Goal: Information Seeking & Learning: Check status

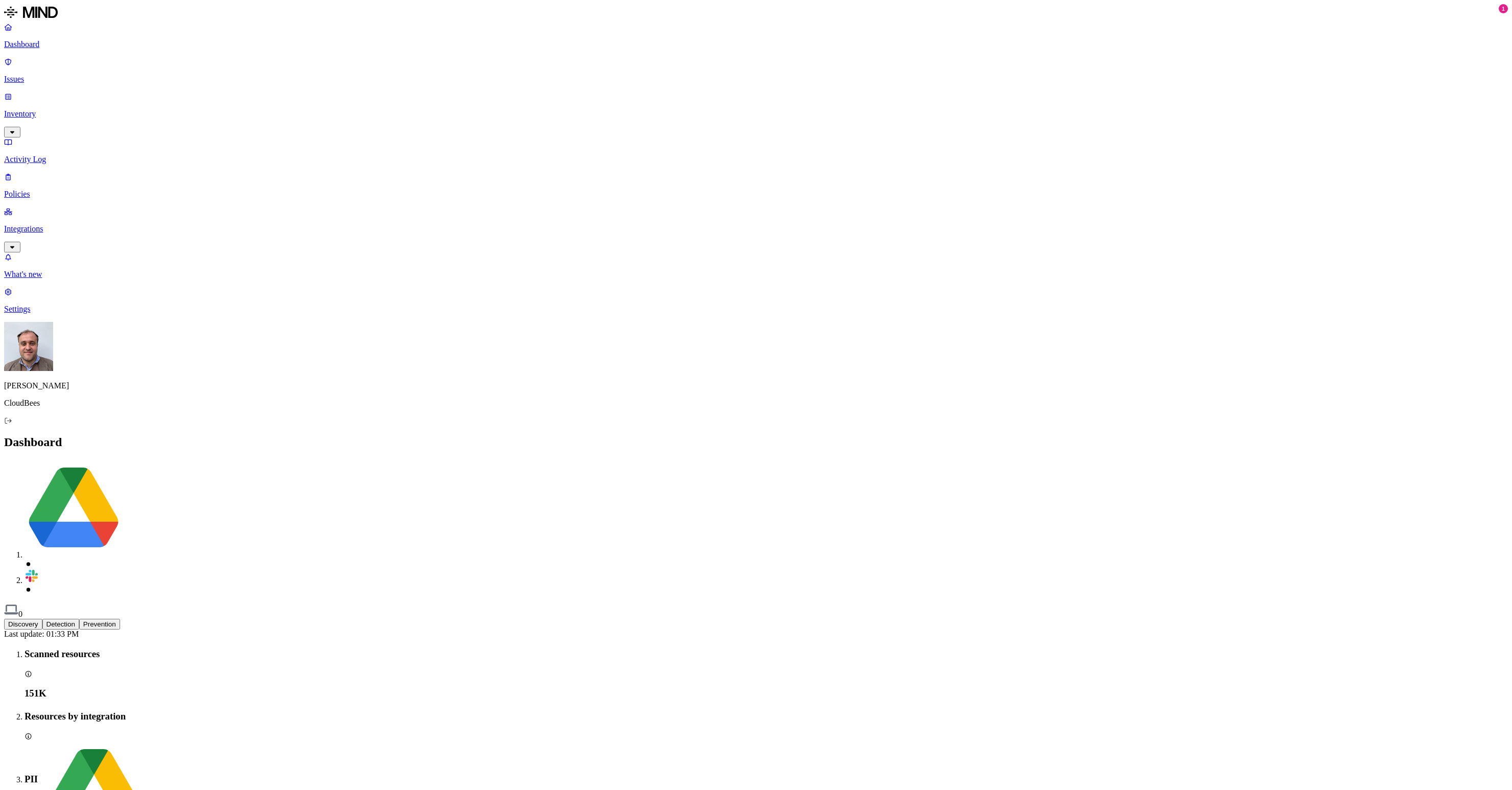
click at [79, 619] on button "Detection" at bounding box center [61, 624] width 37 height 10
click at [120, 619] on button "Prevention" at bounding box center [99, 624] width 41 height 10
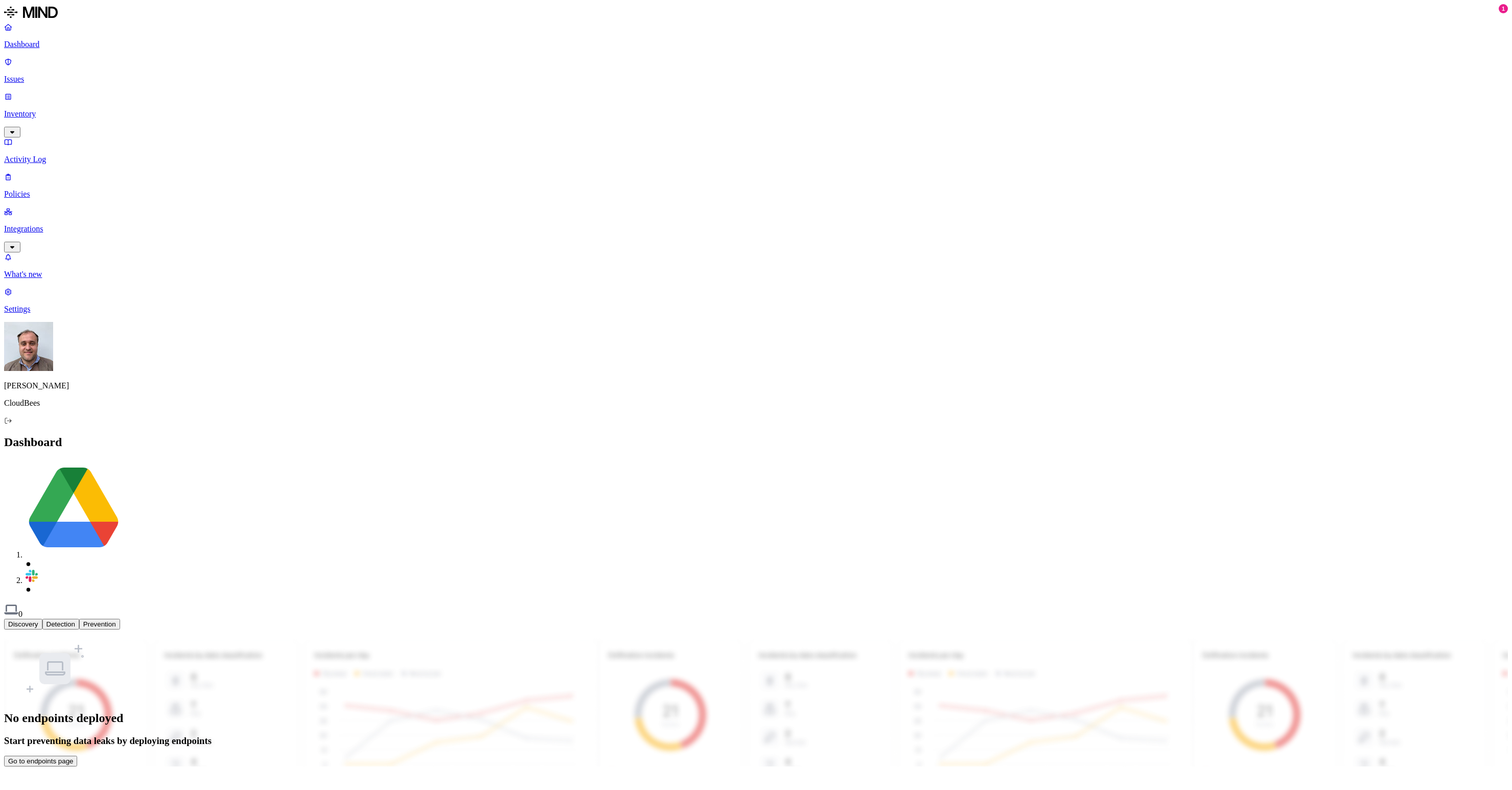
click at [42, 619] on button "Discovery" at bounding box center [24, 624] width 39 height 10
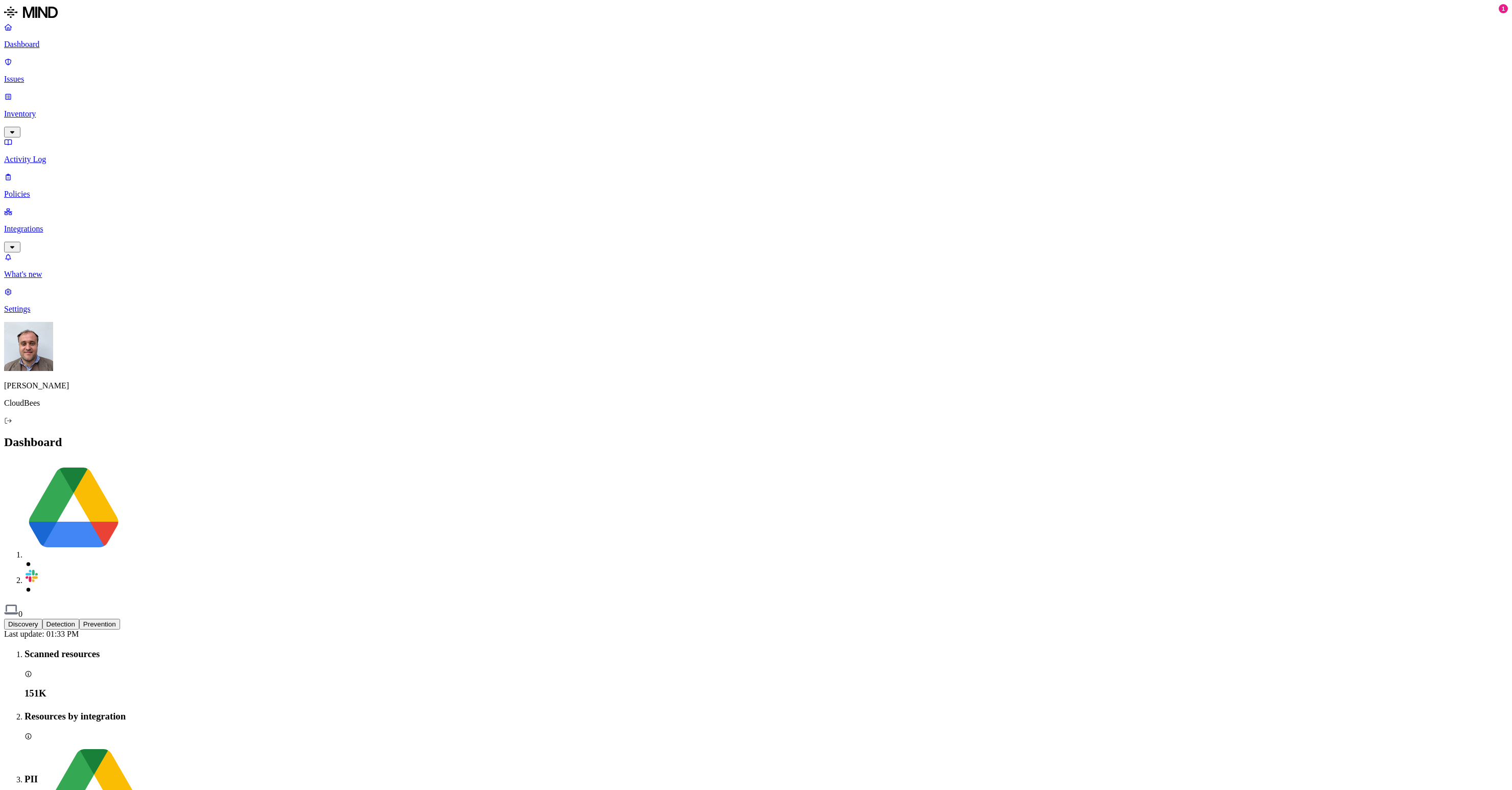
click at [47, 75] on p "Issues" at bounding box center [756, 79] width 1504 height 9
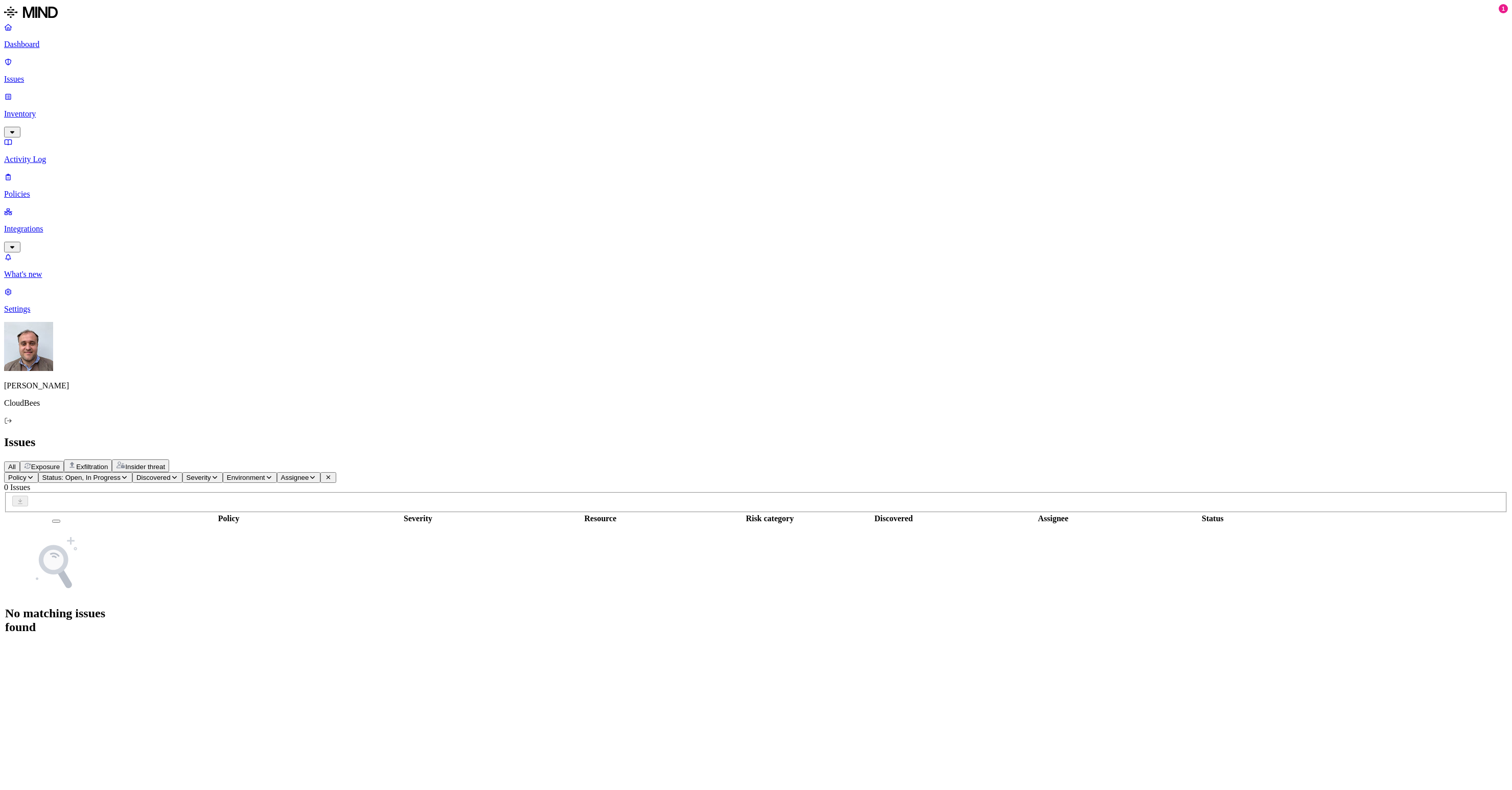
click at [46, 109] on p "Inventory" at bounding box center [756, 113] width 1504 height 9
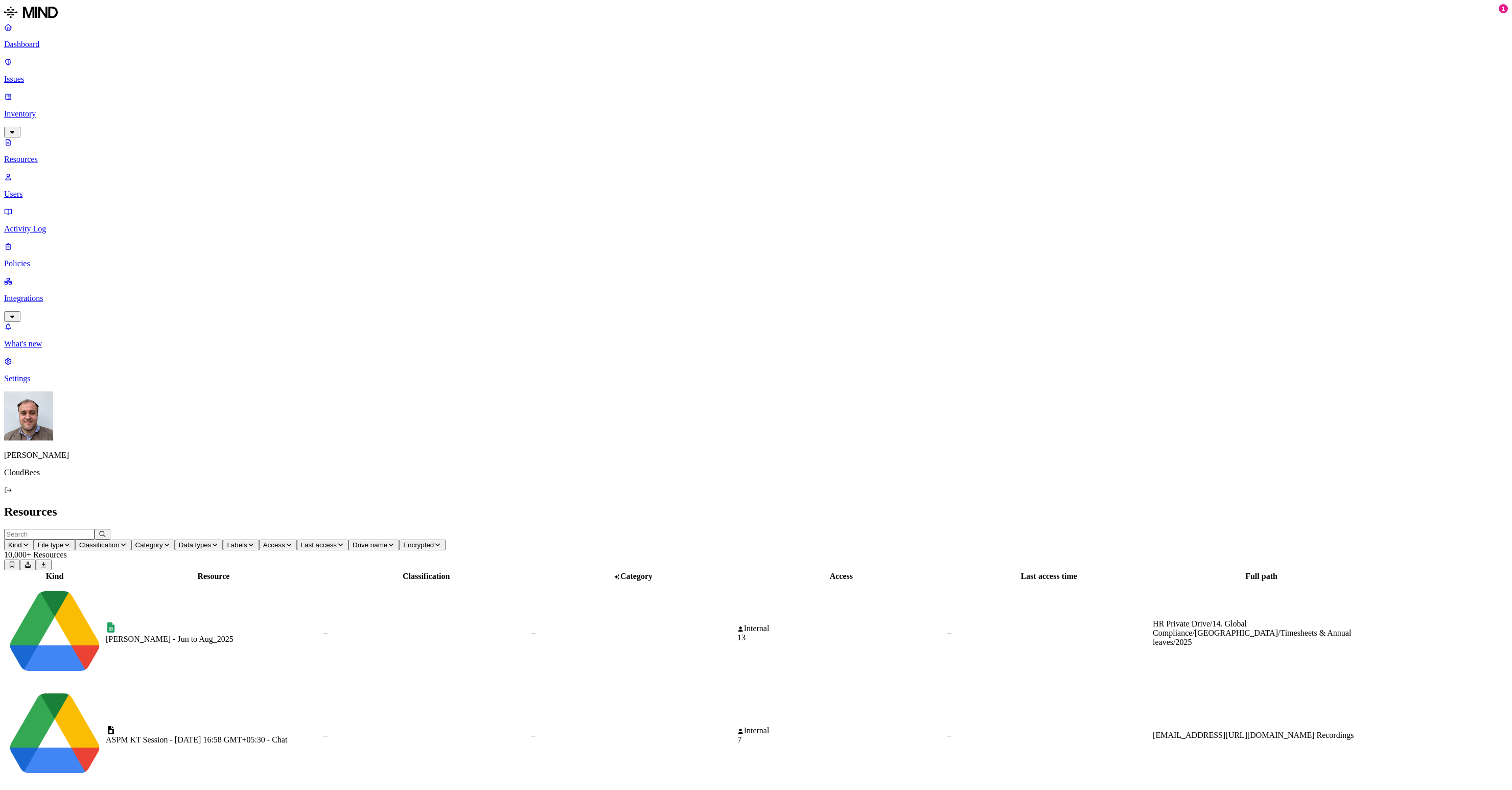
click at [163, 541] on span "Category" at bounding box center [149, 545] width 27 height 7
click at [337, 541] on span "Last access" at bounding box center [319, 545] width 36 height 7
click at [285, 541] on span "Access" at bounding box center [274, 545] width 22 height 7
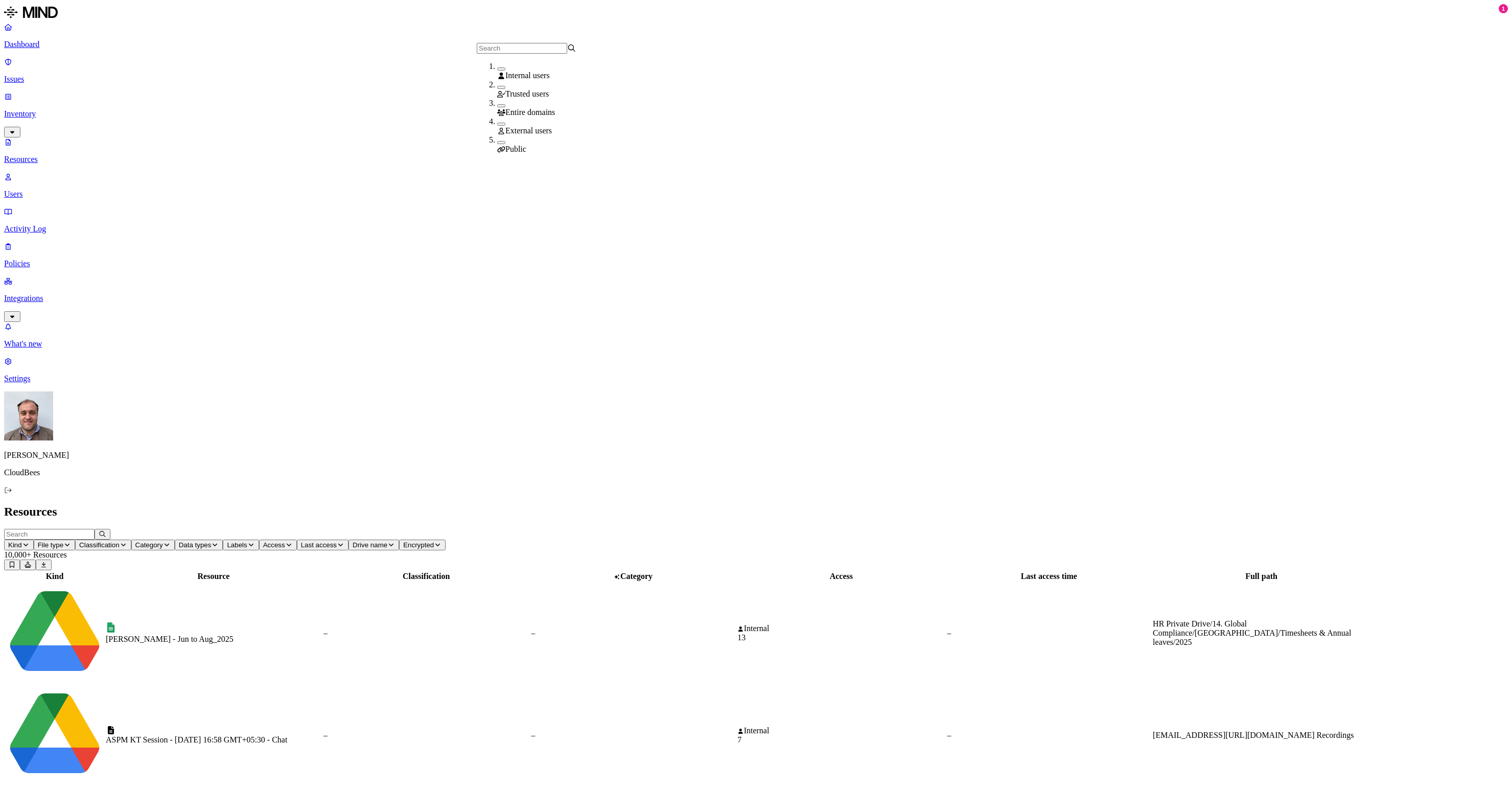
click at [498, 142] on button "button" at bounding box center [501, 142] width 8 height 3
click at [498, 126] on button "button" at bounding box center [501, 124] width 8 height 3
click at [802, 505] on h2 "Resources" at bounding box center [756, 511] width 1504 height 14
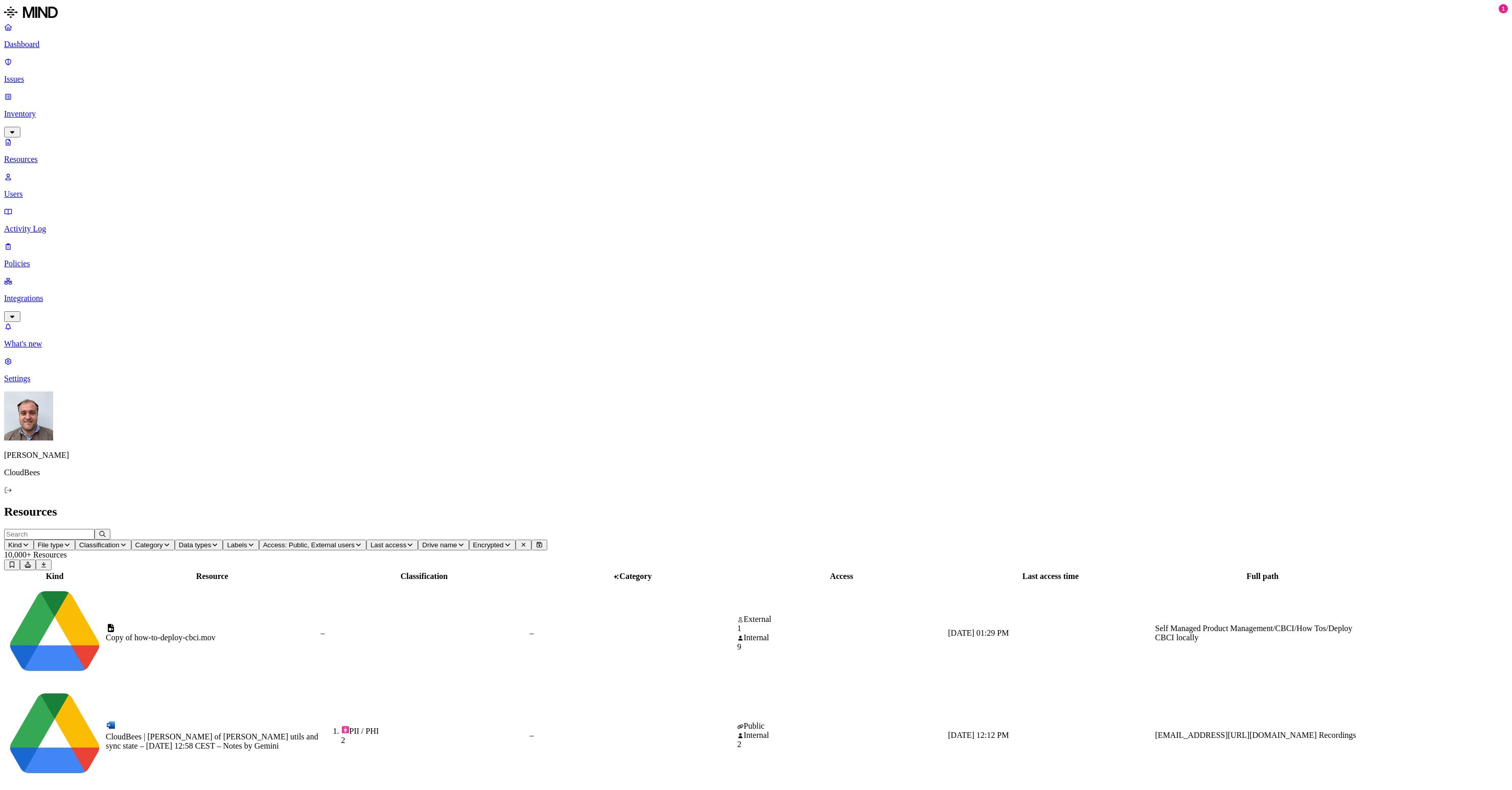
click at [366, 540] on button "Access: Public, External users" at bounding box center [312, 545] width 108 height 10
click at [498, 127] on button "button" at bounding box center [501, 122] width 8 height 10
click at [788, 528] on header "Kind File type Classification Category Data types Labels Access: Public Last ac…" at bounding box center [756, 549] width 1504 height 42
click at [22, 541] on span "Kind" at bounding box center [15, 545] width 14 height 7
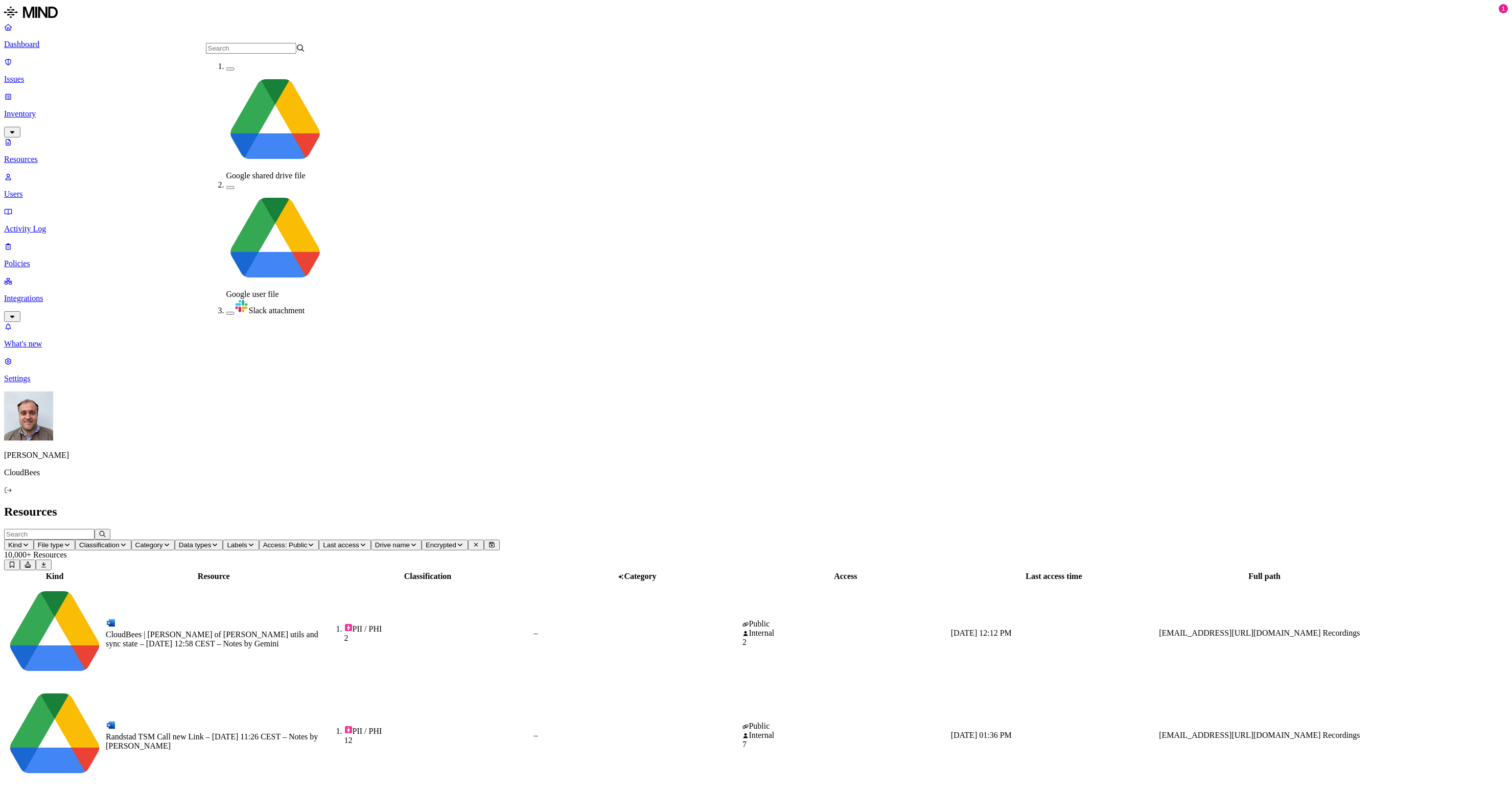
click at [269, 505] on header "Resources" at bounding box center [756, 511] width 1504 height 14
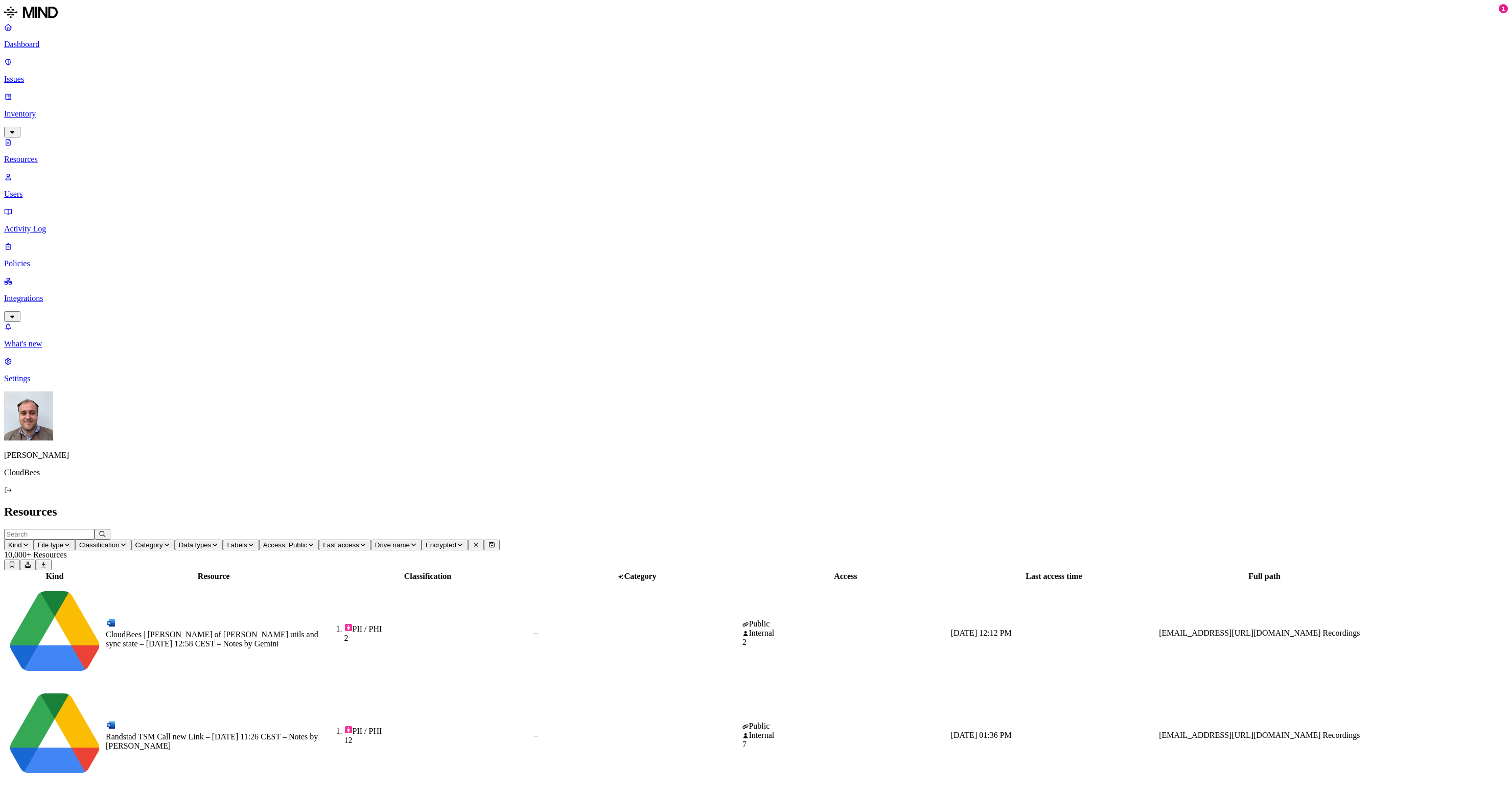
click at [71, 542] on icon "button" at bounding box center [67, 545] width 7 height 6
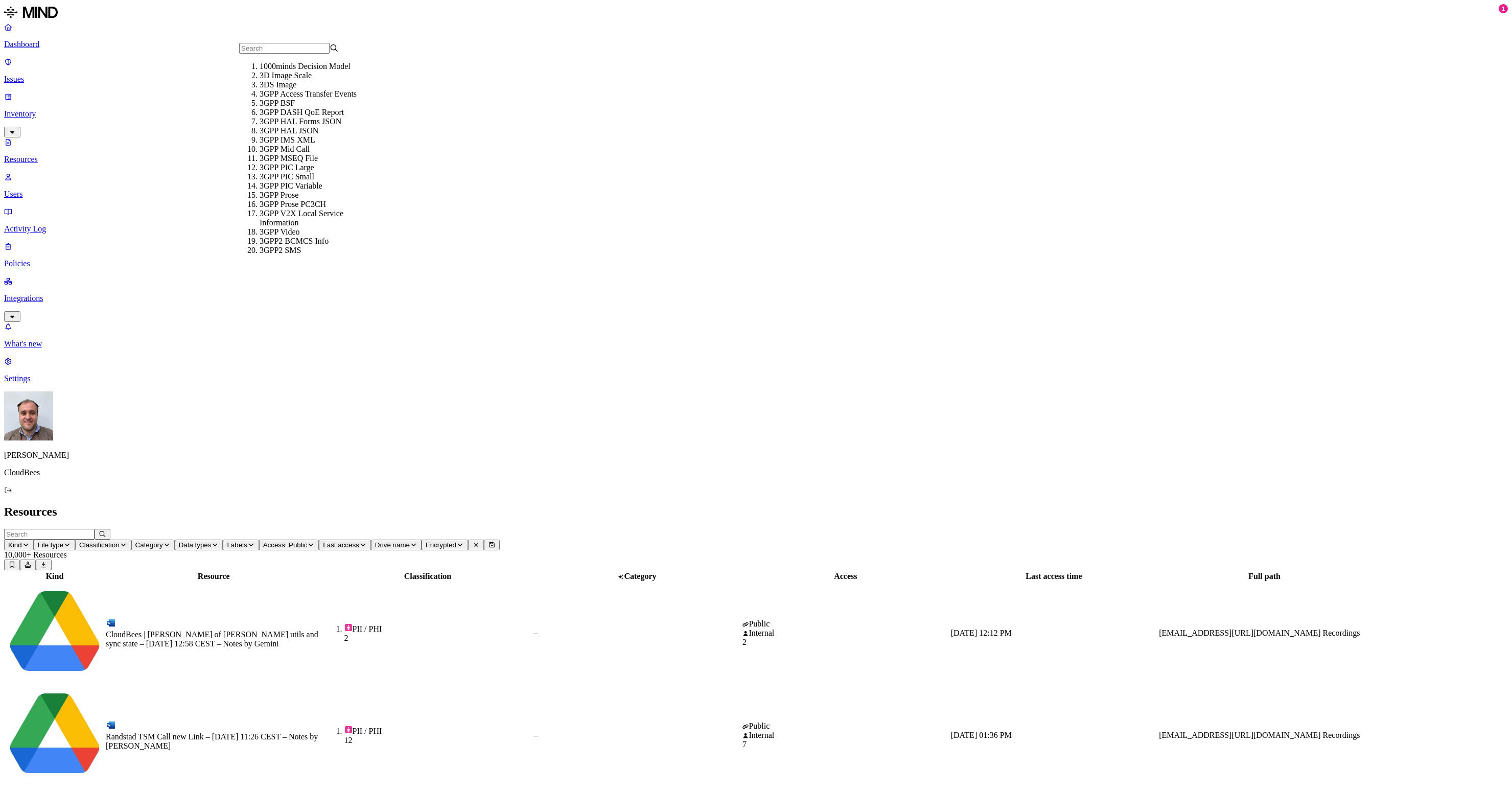
click at [313, 505] on h2 "Resources" at bounding box center [756, 511] width 1504 height 14
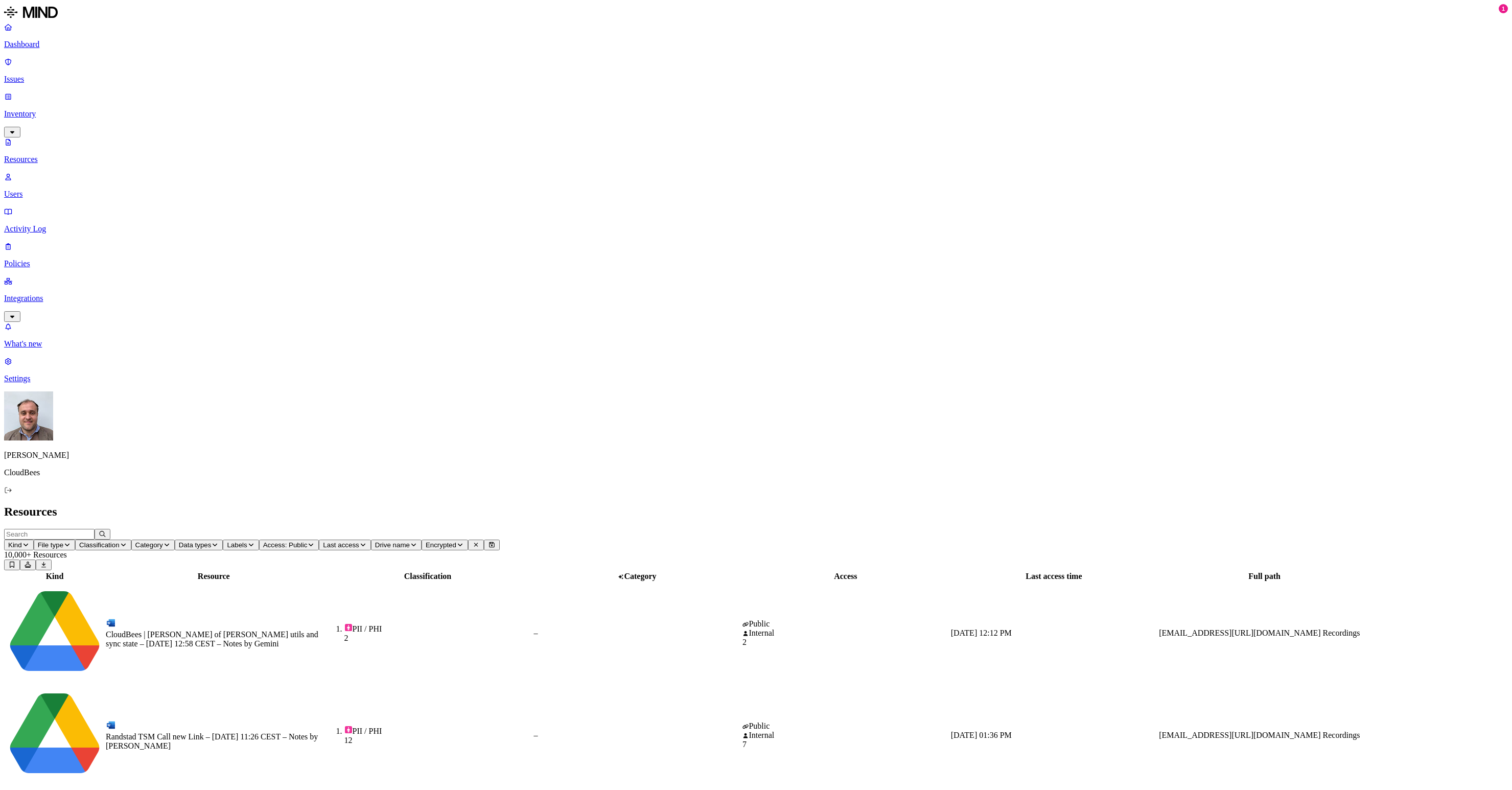
click at [33, 540] on button "Kind" at bounding box center [19, 545] width 30 height 10
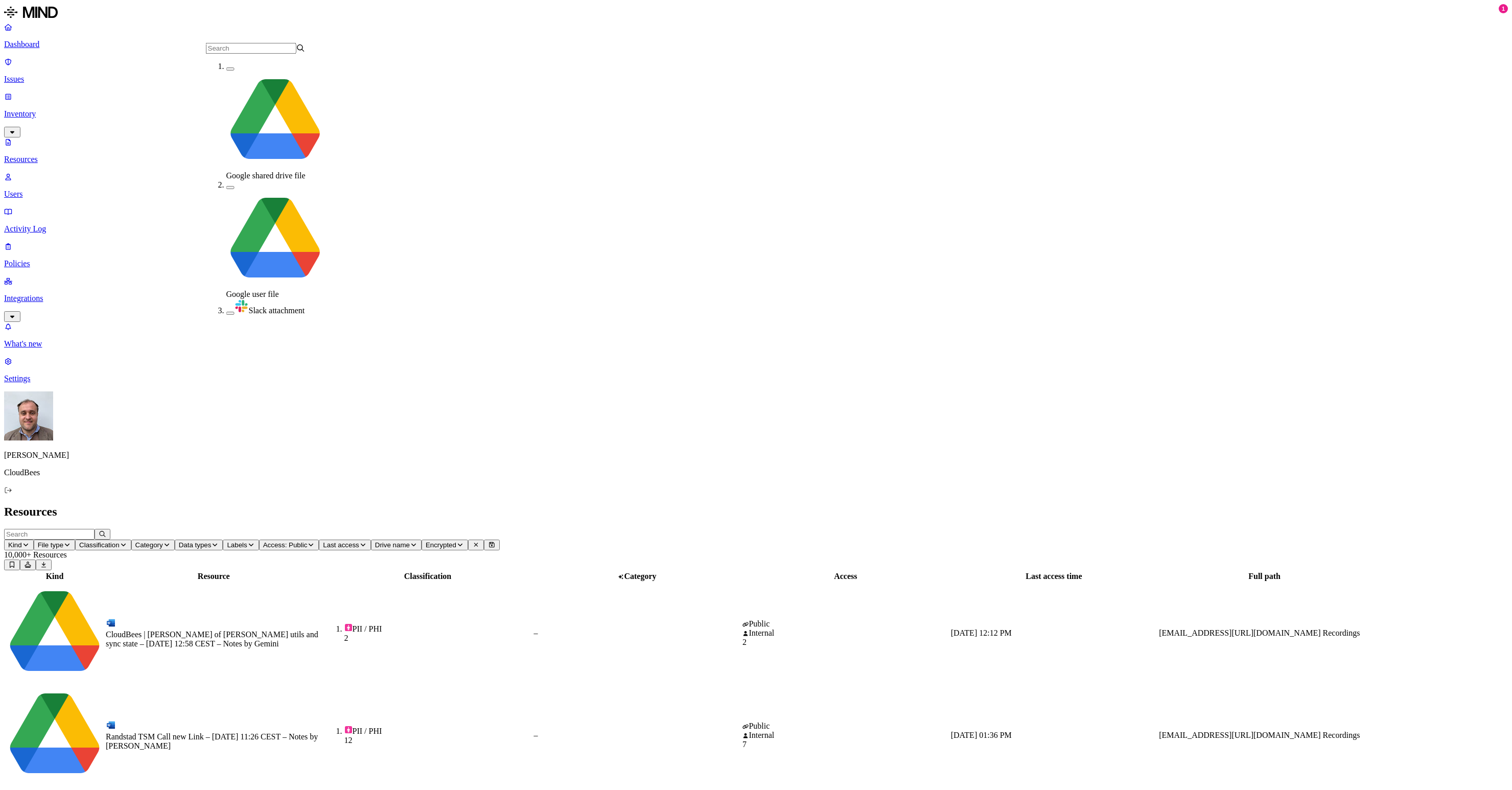
click at [305, 505] on header "Resources" at bounding box center [756, 511] width 1504 height 14
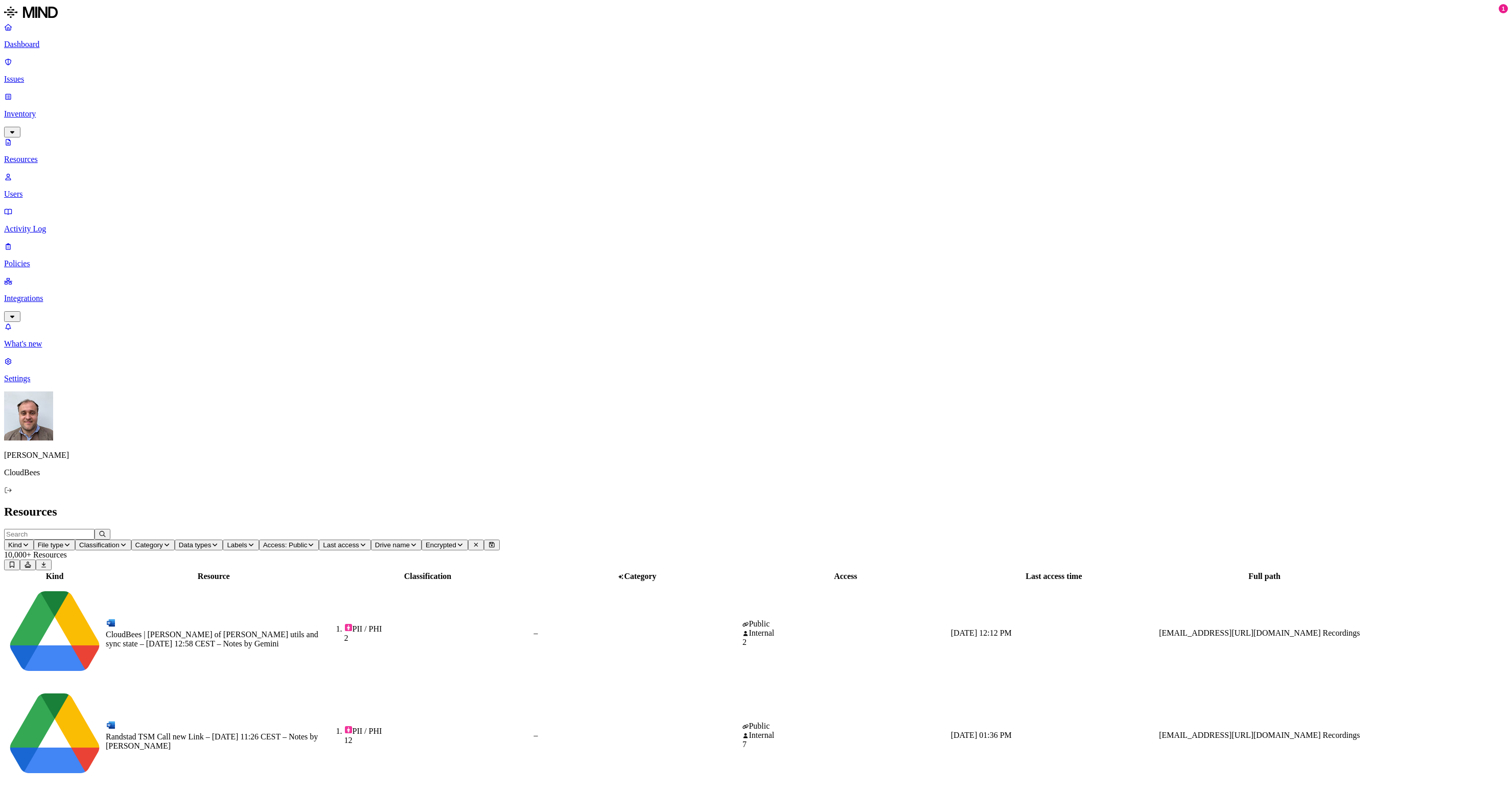
click at [50, 190] on p "Users" at bounding box center [756, 194] width 1504 height 9
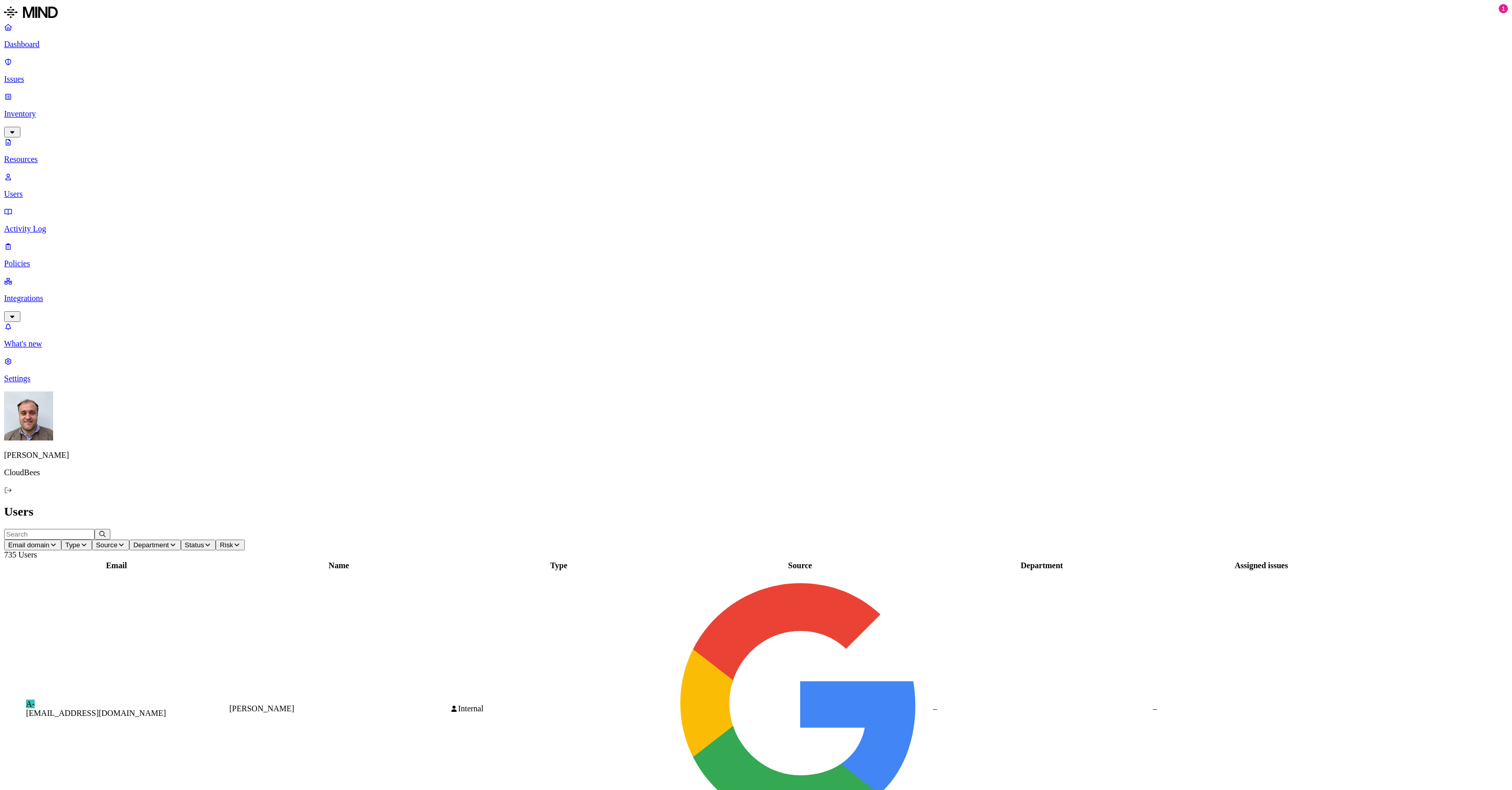
click at [95, 528] on input "text" at bounding box center [50, 534] width 90 height 10
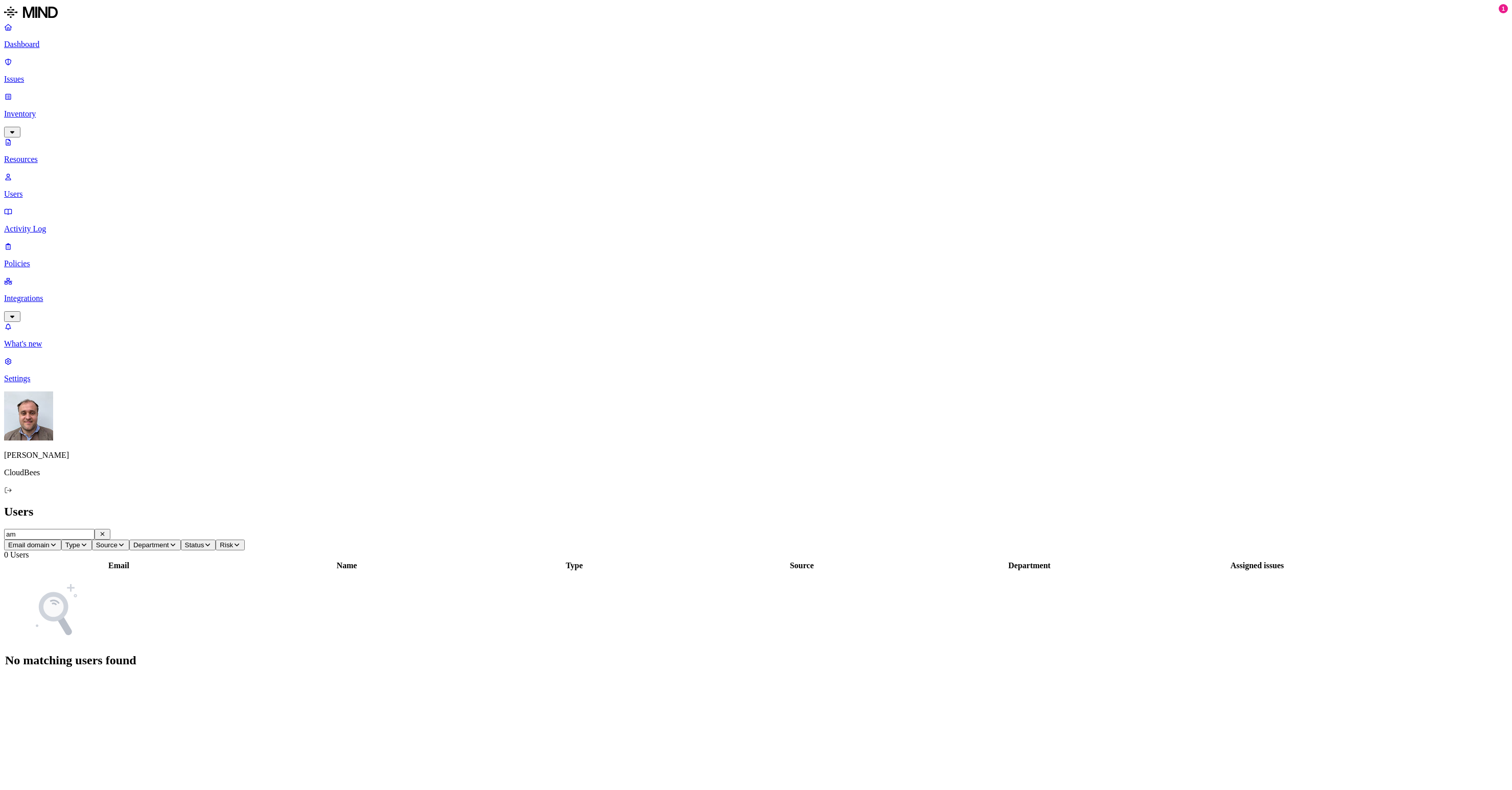
type input "a"
type input "fvlasic"
click at [53, 155] on p "Resources" at bounding box center [756, 159] width 1504 height 9
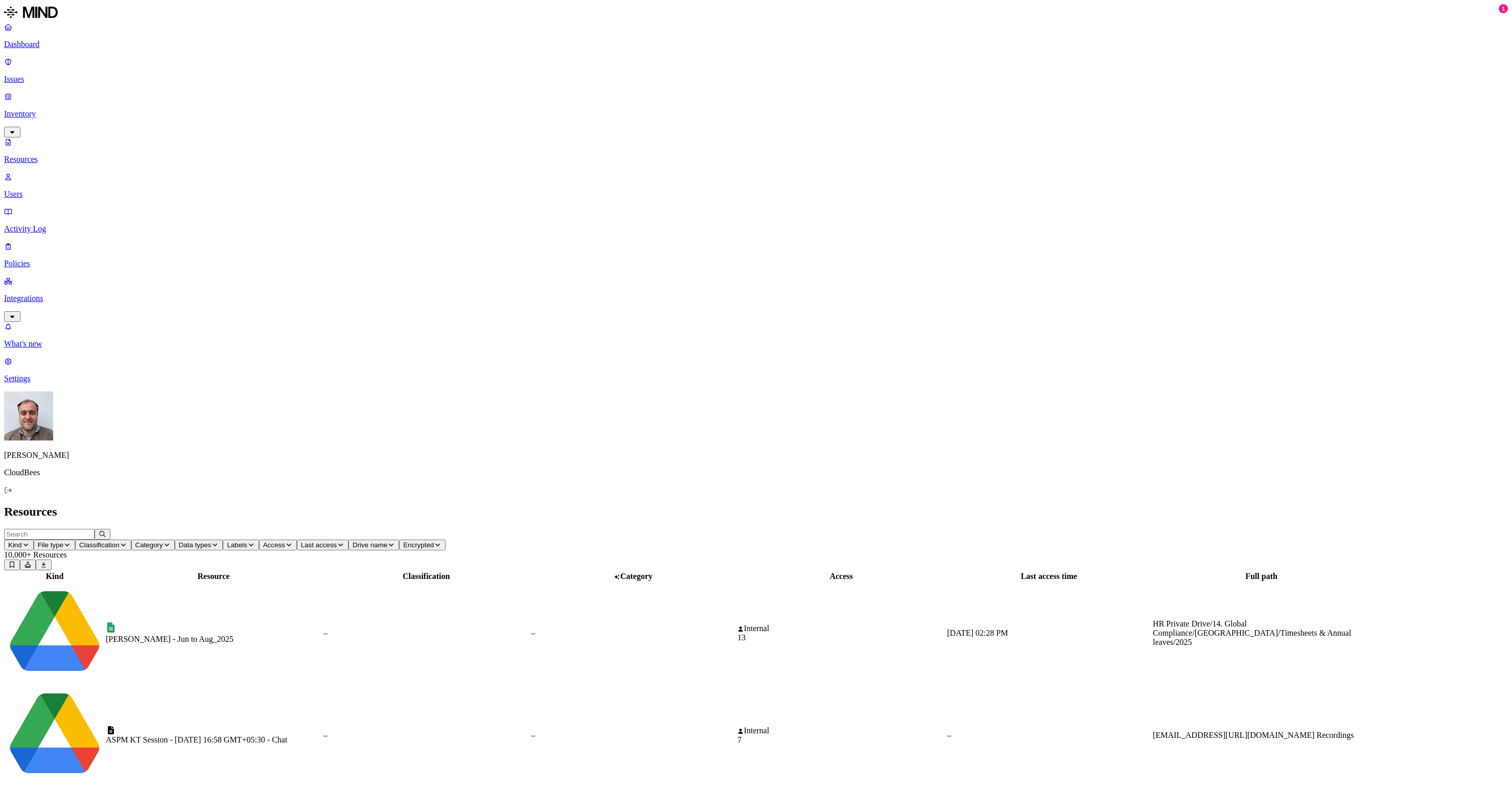
click at [59, 259] on p "Policies" at bounding box center [756, 263] width 1504 height 9
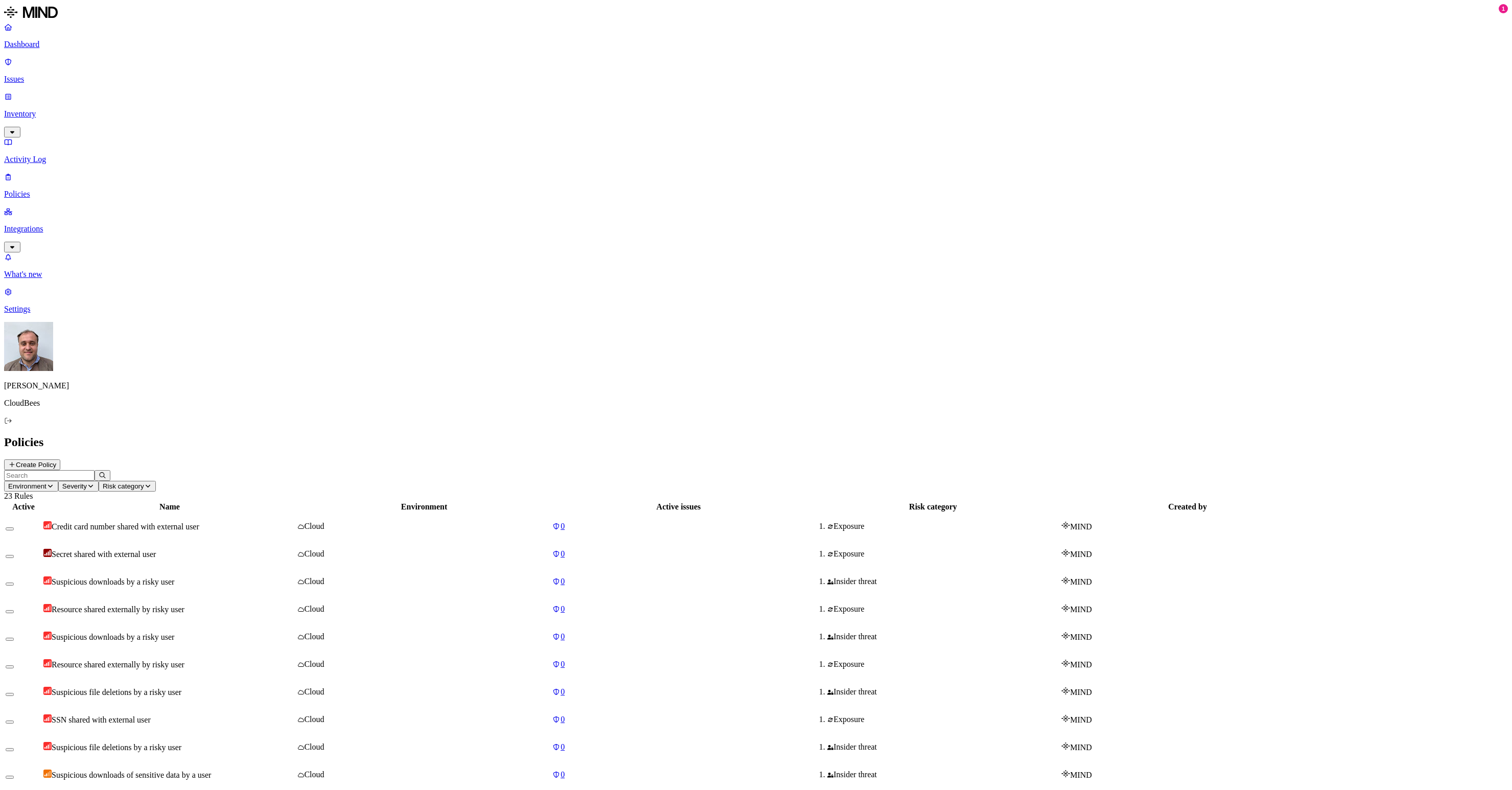
click at [14, 554] on button "button" at bounding box center [10, 556] width 8 height 3
click at [16, 461] on icon at bounding box center [12, 464] width 7 height 6
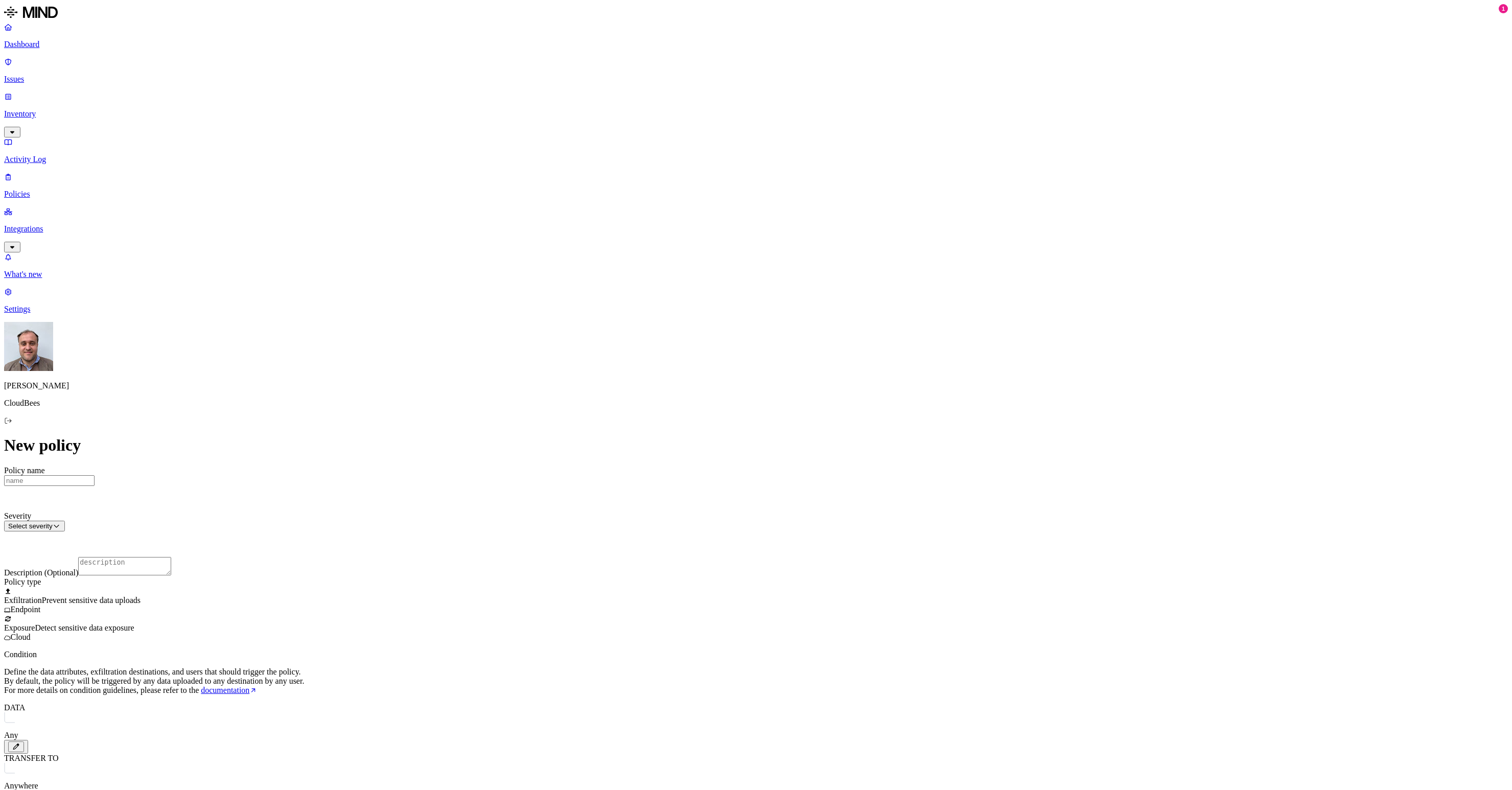
scroll to position [83, 0]
click at [19, 731] on label "Any" at bounding box center [11, 735] width 14 height 9
click at [24, 741] on button "button" at bounding box center [16, 746] width 16 height 10
click at [861, 703] on div "DATA Any TRANSFER TO Anywhere BY USER Anyone" at bounding box center [756, 778] width 1504 height 152
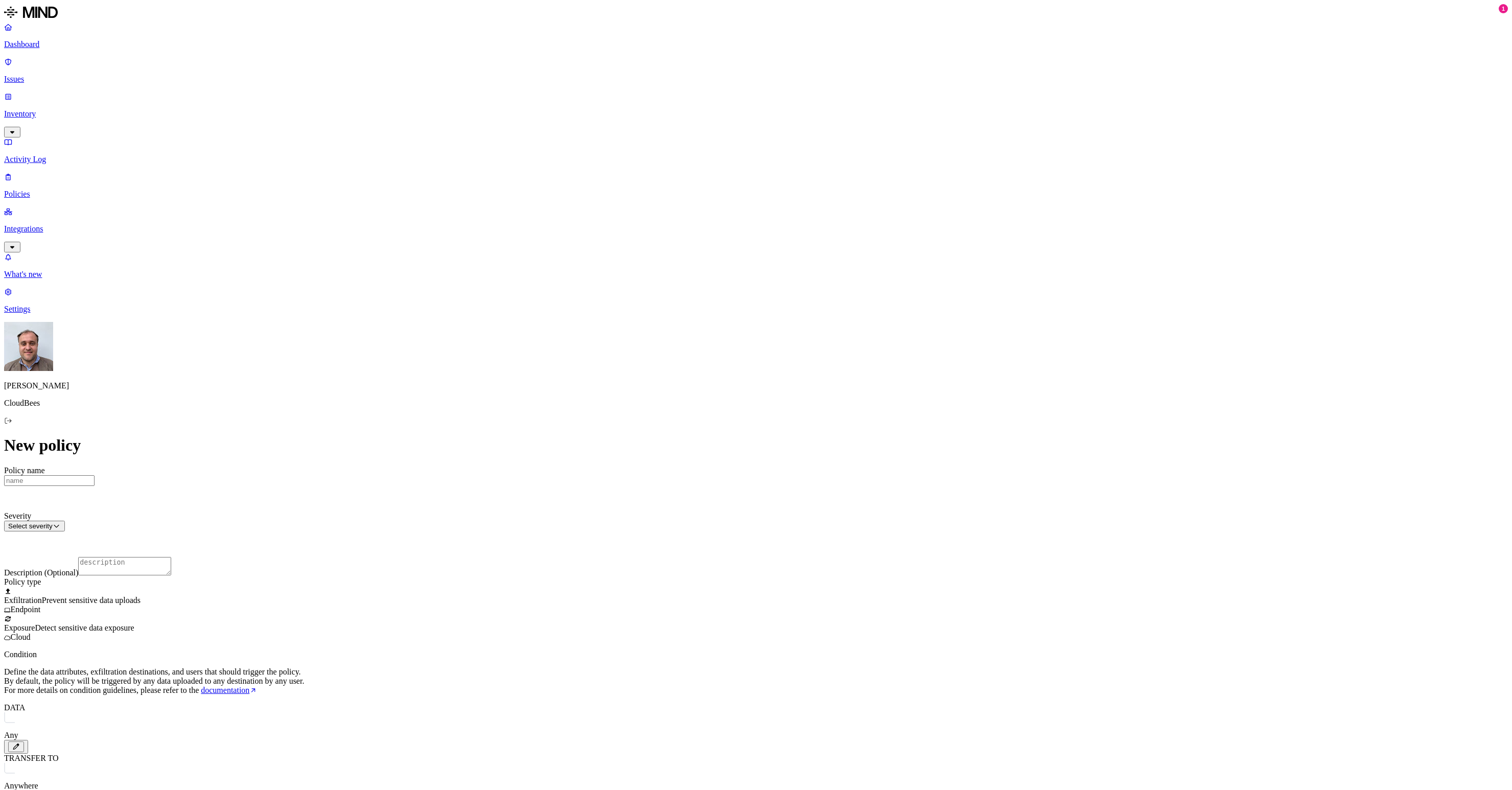
click at [62, 48] on p "Dashboard" at bounding box center [756, 44] width 1504 height 9
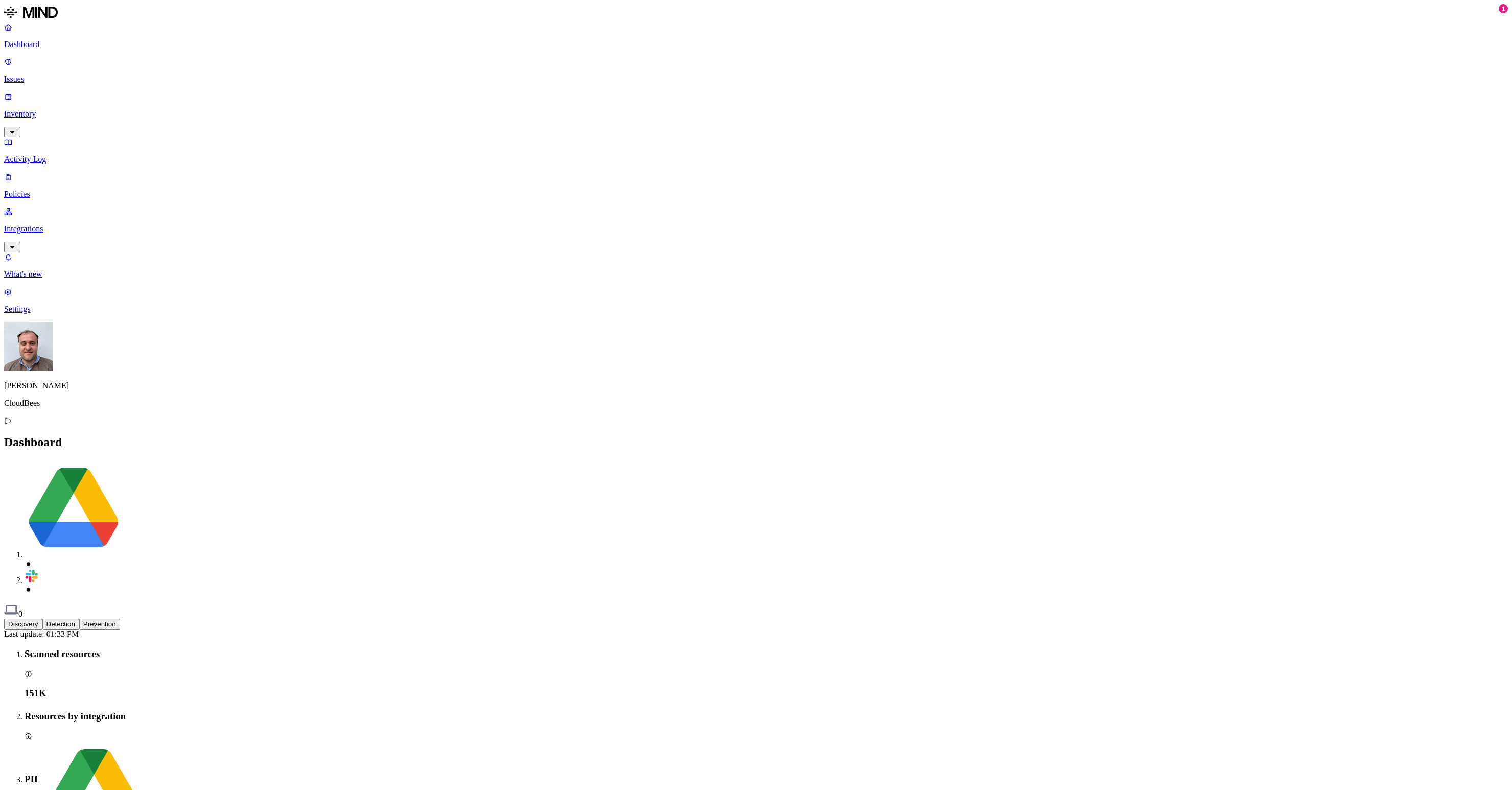
drag, startPoint x: 572, startPoint y: 82, endPoint x: 545, endPoint y: 80, distance: 27.1
drag, startPoint x: 685, startPoint y: 91, endPoint x: 677, endPoint y: 103, distance: 14.4
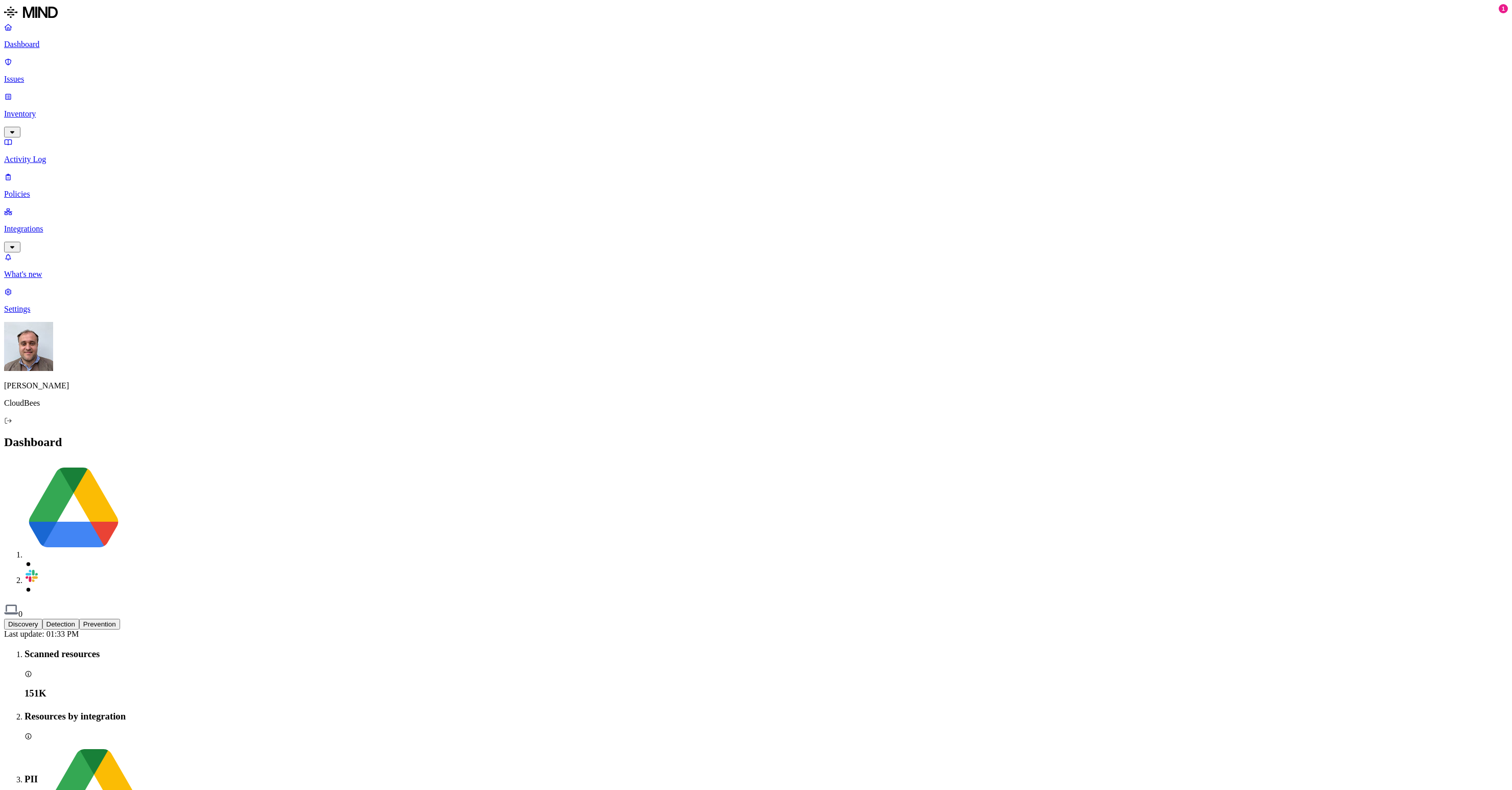
click at [80, 109] on p "Inventory" at bounding box center [756, 113] width 1504 height 9
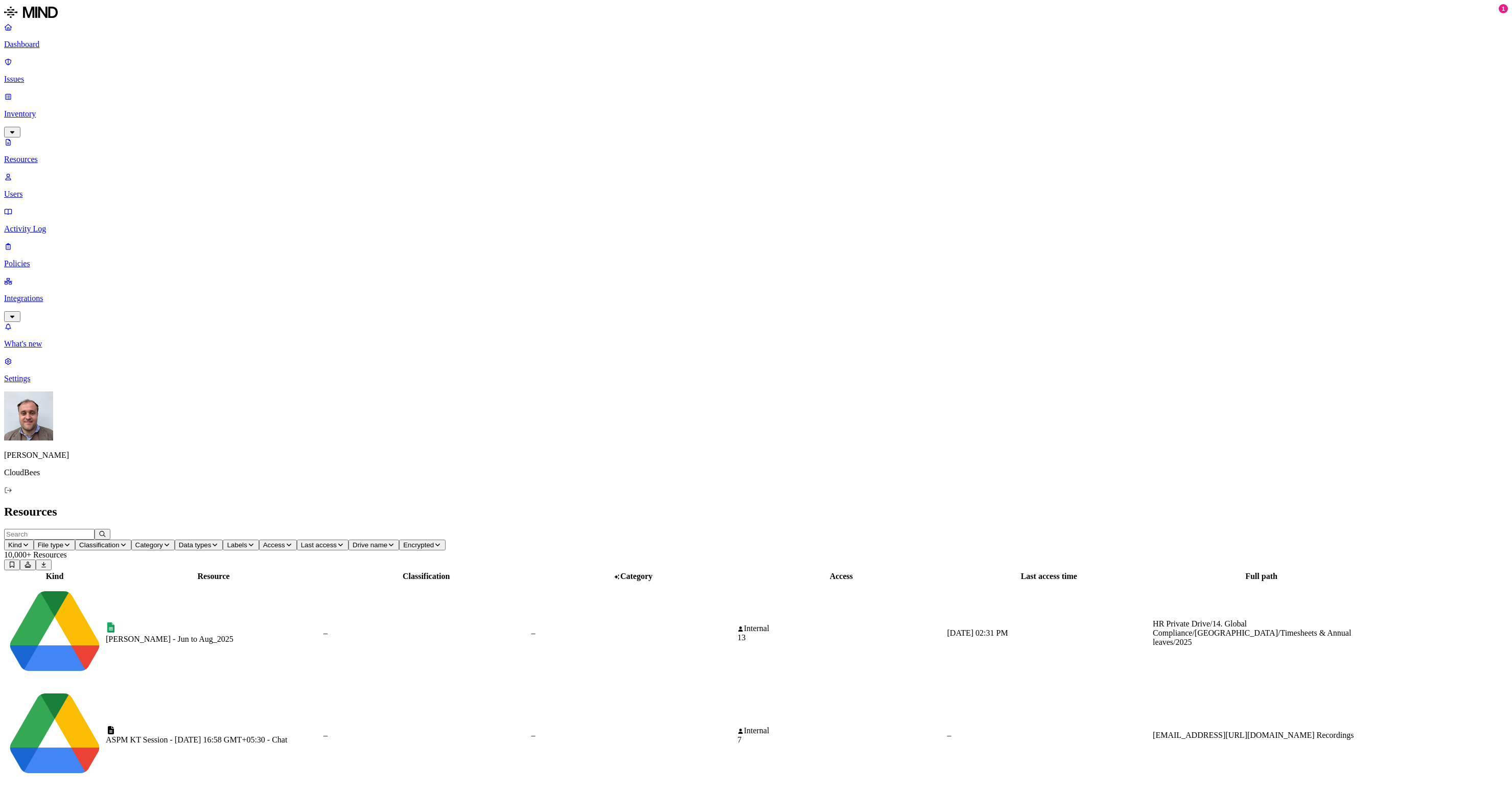
click at [80, 109] on p "Inventory" at bounding box center [756, 113] width 1504 height 9
click at [53, 293] on p "Integrations" at bounding box center [756, 298] width 1504 height 9
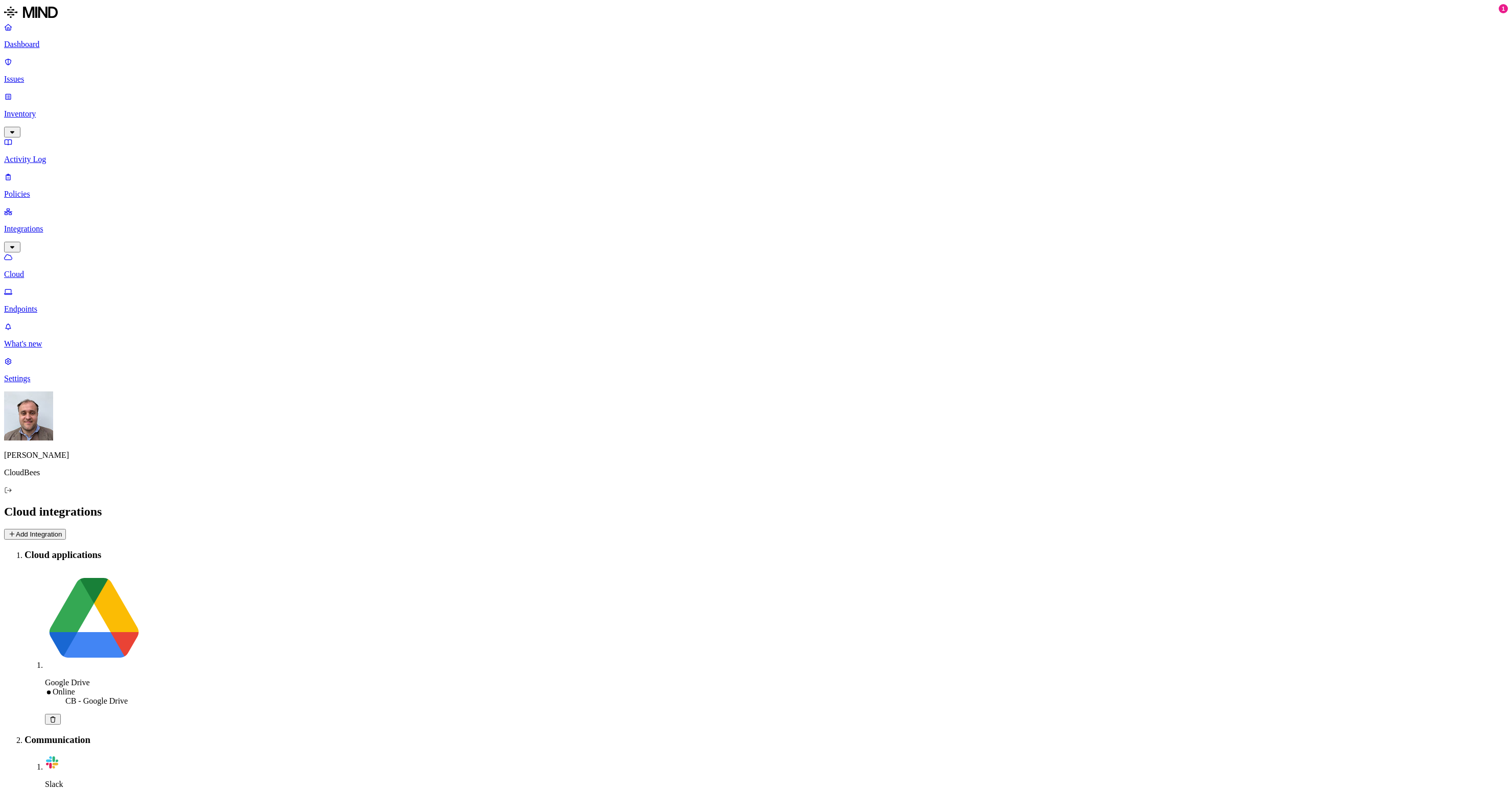
click at [61, 305] on p "Endpoints" at bounding box center [756, 309] width 1504 height 9
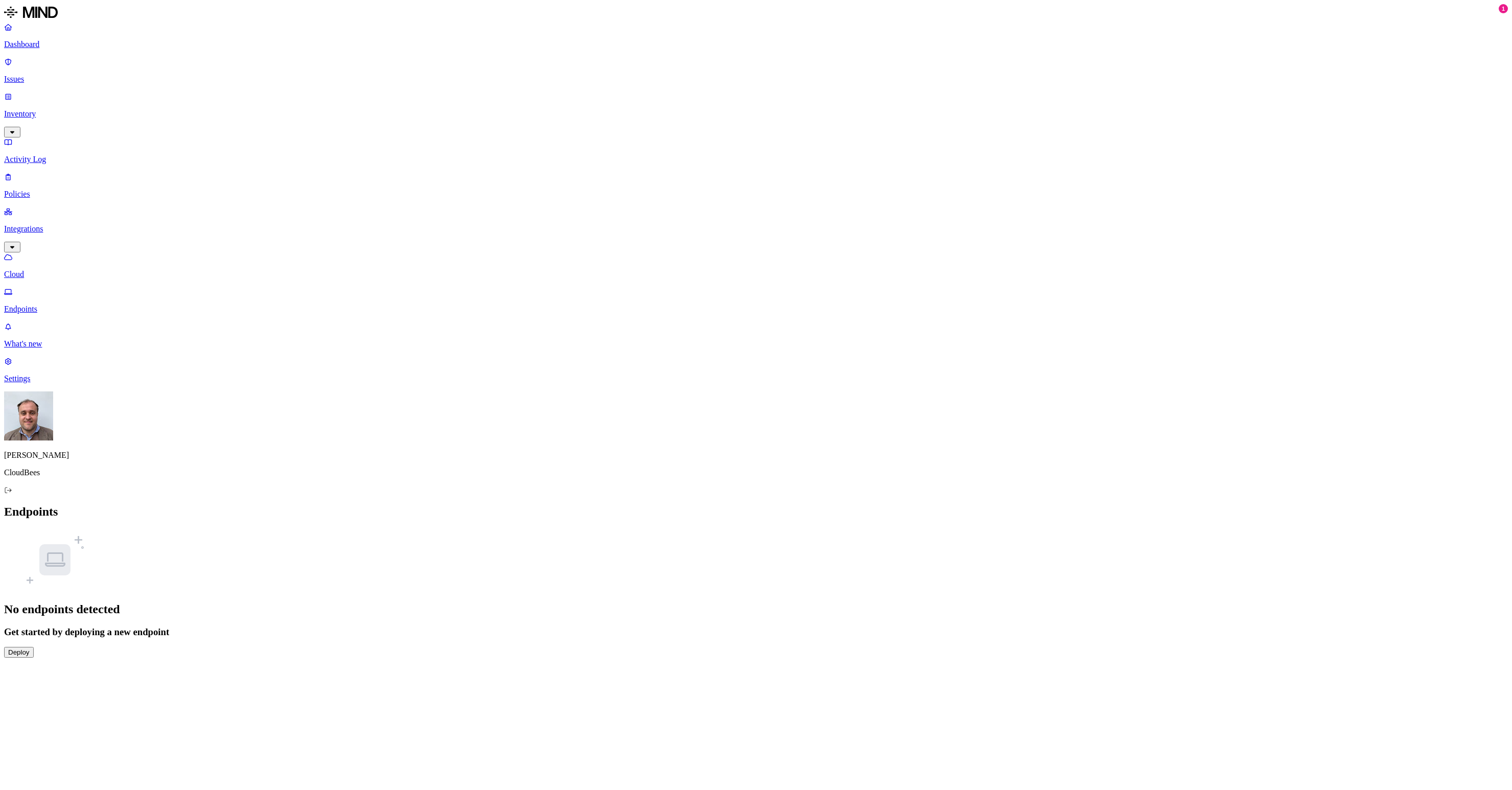
click at [54, 75] on p "Issues" at bounding box center [756, 79] width 1504 height 9
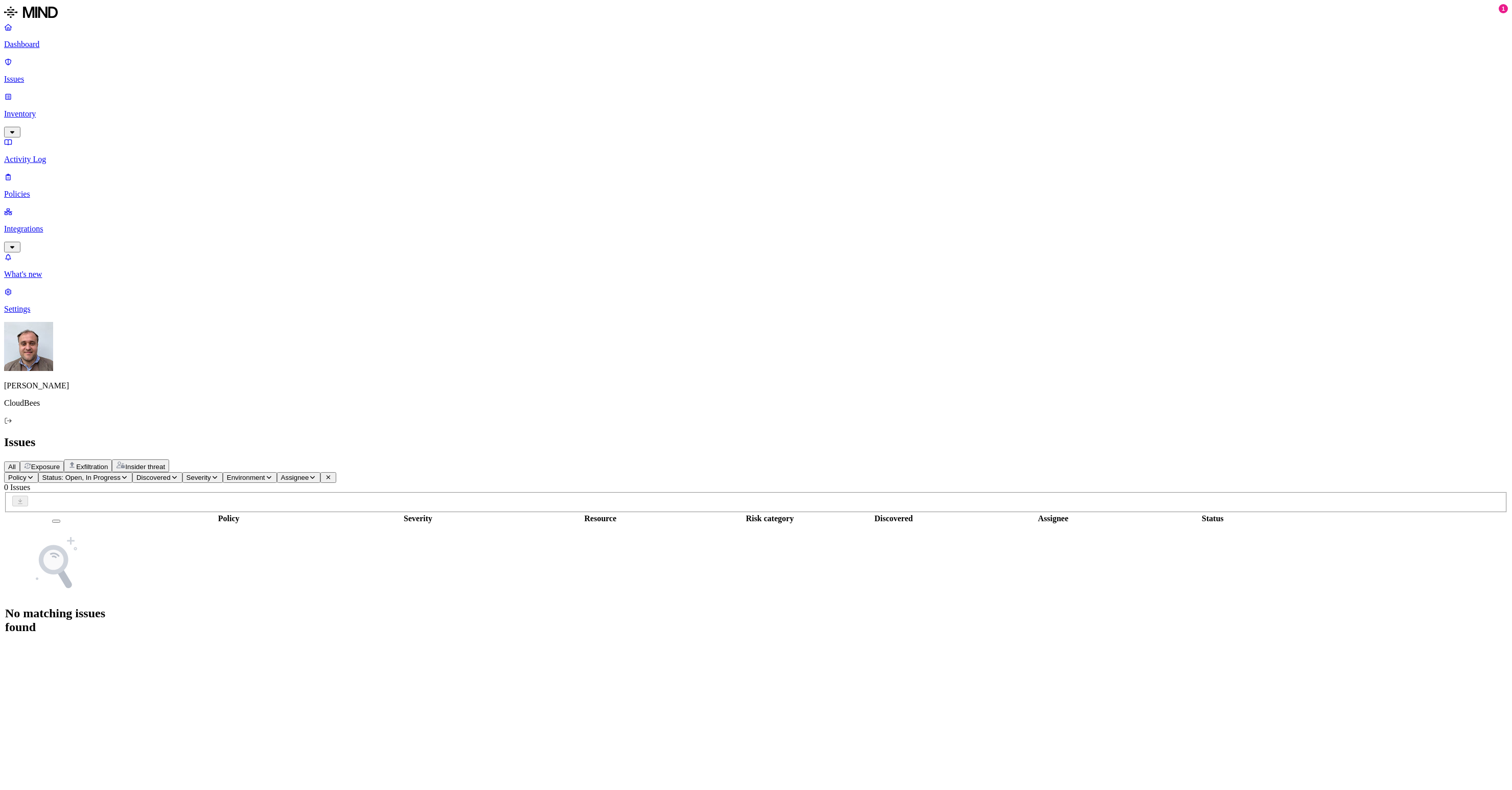
click at [56, 44] on p "Dashboard" at bounding box center [756, 44] width 1504 height 9
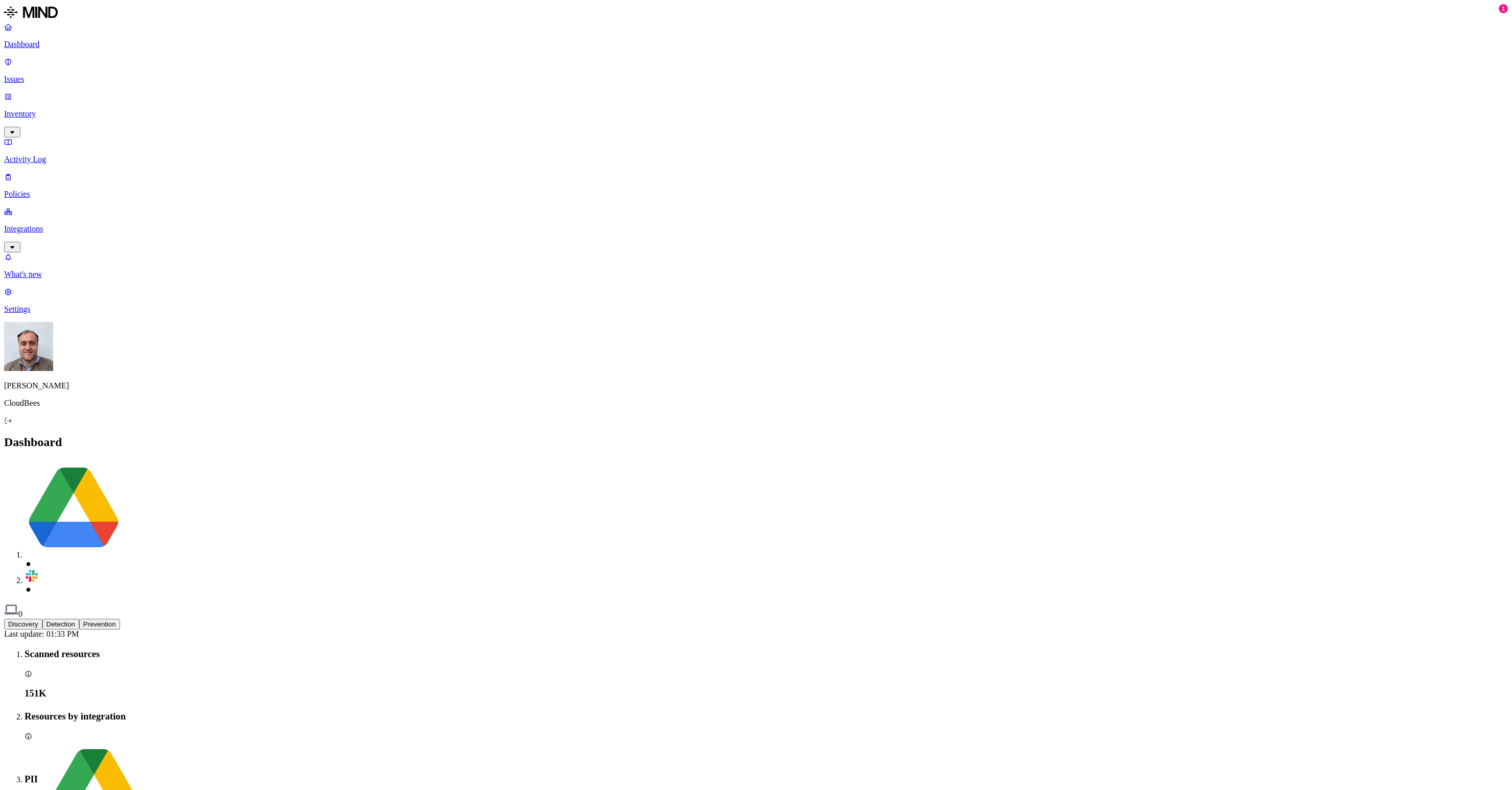
click at [79, 619] on button "Detection" at bounding box center [61, 624] width 37 height 10
click at [120, 619] on button "Prevention" at bounding box center [99, 624] width 41 height 10
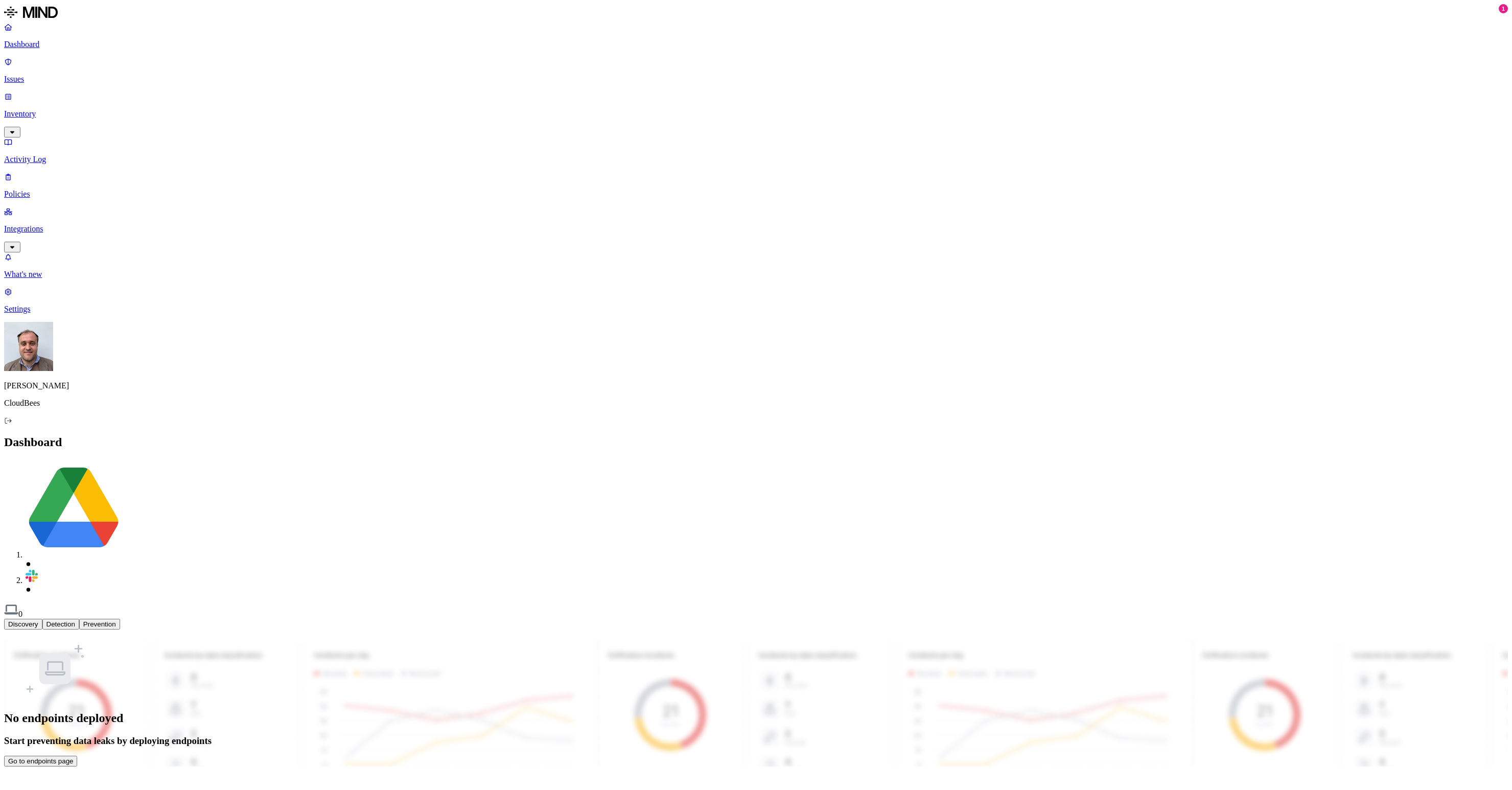
click at [42, 619] on button "Discovery" at bounding box center [24, 624] width 39 height 10
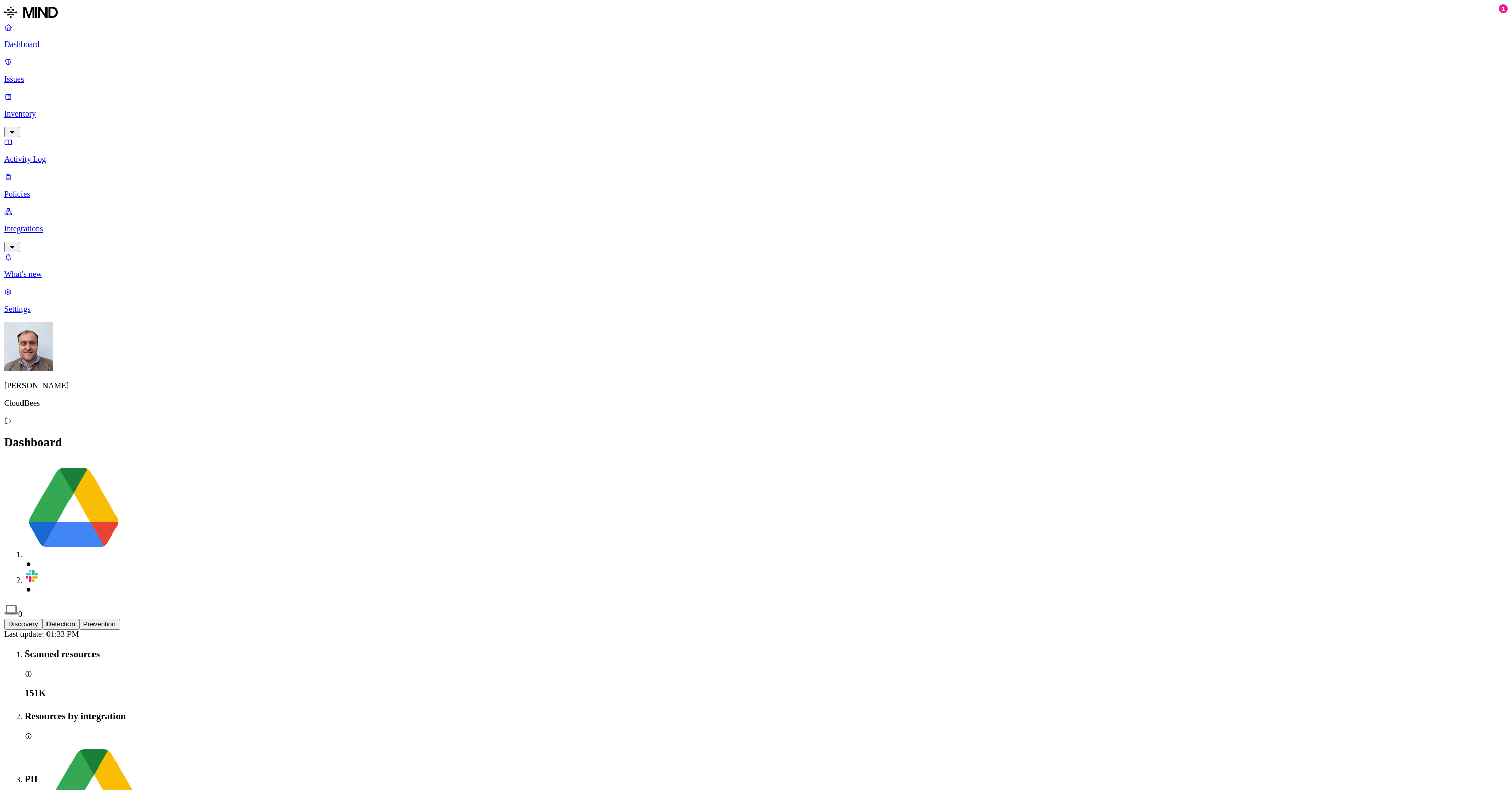
click at [42, 75] on p "Issues" at bounding box center [756, 79] width 1504 height 9
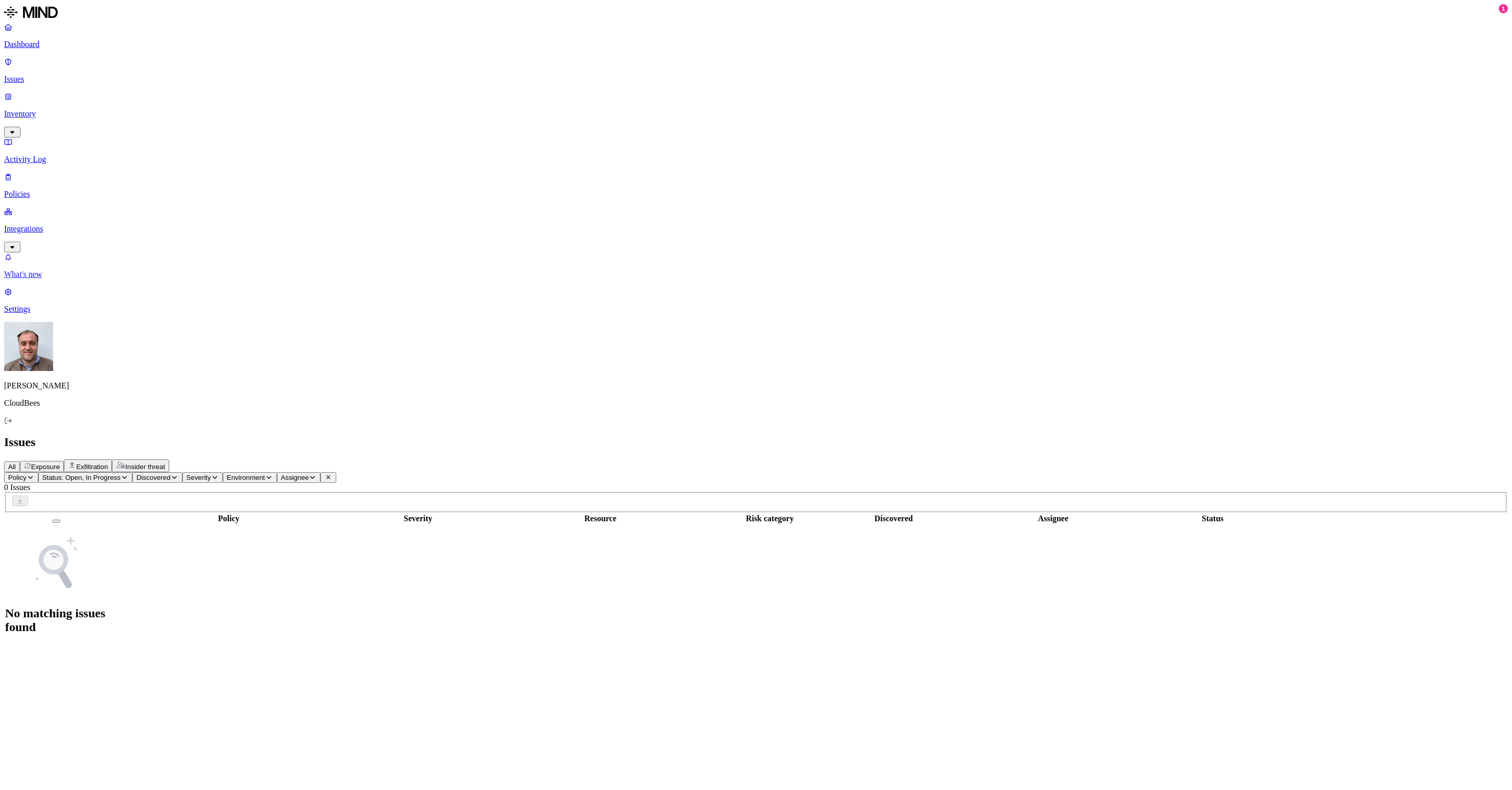
click at [53, 279] on p "What's new" at bounding box center [756, 274] width 1504 height 9
click at [46, 109] on p "Inventory" at bounding box center [756, 113] width 1504 height 9
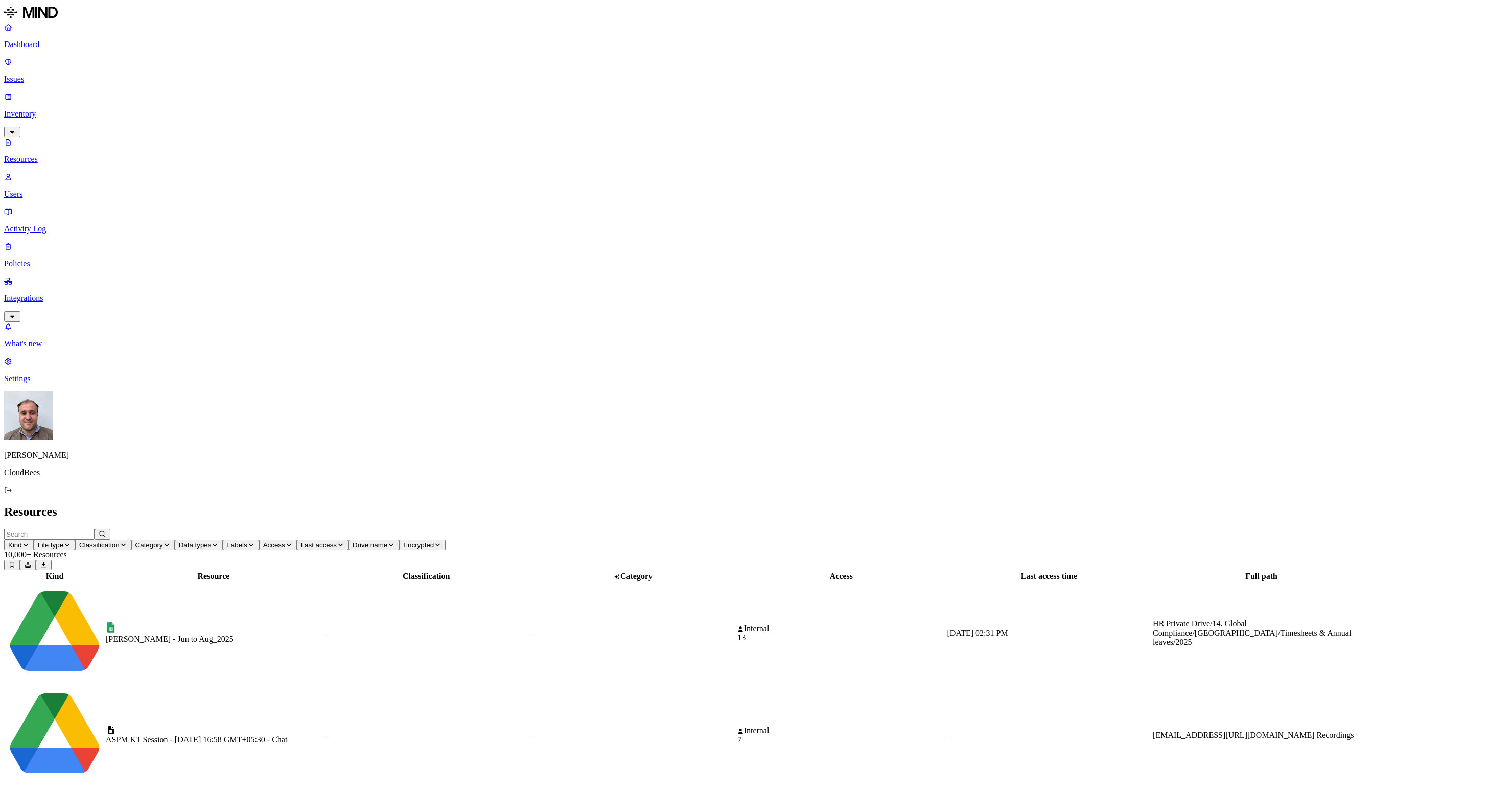
click at [71, 542] on icon "button" at bounding box center [67, 545] width 7 height 6
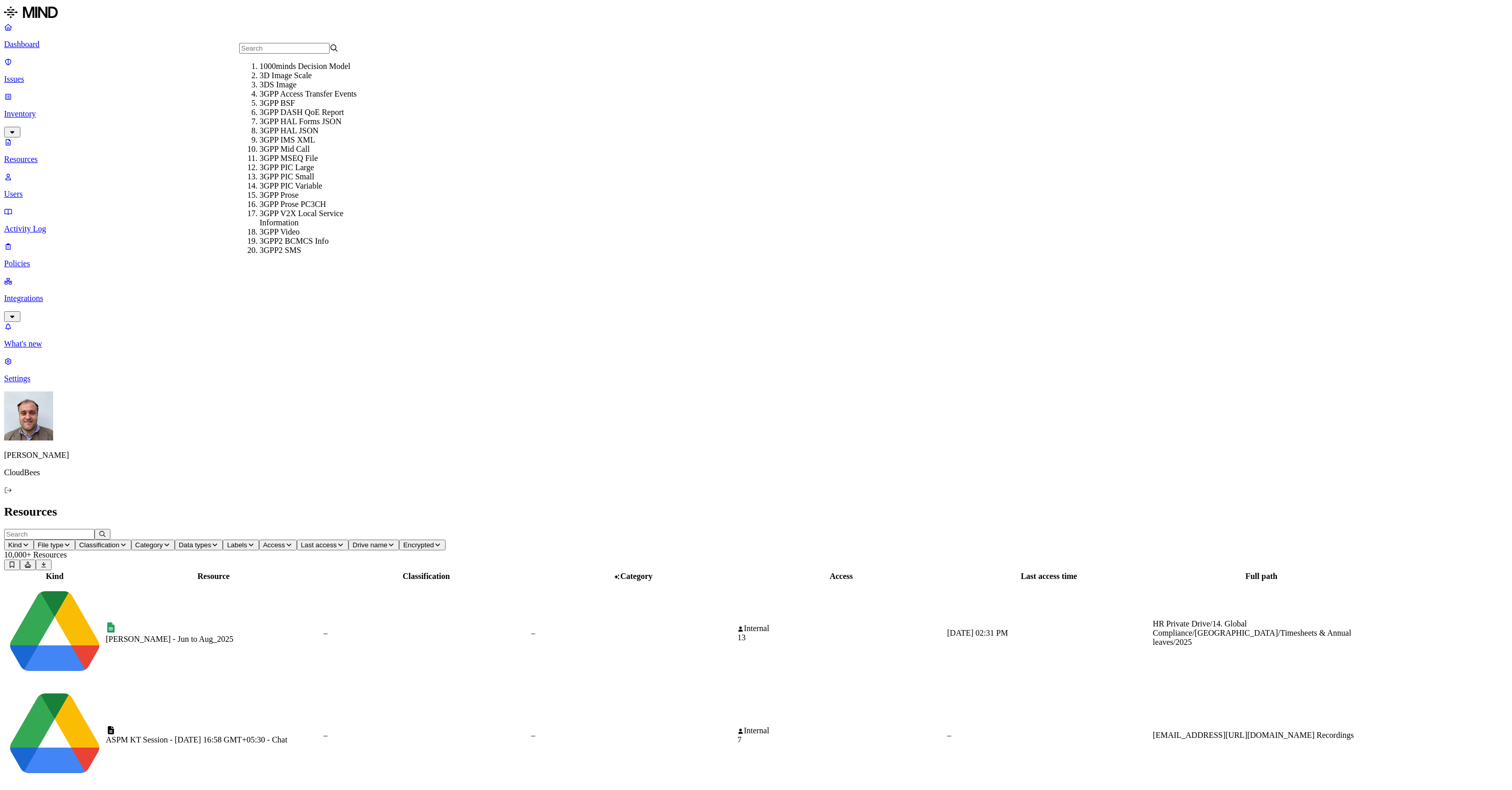
click at [175, 540] on button "Category" at bounding box center [153, 545] width 44 height 10
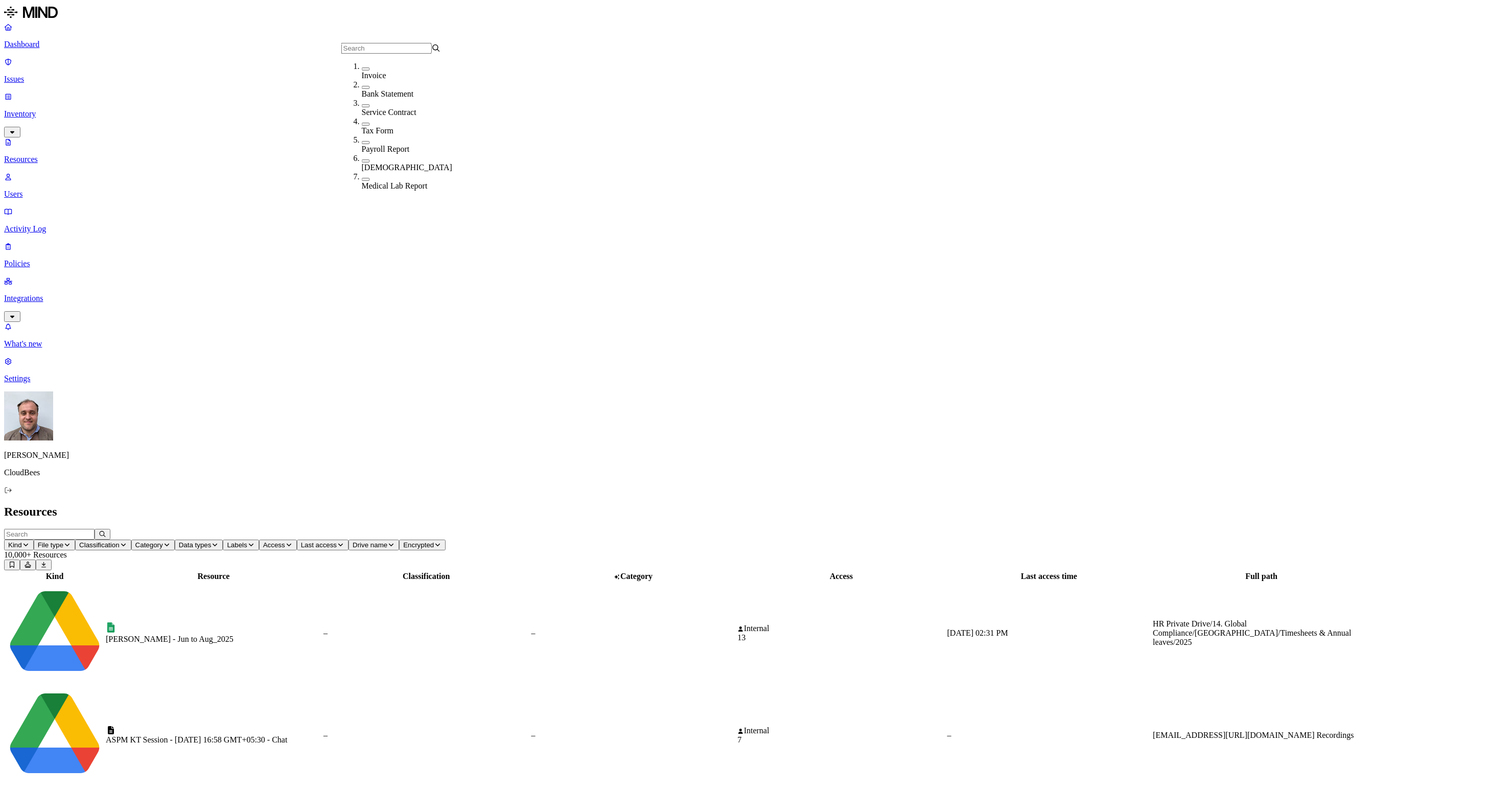
click at [131, 540] on button "Classification" at bounding box center [103, 545] width 56 height 10
click at [33, 540] on button "Kind" at bounding box center [19, 545] width 30 height 10
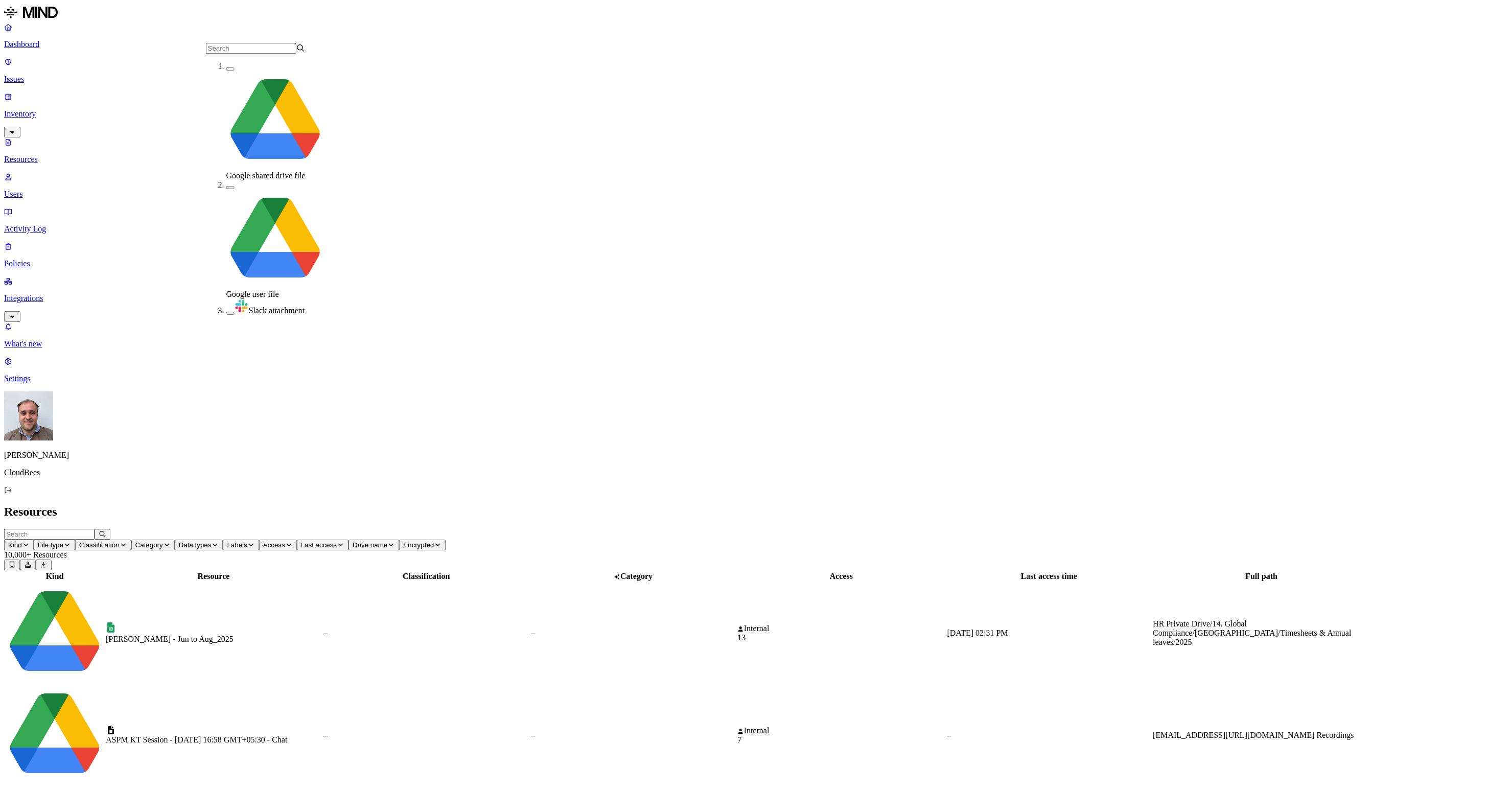
click at [267, 299] on div "Slack attachment" at bounding box center [276, 307] width 99 height 16
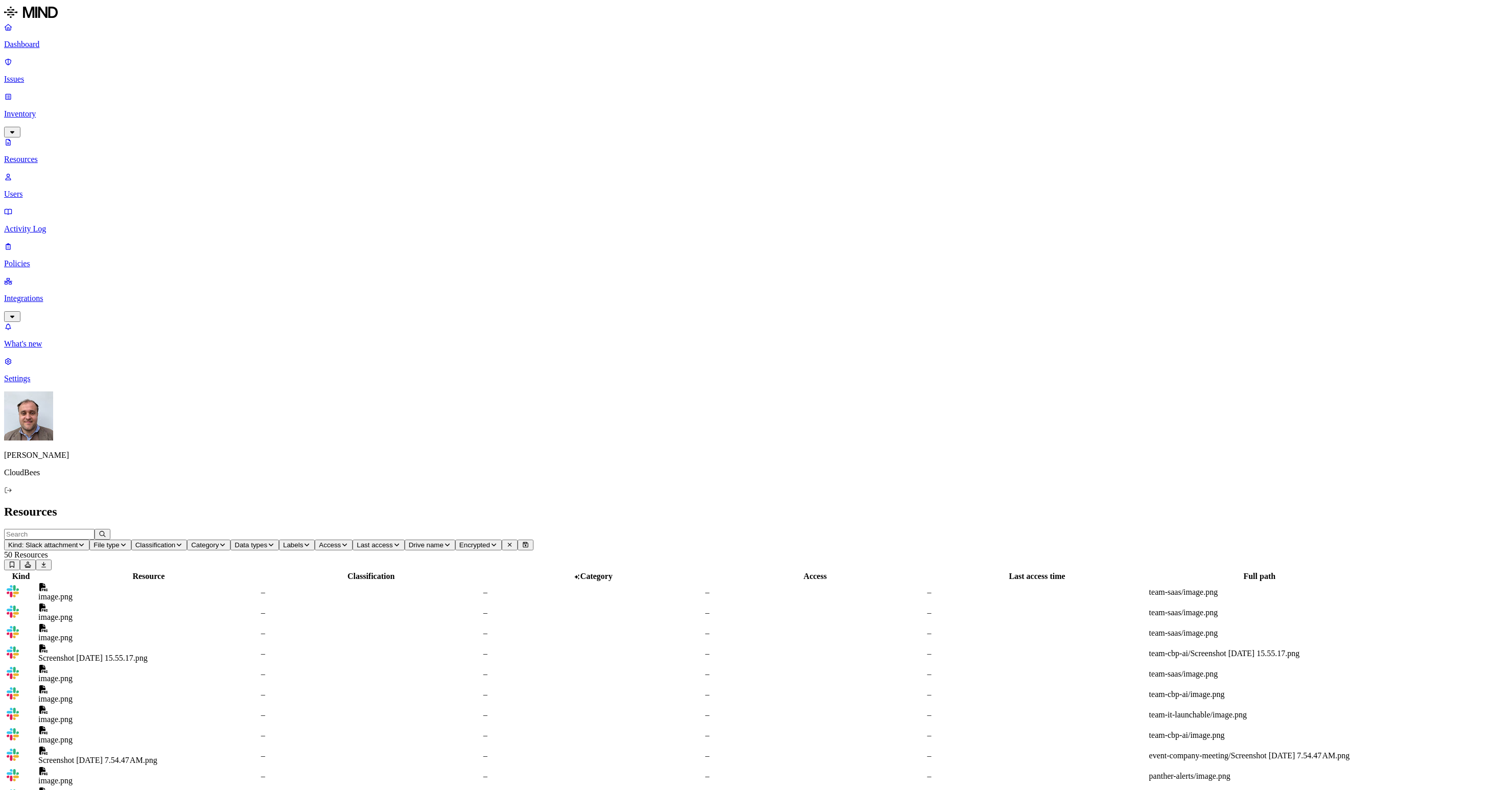
click at [213, 582] on td "image.png" at bounding box center [148, 592] width 222 height 19
click at [1159, 505] on h2 "Resources" at bounding box center [756, 511] width 1504 height 14
click at [231, 540] on button "Category" at bounding box center [208, 545] width 44 height 10
click at [429, 505] on h2 "Resources" at bounding box center [756, 511] width 1504 height 14
click at [315, 540] on button "Labels" at bounding box center [297, 545] width 36 height 10
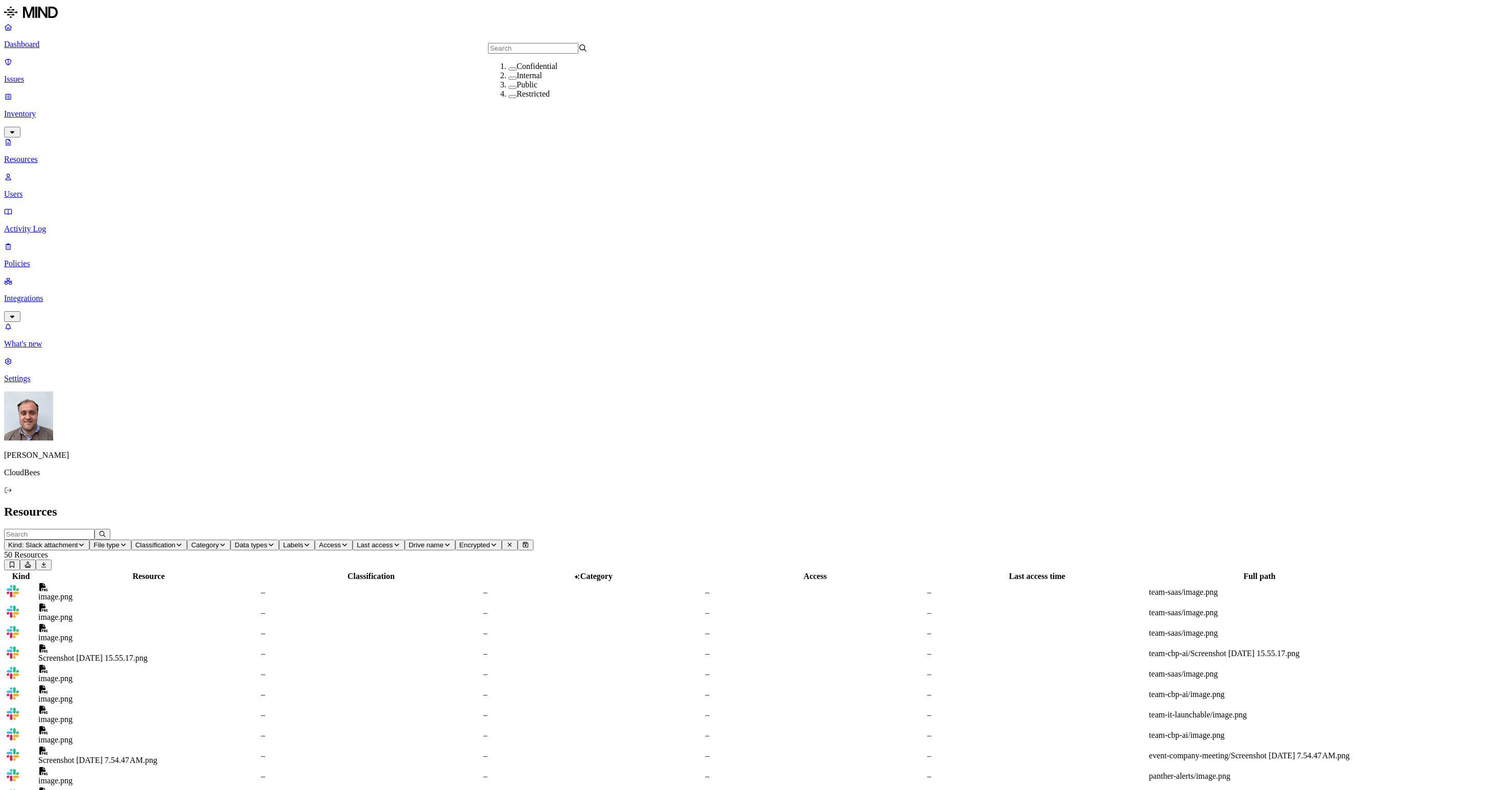
click at [544, 505] on h2 "Resources" at bounding box center [756, 511] width 1504 height 14
click at [315, 540] on button "Labels" at bounding box center [297, 545] width 36 height 10
click at [529, 90] on div "Public" at bounding box center [558, 84] width 99 height 9
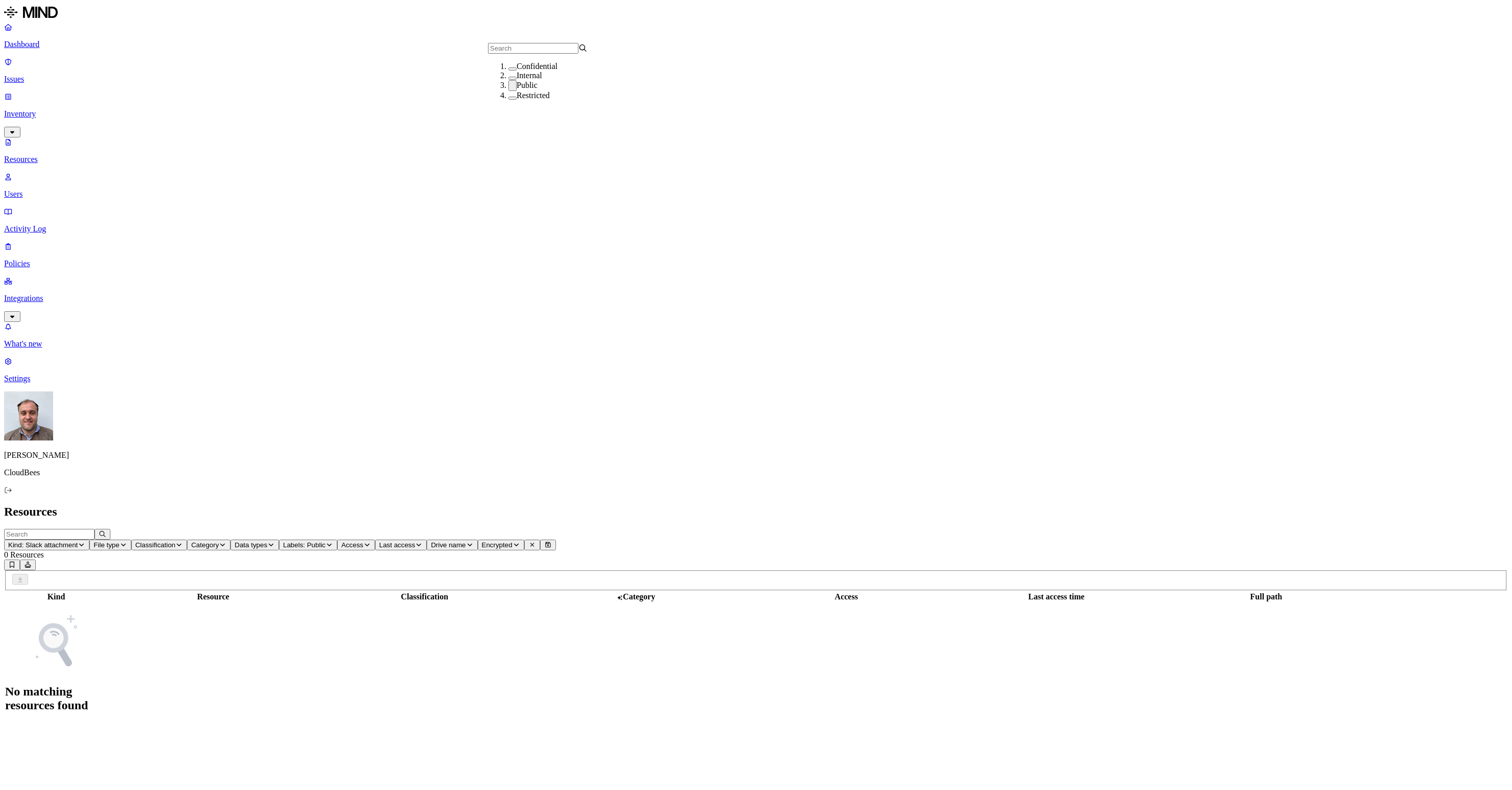
click at [813, 505] on h2 "Resources" at bounding box center [756, 511] width 1504 height 14
click at [337, 540] on button "Labels: Public" at bounding box center [308, 545] width 59 height 10
click at [509, 91] on div "Public" at bounding box center [558, 85] width 99 height 10
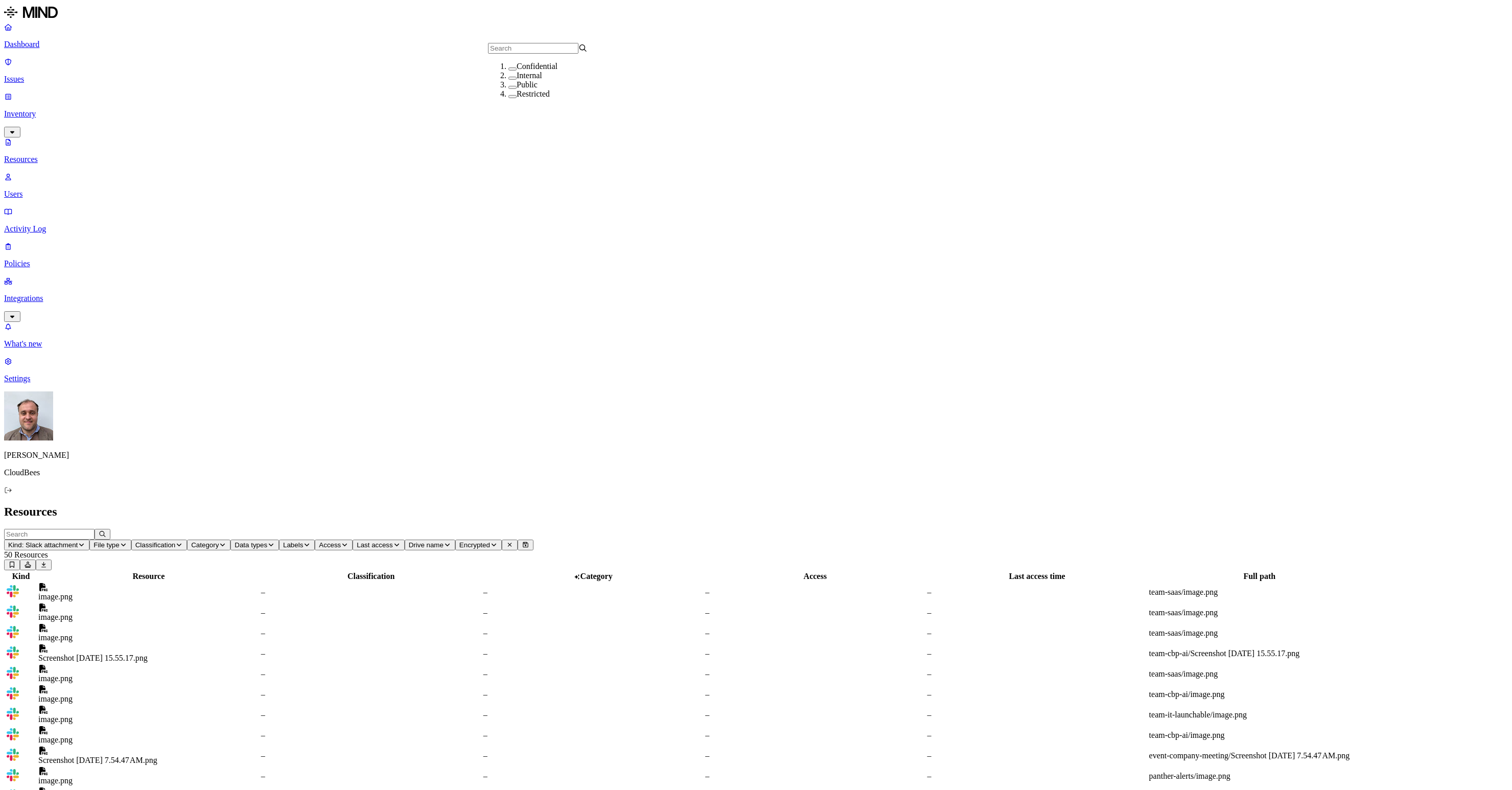
click at [509, 98] on button "button" at bounding box center [512, 96] width 8 height 3
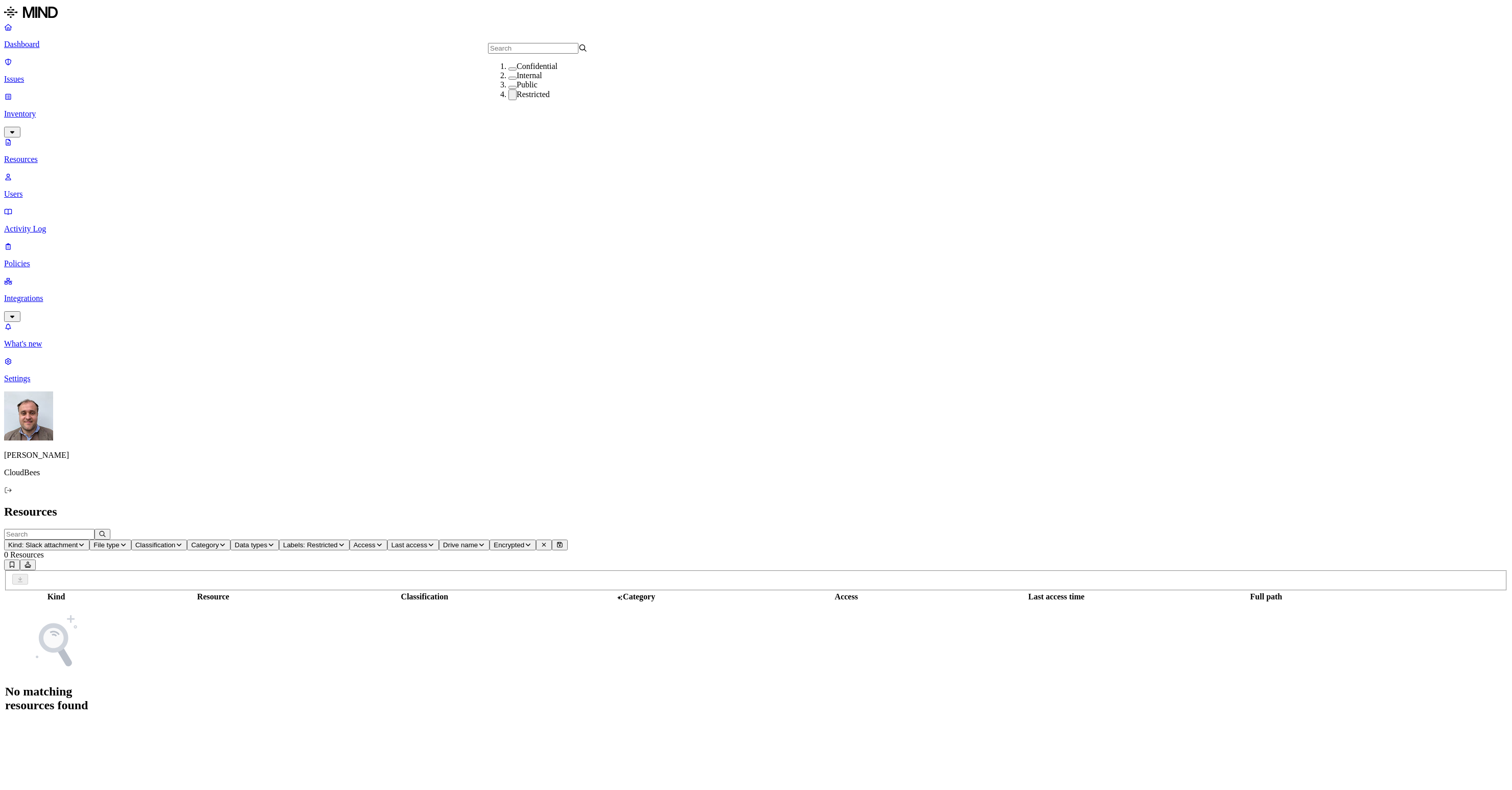
click at [509, 100] on button "button" at bounding box center [512, 95] width 8 height 10
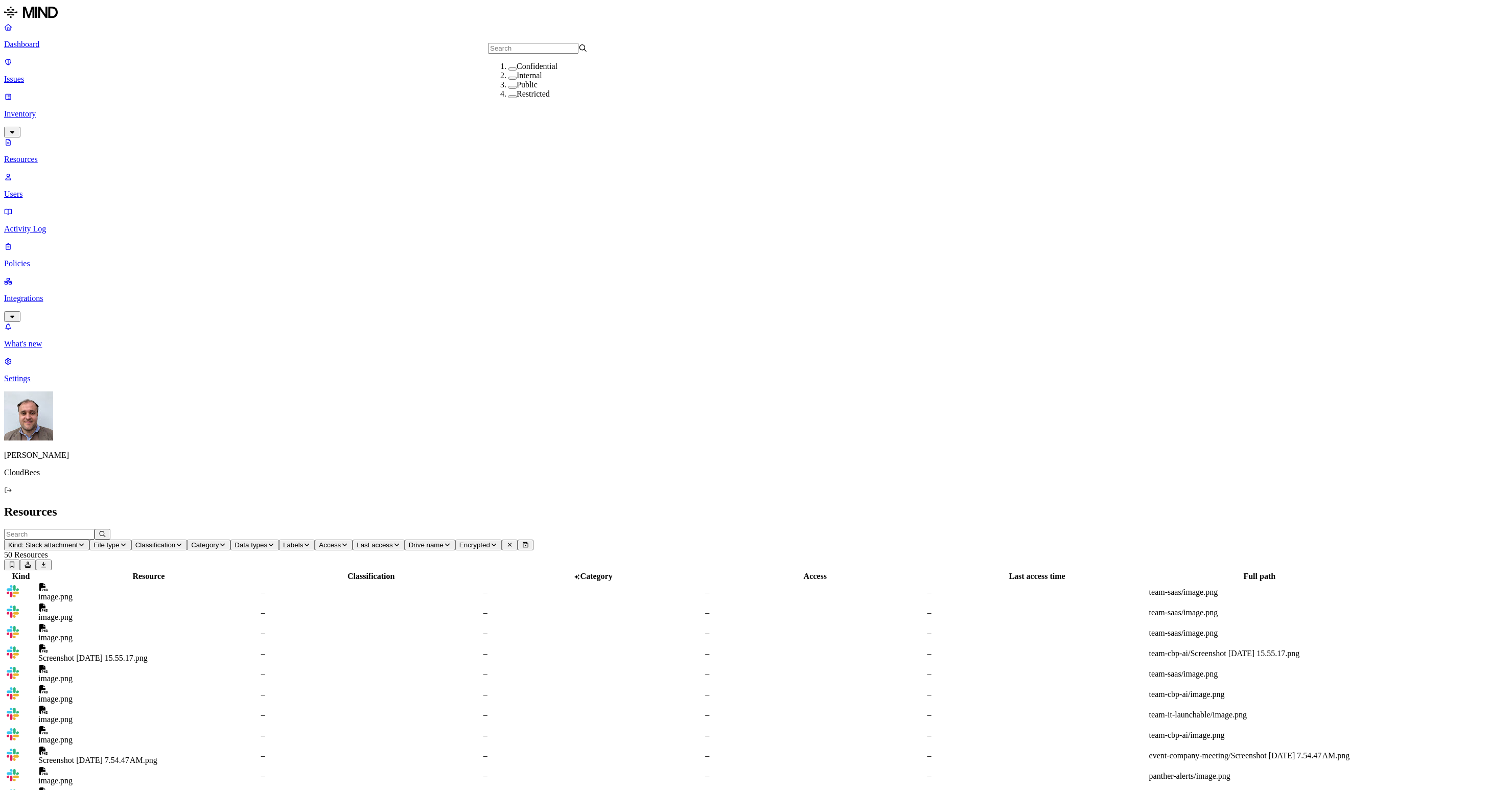
click at [349, 542] on icon "button" at bounding box center [345, 545] width 7 height 6
click at [576, 137] on div "Public" at bounding box center [598, 145] width 99 height 19
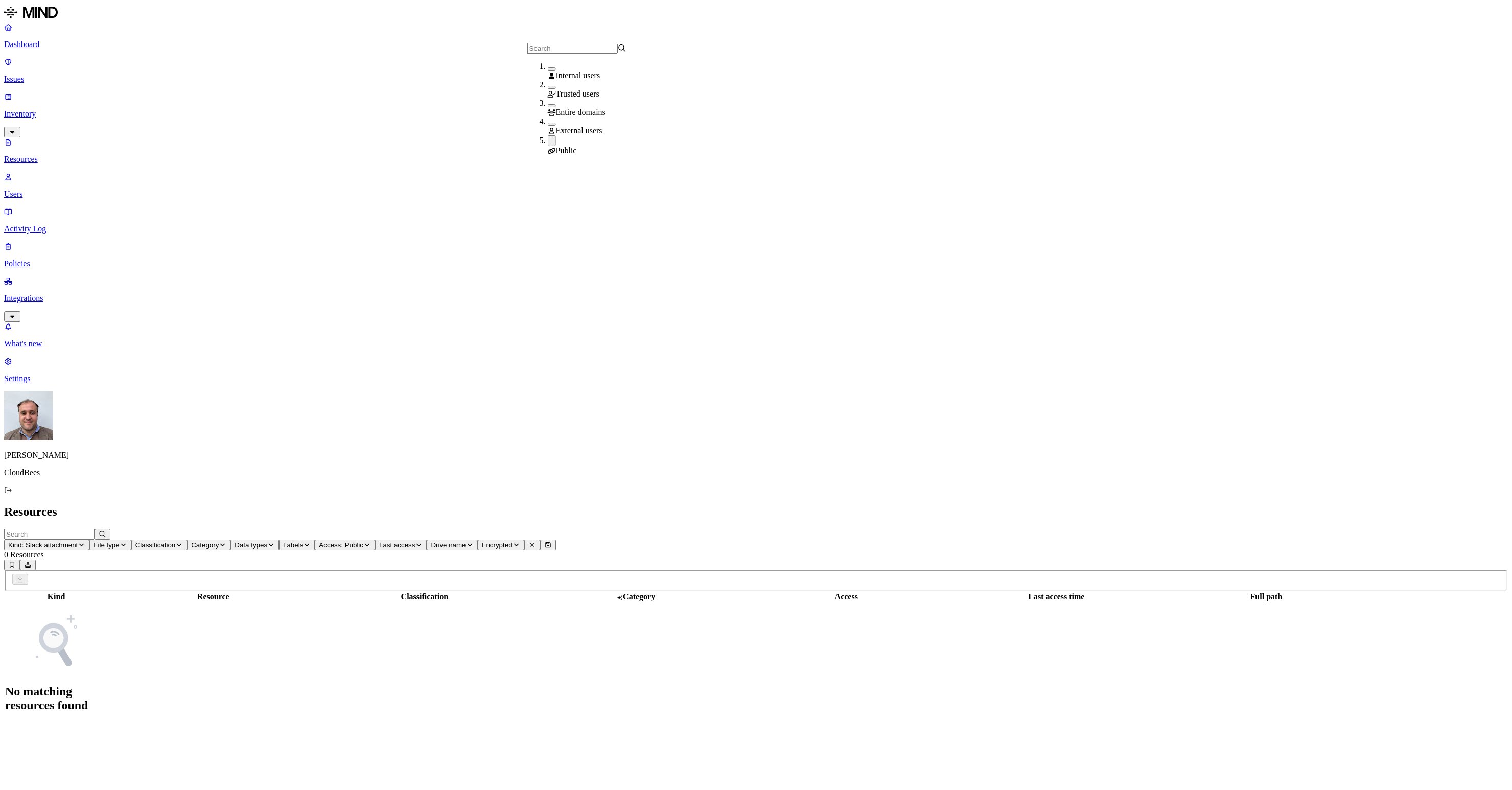
click at [575, 505] on header "Resources" at bounding box center [756, 511] width 1504 height 14
click at [363, 541] on span "Access: Public" at bounding box center [341, 545] width 44 height 7
click at [548, 142] on button "button" at bounding box center [552, 141] width 8 height 10
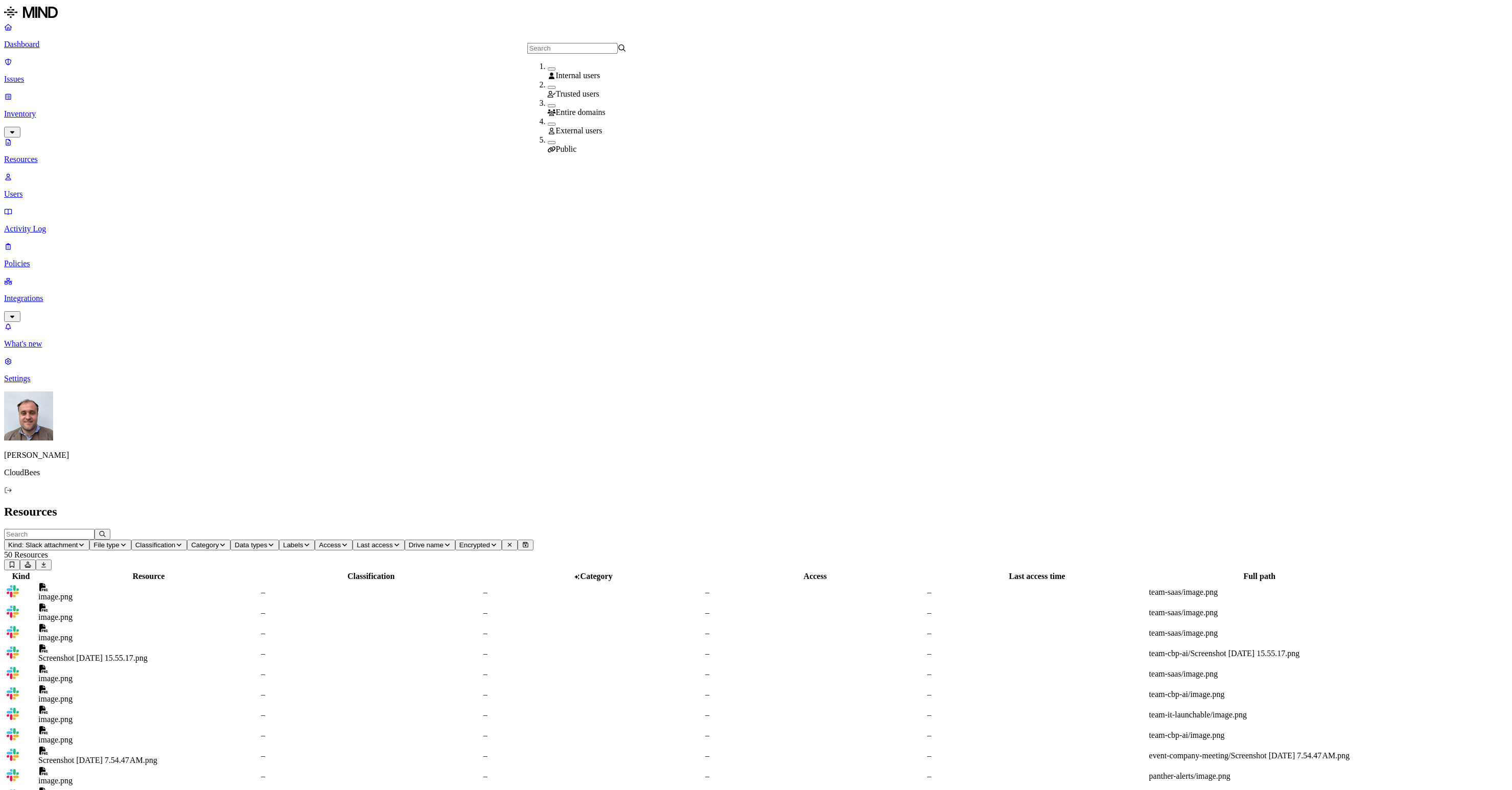
click at [404, 540] on button "Last access" at bounding box center [379, 545] width 52 height 10
click at [443, 541] on span "Drive name" at bounding box center [426, 545] width 35 height 7
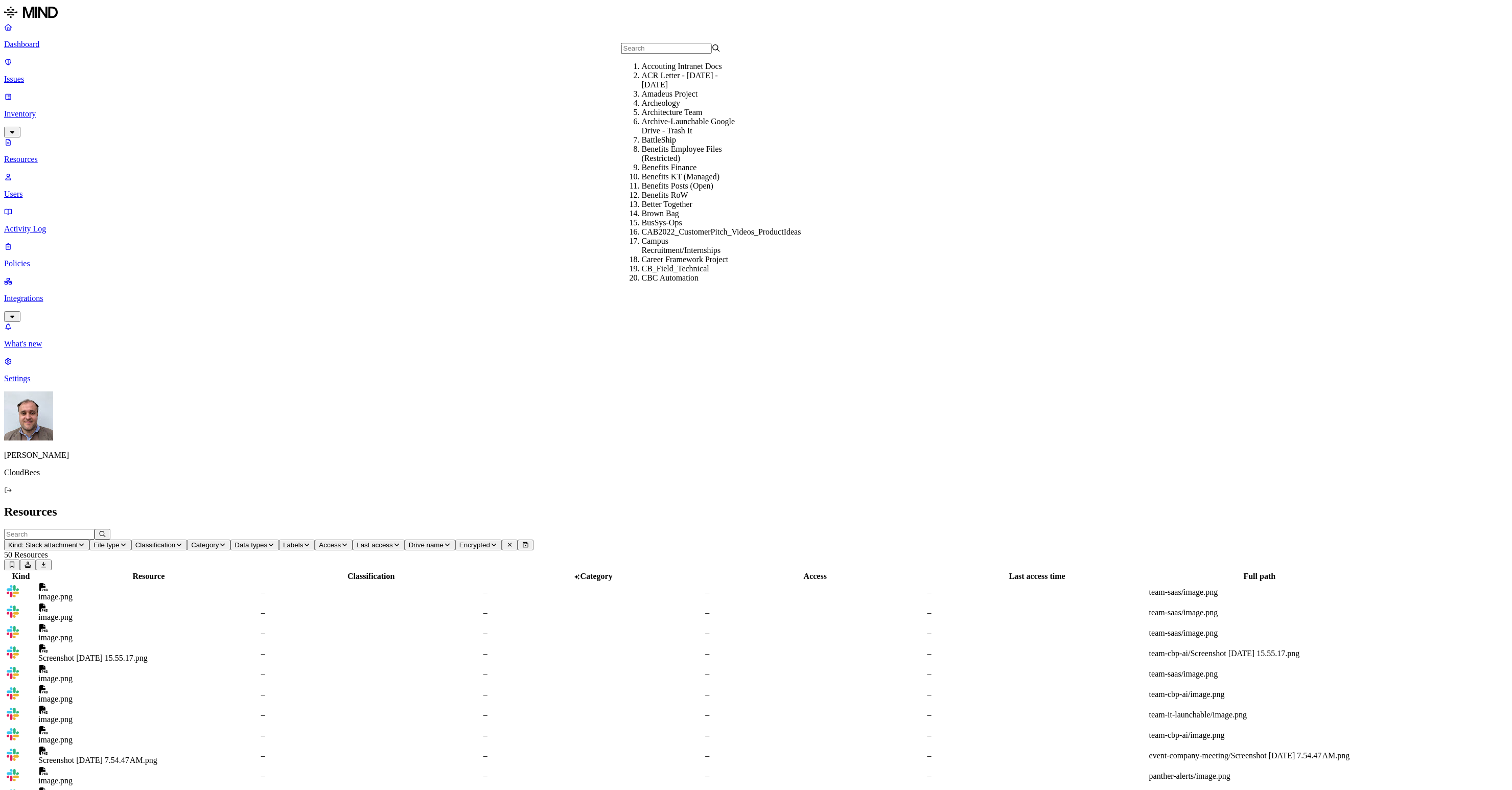
click at [490, 541] on span "Encrypted" at bounding box center [475, 545] width 30 height 7
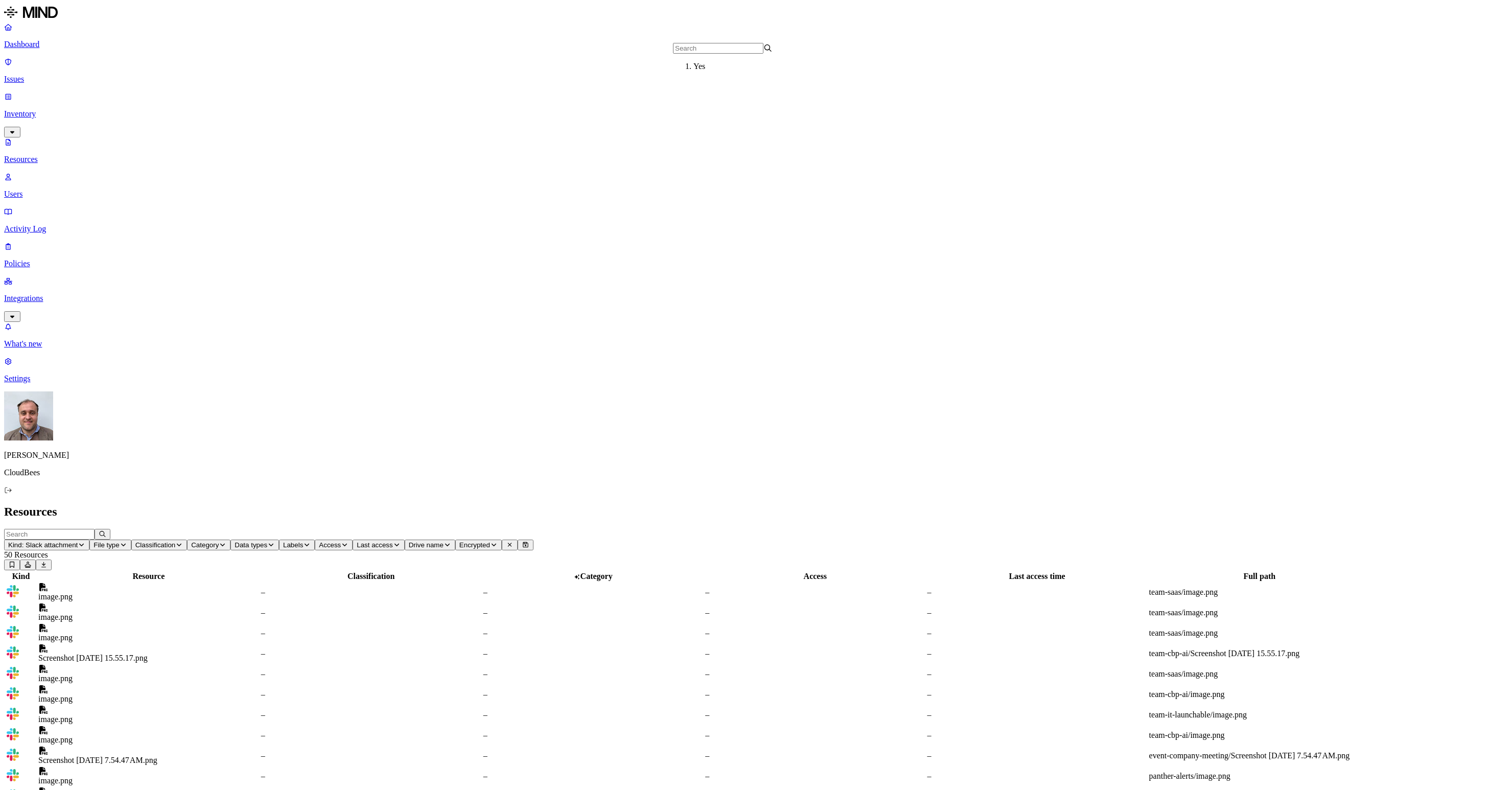
click at [698, 505] on h2 "Resources" at bounding box center [756, 511] width 1504 height 14
click at [119, 541] on span "File type" at bounding box center [106, 545] width 25 height 7
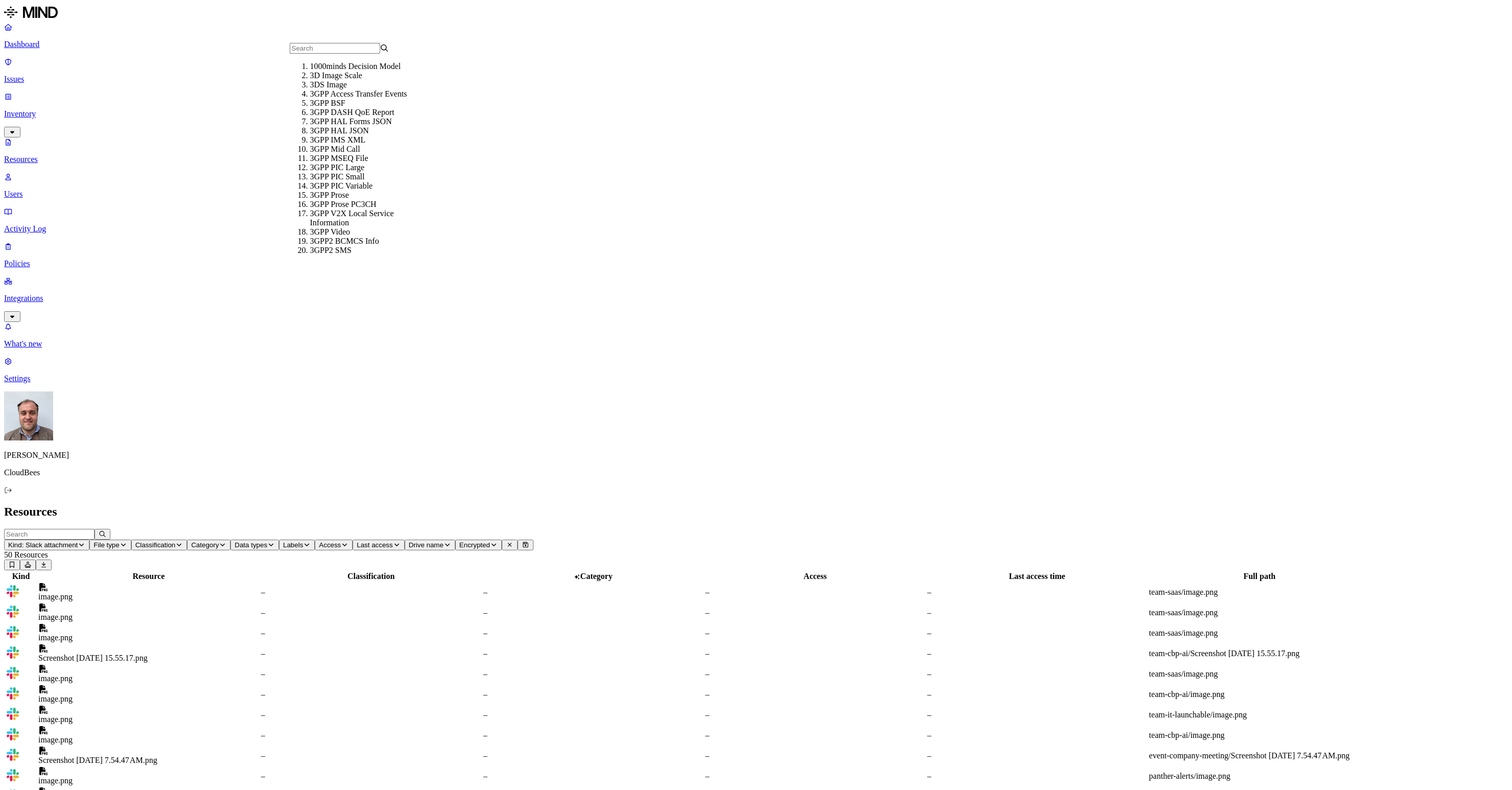
click at [374, 505] on h2 "Resources" at bounding box center [756, 511] width 1504 height 14
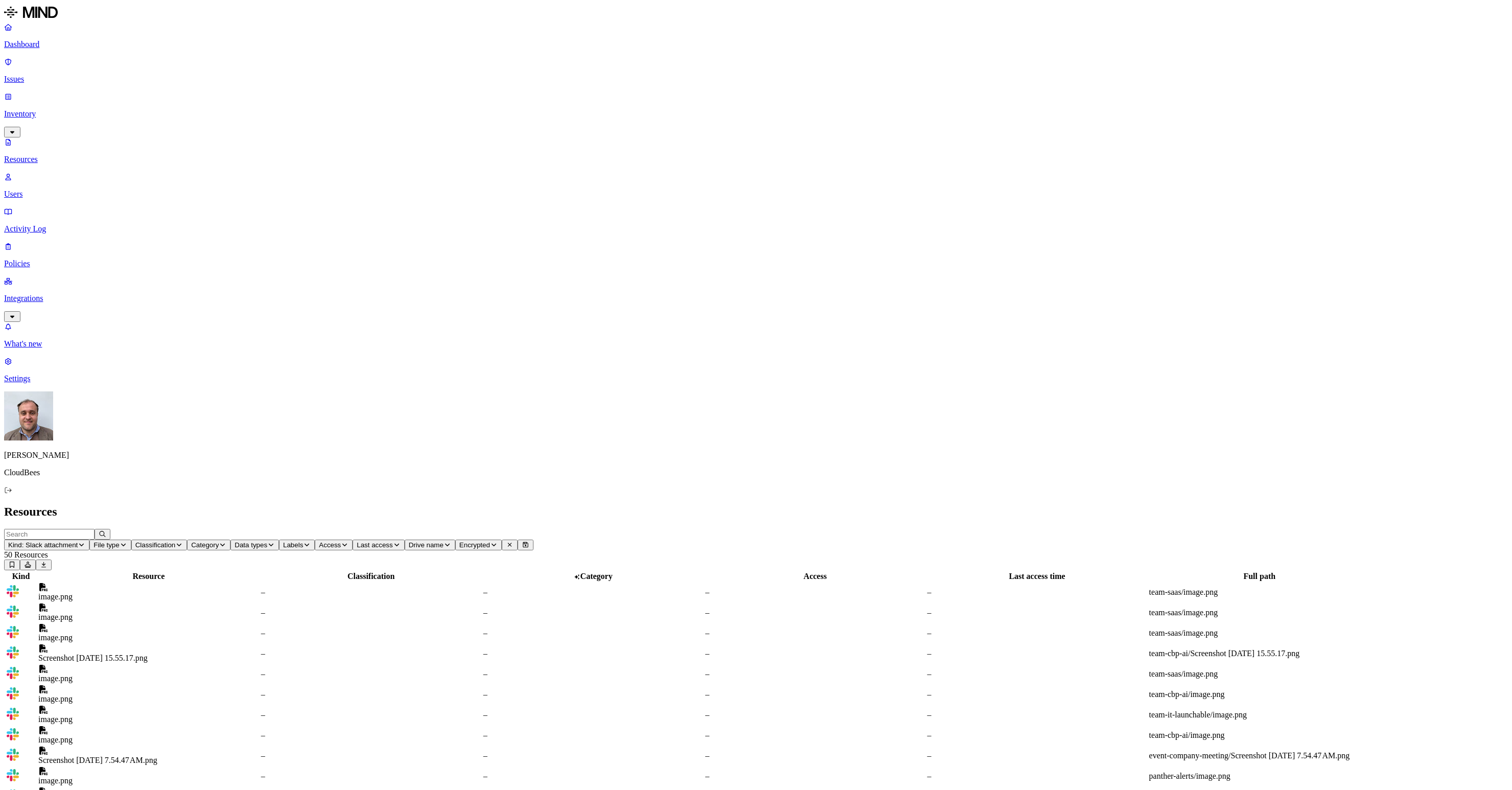
click at [188, 540] on button "Classification" at bounding box center [159, 545] width 56 height 10
click at [371, 92] on span "Secrets" at bounding box center [383, 87] width 24 height 9
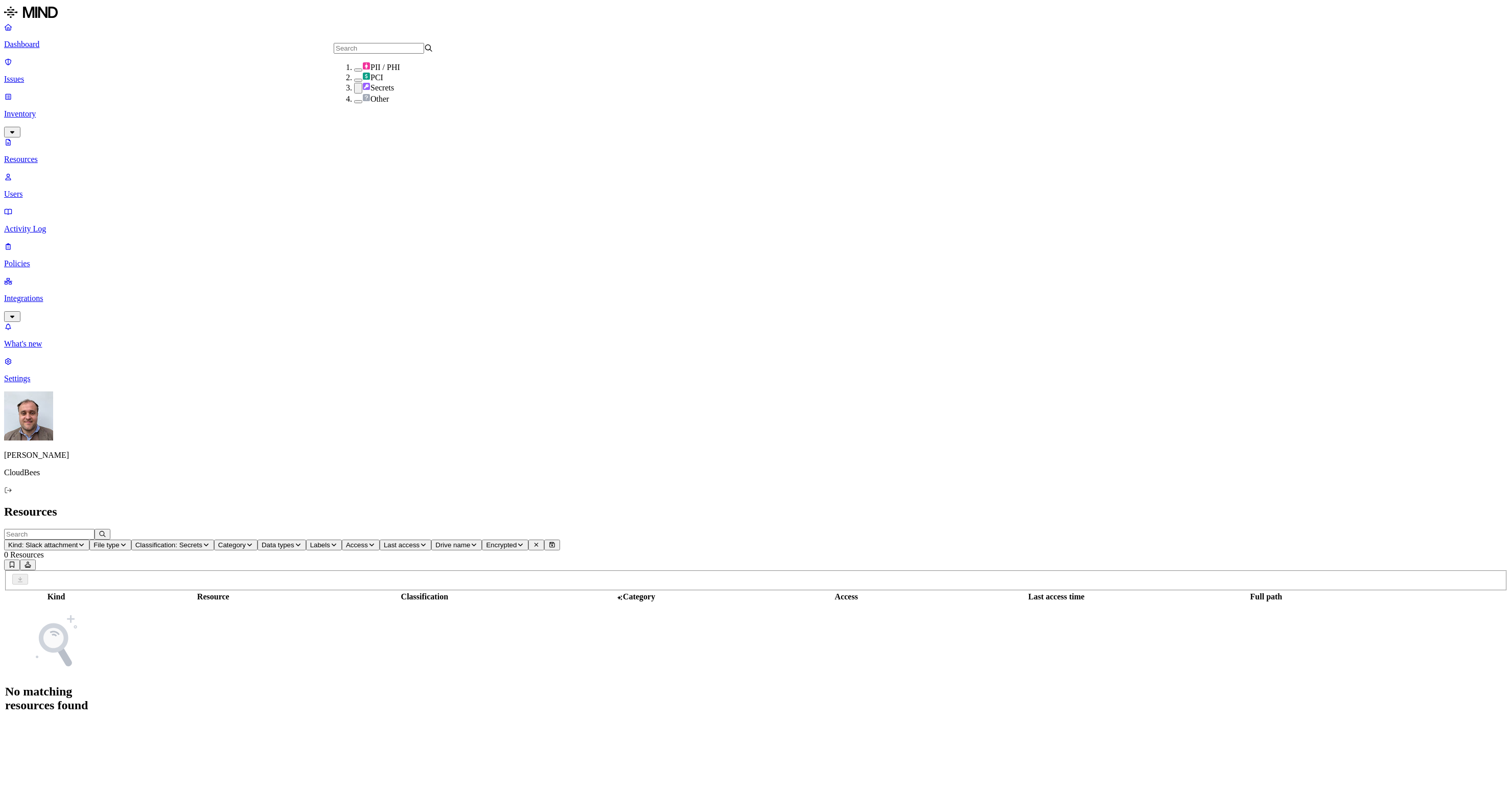
click at [399, 505] on h2 "Resources" at bounding box center [756, 511] width 1504 height 14
click at [246, 541] on span "Category" at bounding box center [231, 545] width 27 height 7
click at [441, 505] on h2 "Resources" at bounding box center [756, 511] width 1504 height 14
click at [386, 528] on div "Kind: Slack attachment File type Classification: Secrets Category Data types La…" at bounding box center [756, 625] width 1504 height 195
click at [202, 541] on span "Classification: Secrets" at bounding box center [169, 545] width 67 height 7
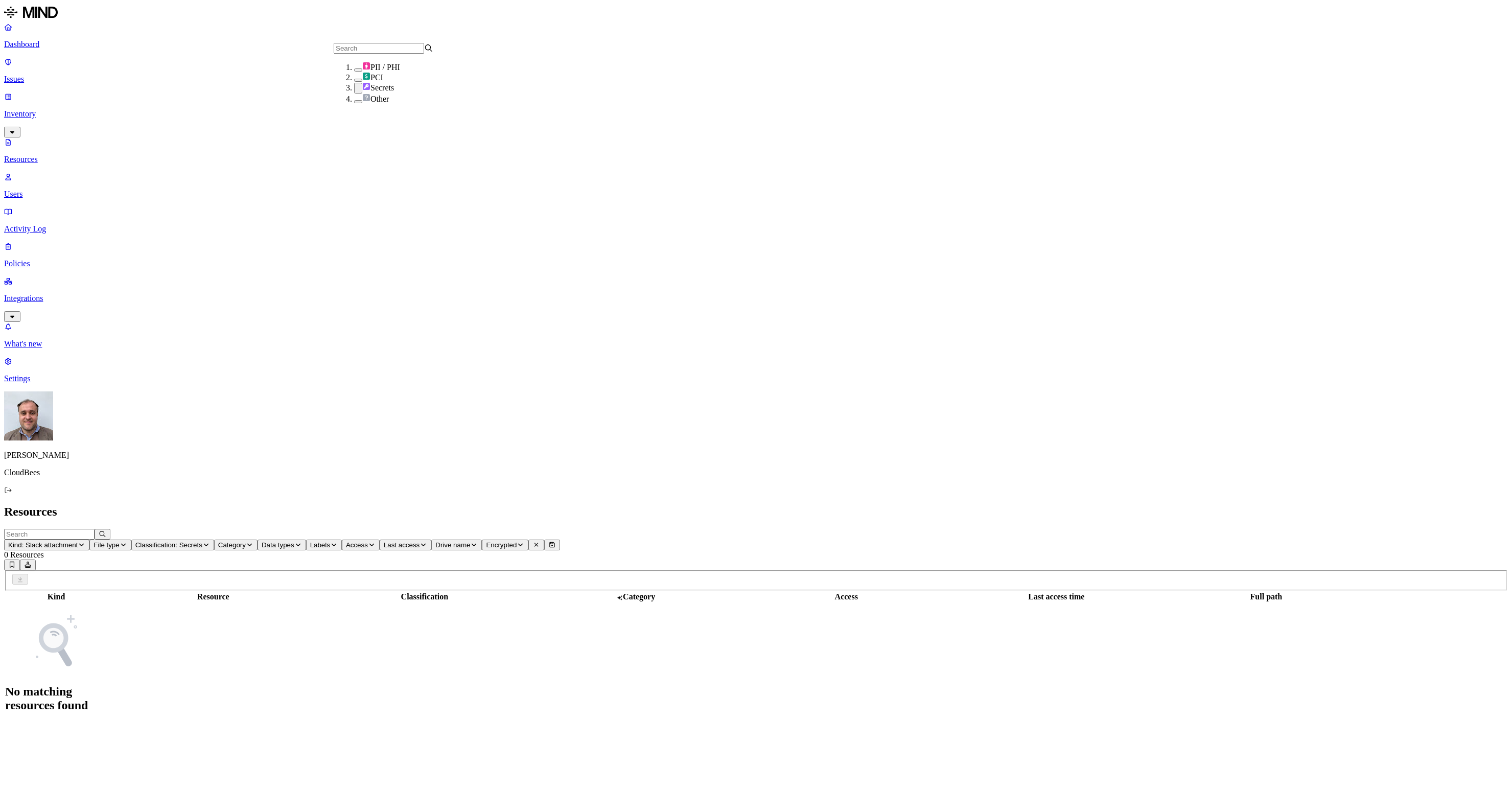
click at [354, 93] on div "Secrets" at bounding box center [404, 87] width 99 height 11
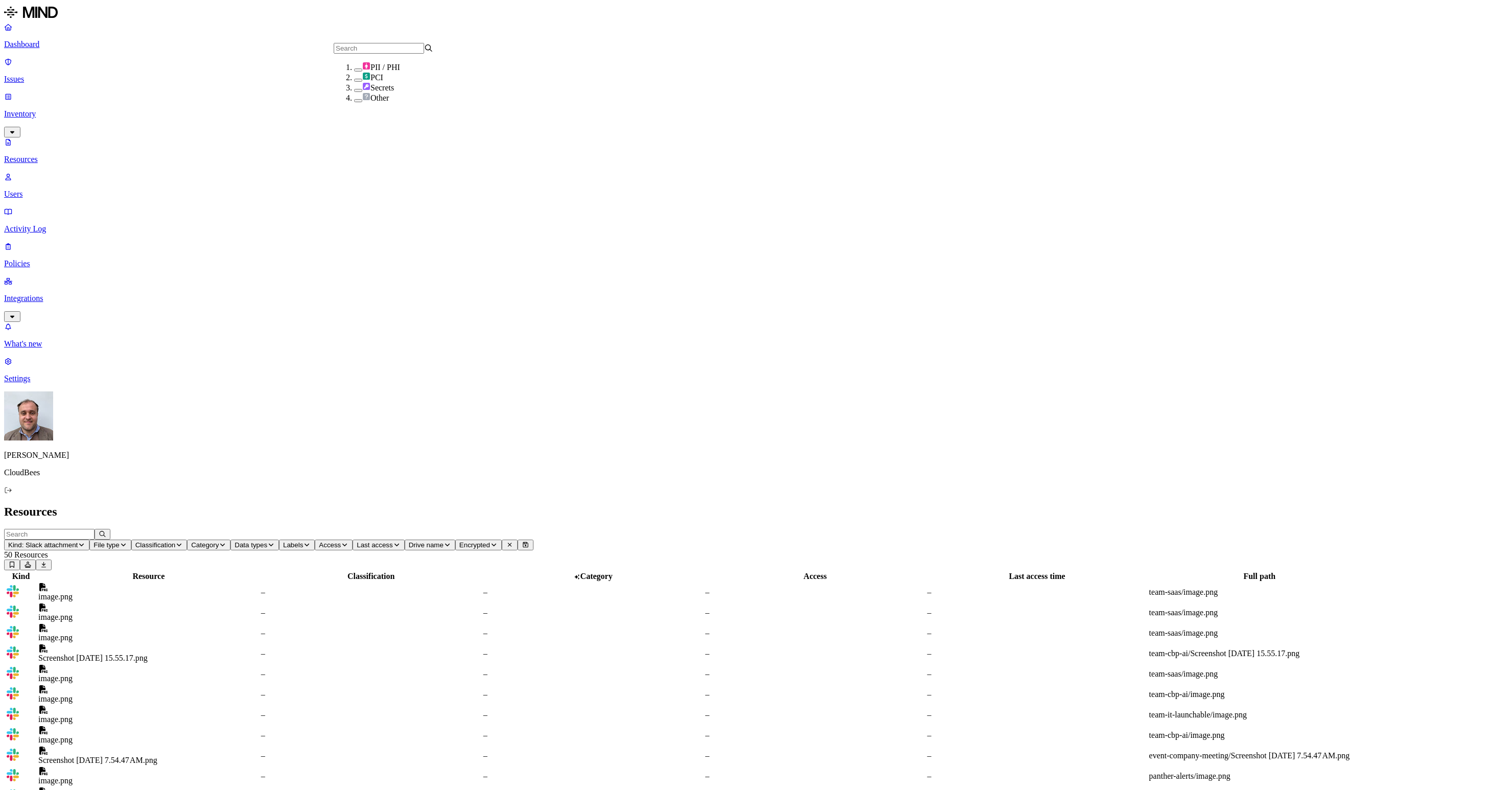
click at [607, 505] on header "Resources" at bounding box center [756, 511] width 1504 height 14
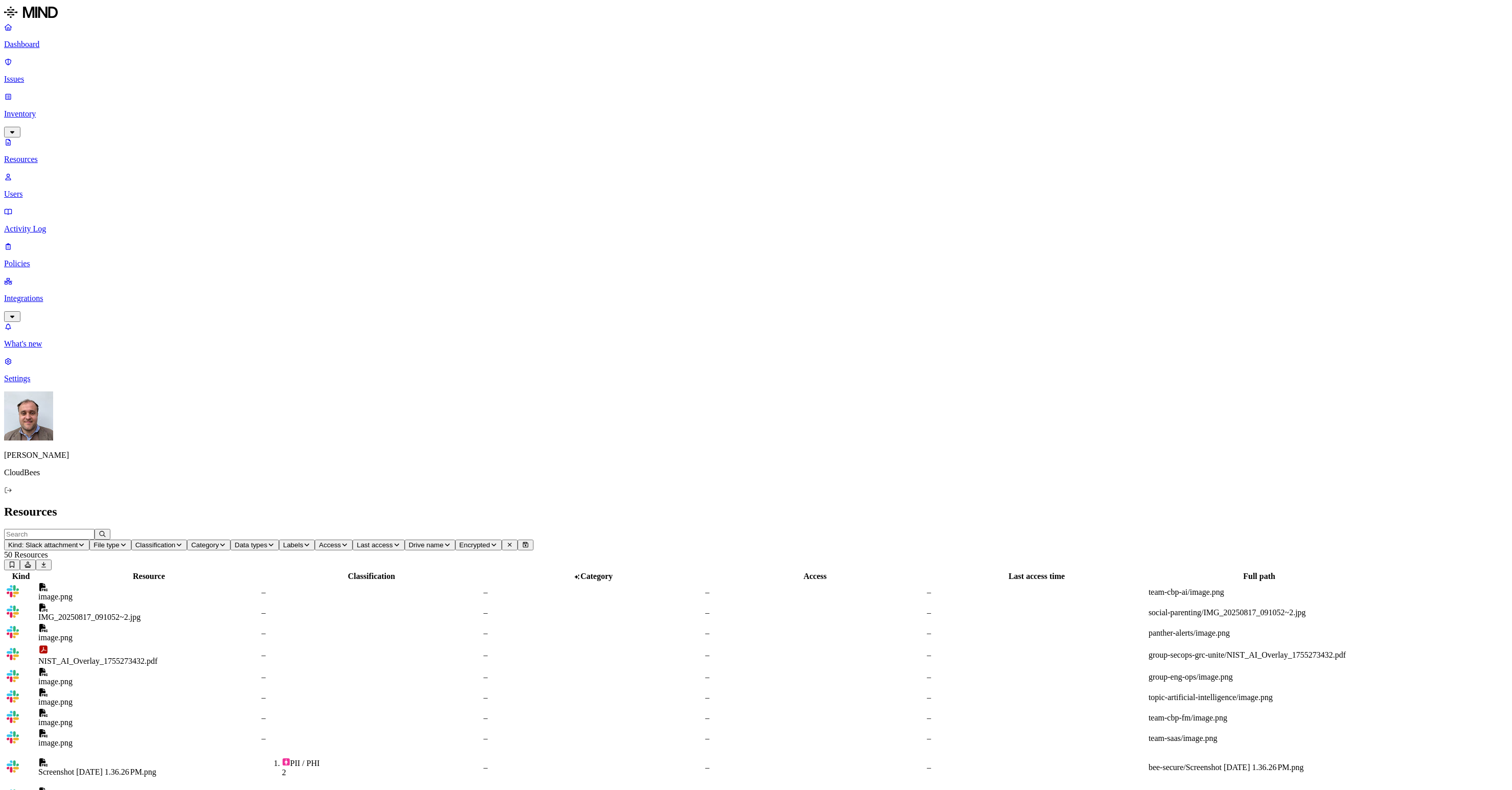
click at [418, 757] on div "PII / PHI" at bounding box center [381, 763] width 199 height 10
click at [1353, 763] on div "bee-secure/Screenshot 2025-08-14 at 1.36.26 PM.png" at bounding box center [1259, 767] width 221 height 9
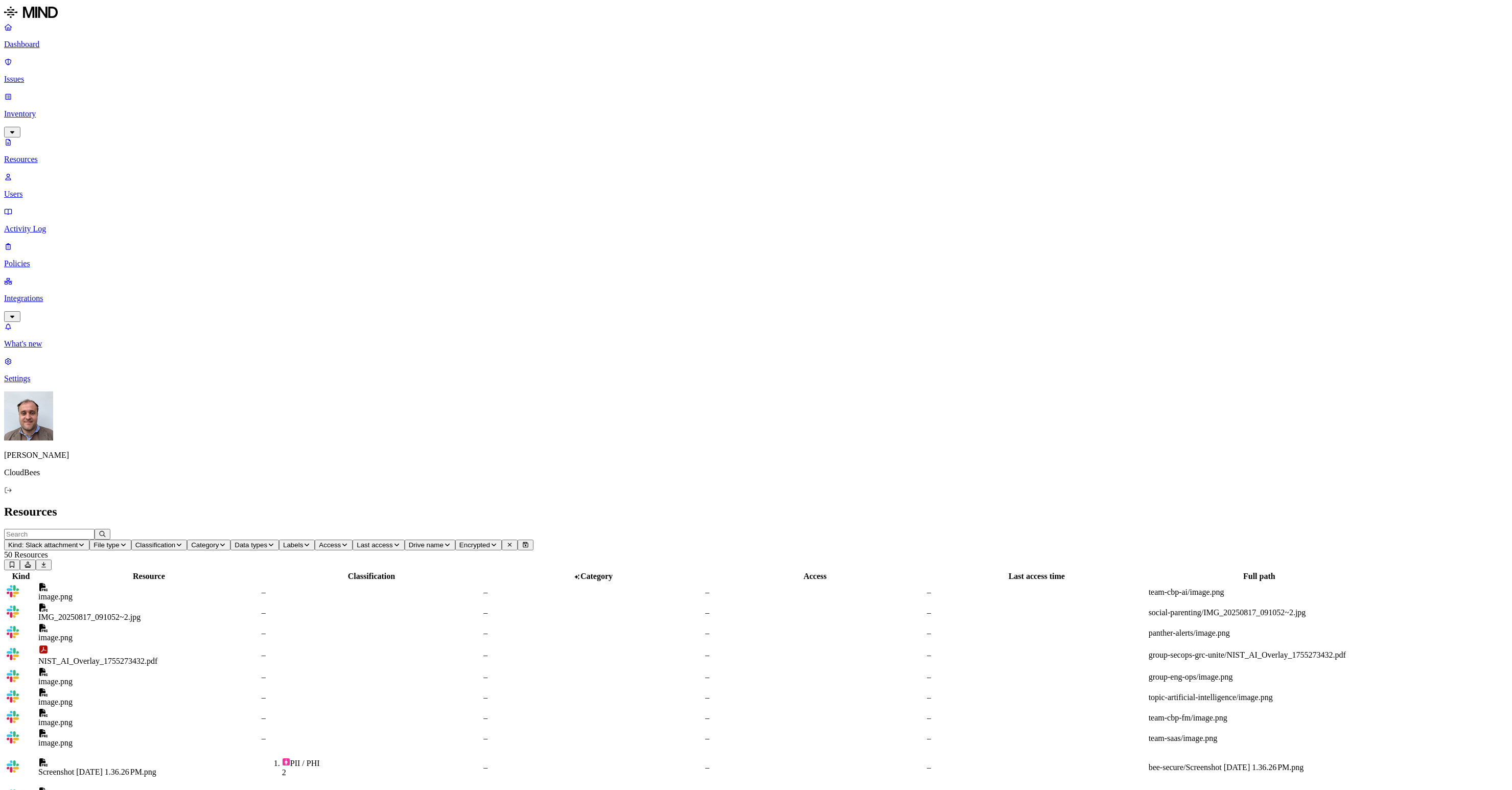
drag, startPoint x: 1271, startPoint y: 86, endPoint x: 1224, endPoint y: 87, distance: 47.0
copy div "Jamie Music"
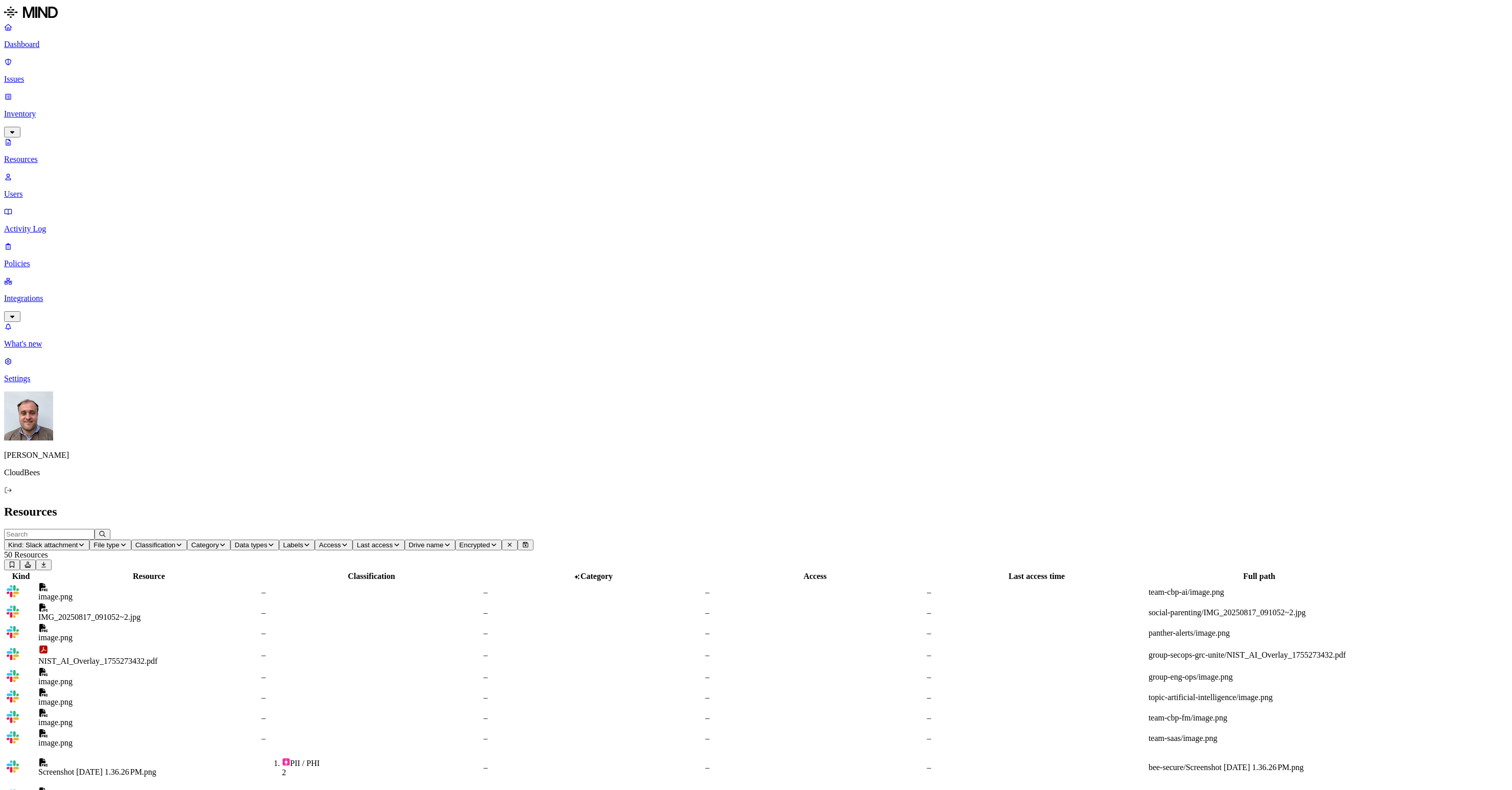
click at [55, 155] on p "Resources" at bounding box center [756, 159] width 1504 height 9
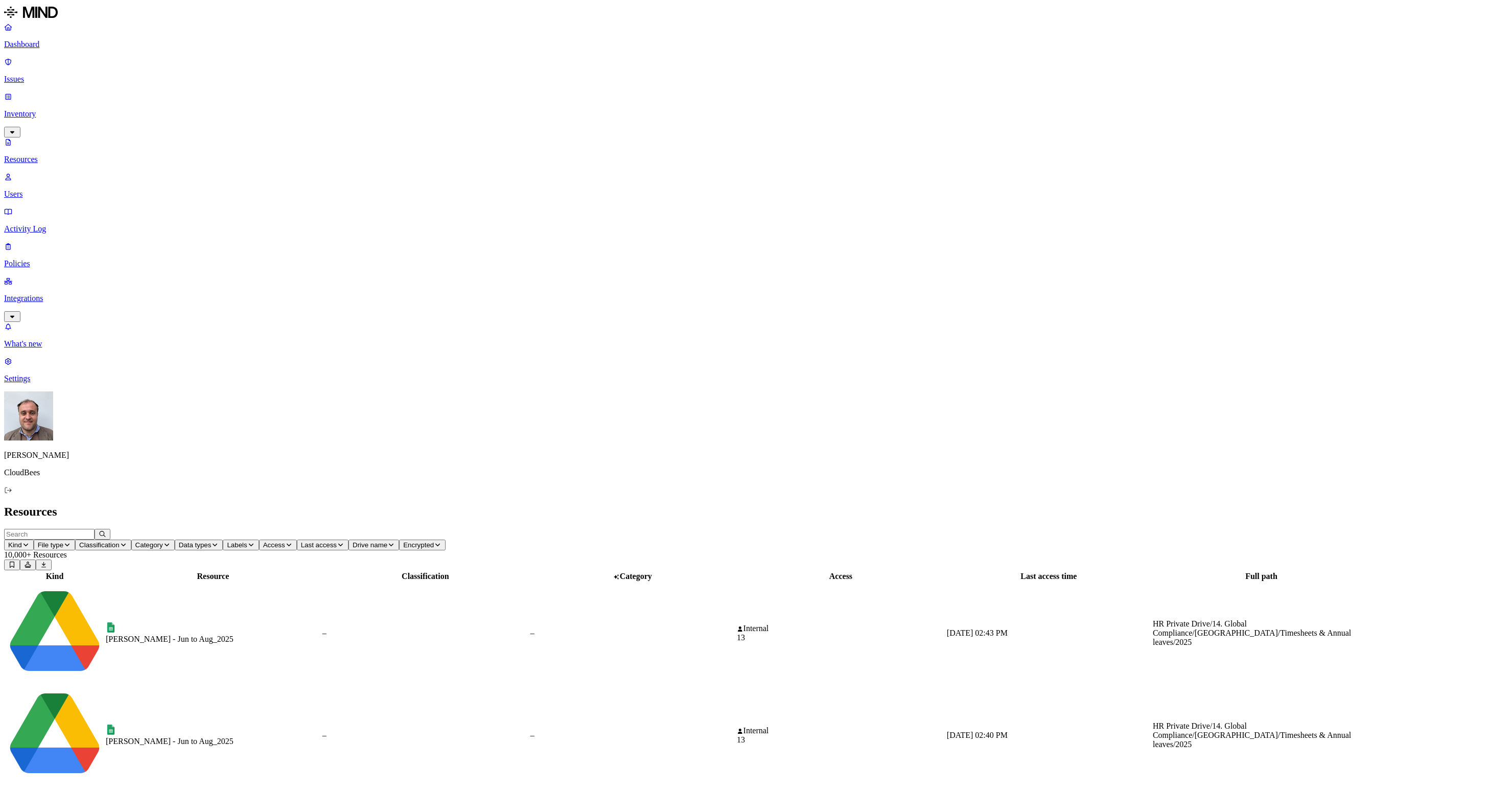
click at [257, 634] on div "Jean-Marc Desprez - Jun to Aug_2025" at bounding box center [213, 639] width 214 height 9
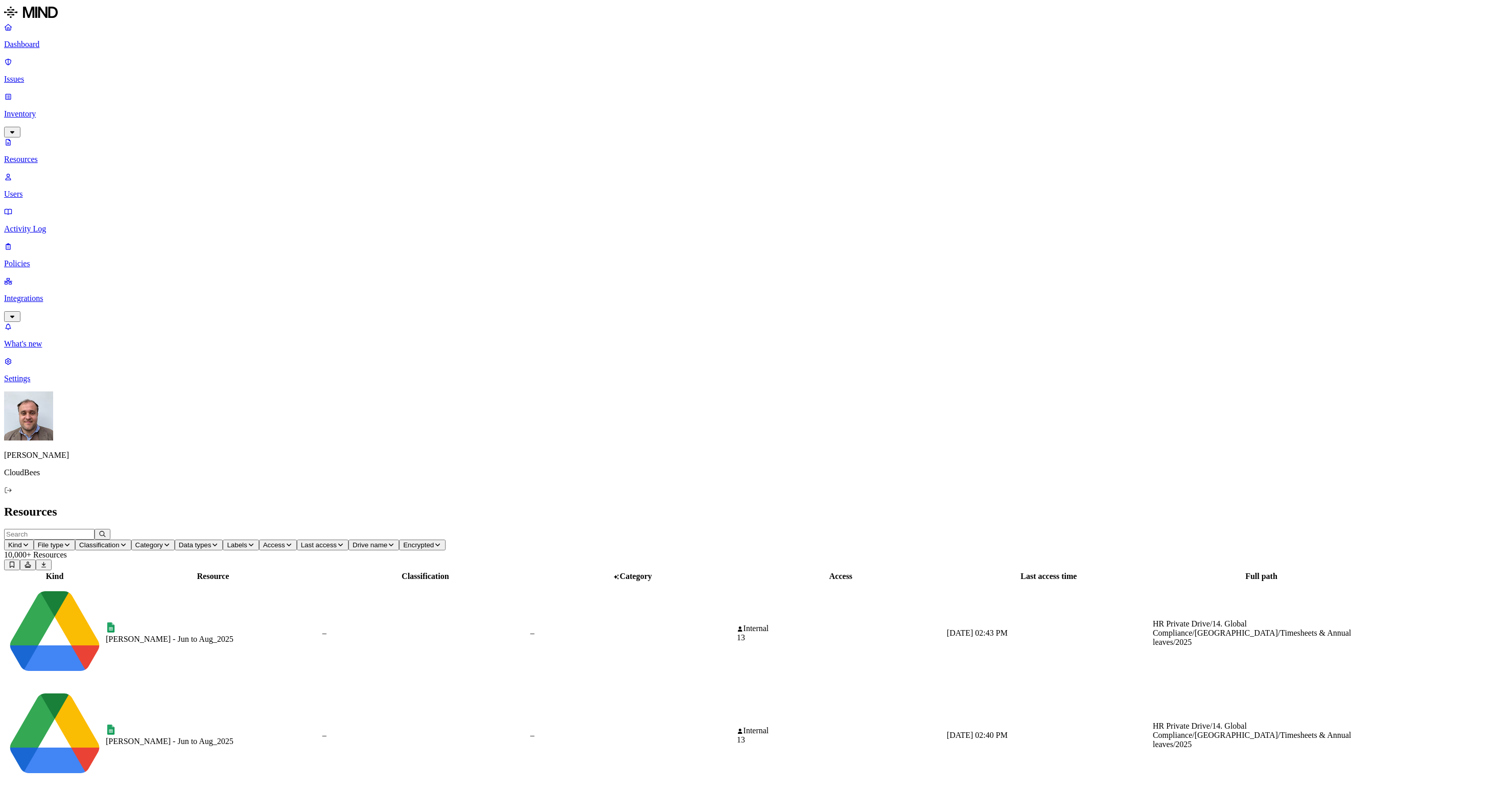
click at [285, 541] on span "Access" at bounding box center [274, 545] width 22 height 7
click at [498, 142] on button "button" at bounding box center [501, 142] width 8 height 3
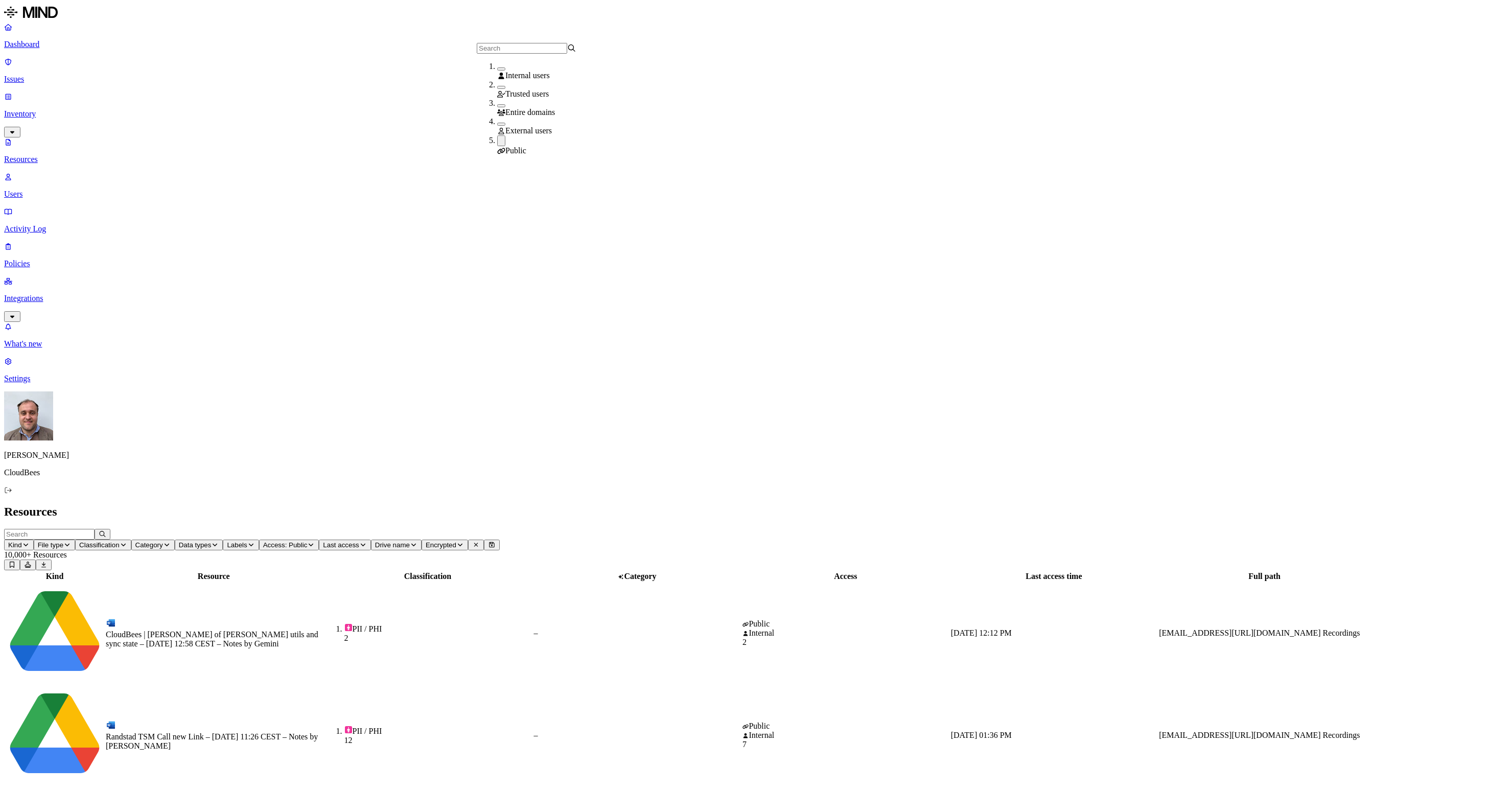
click at [791, 505] on h2 "Resources" at bounding box center [756, 511] width 1504 height 14
click at [71, 542] on icon "button" at bounding box center [67, 545] width 7 height 6
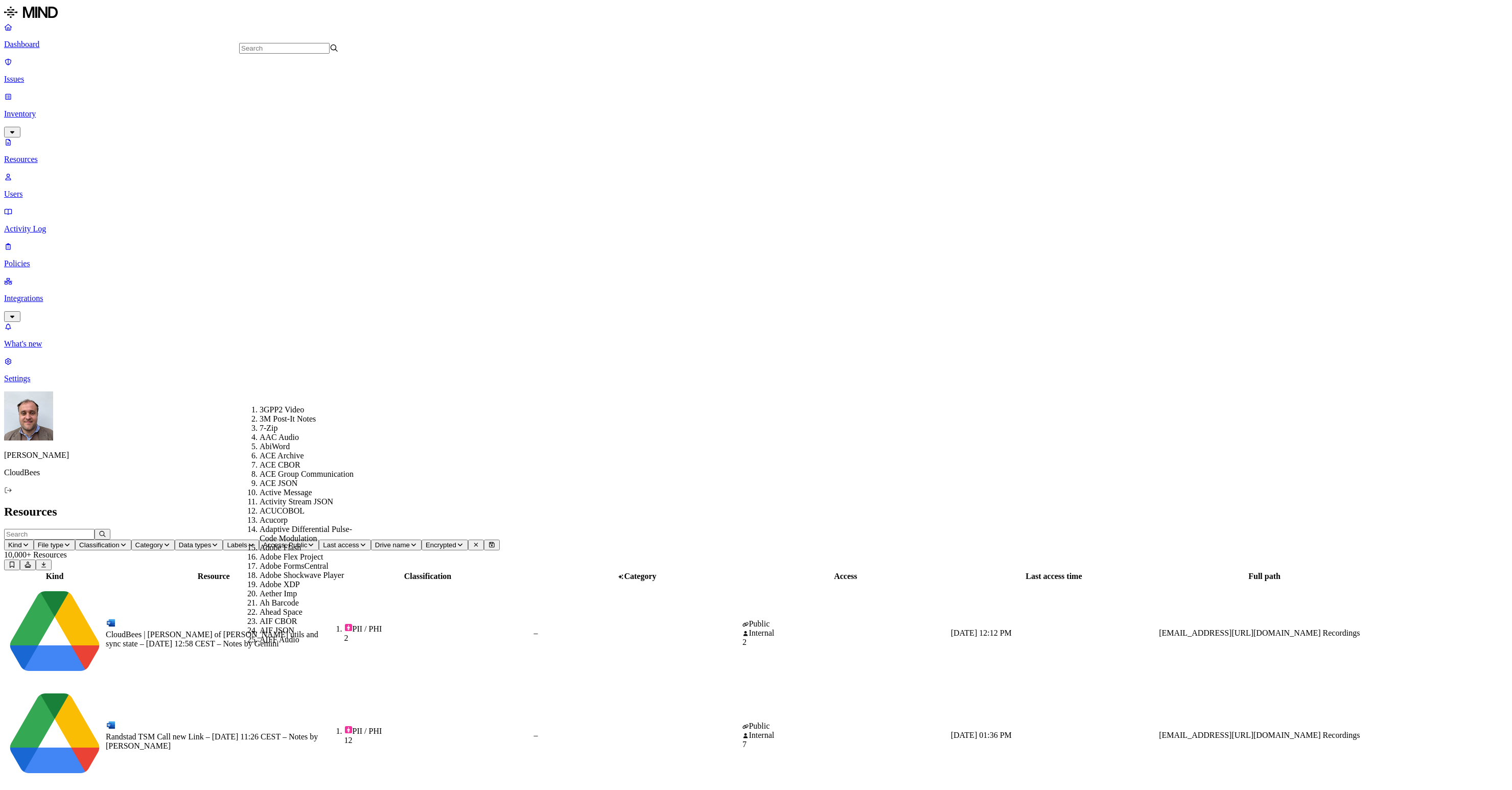
scroll to position [709, 0]
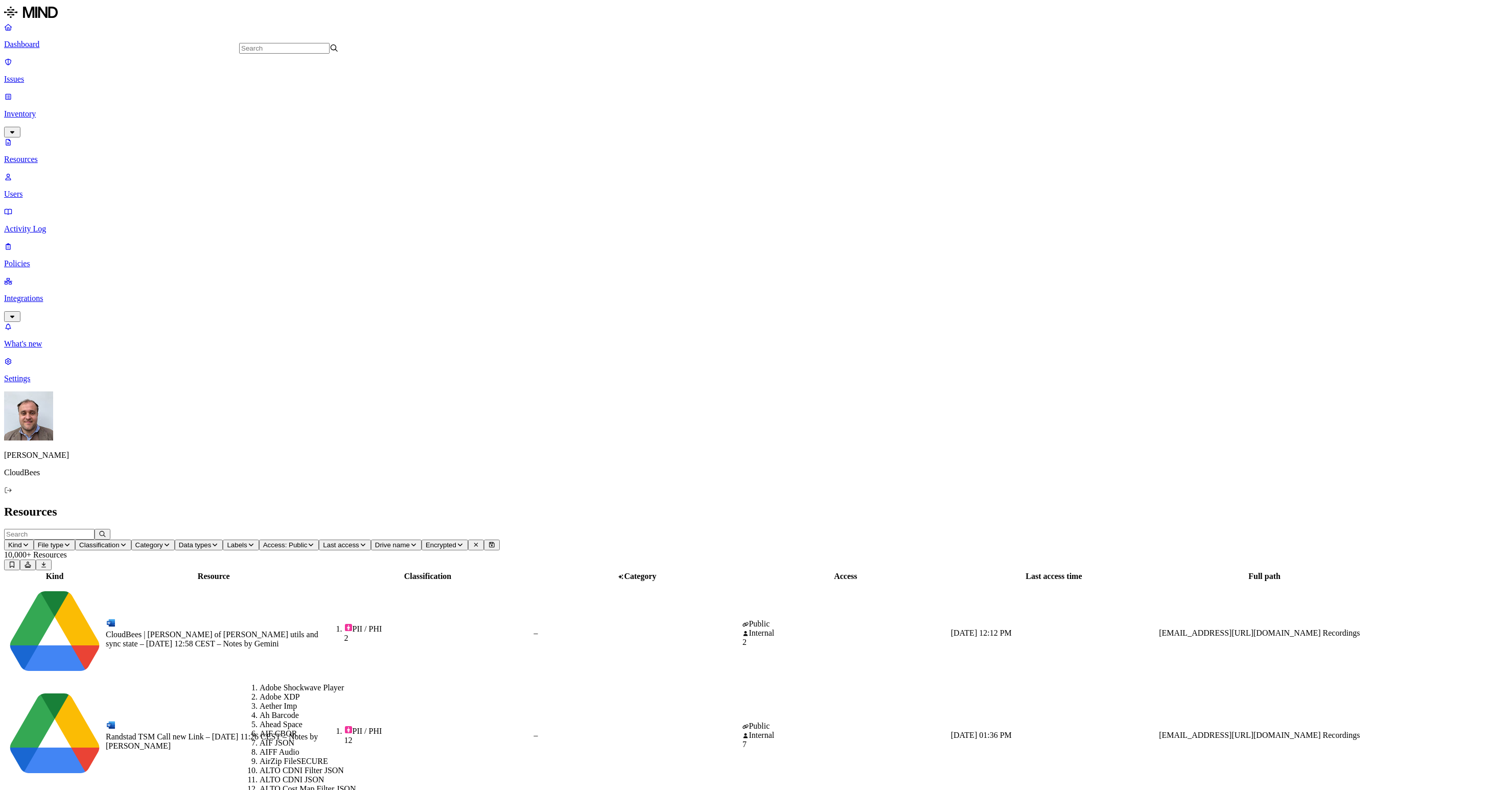
click at [312, 505] on h2 "Resources" at bounding box center [756, 511] width 1504 height 14
click at [1097, 505] on header "Resources" at bounding box center [756, 511] width 1504 height 14
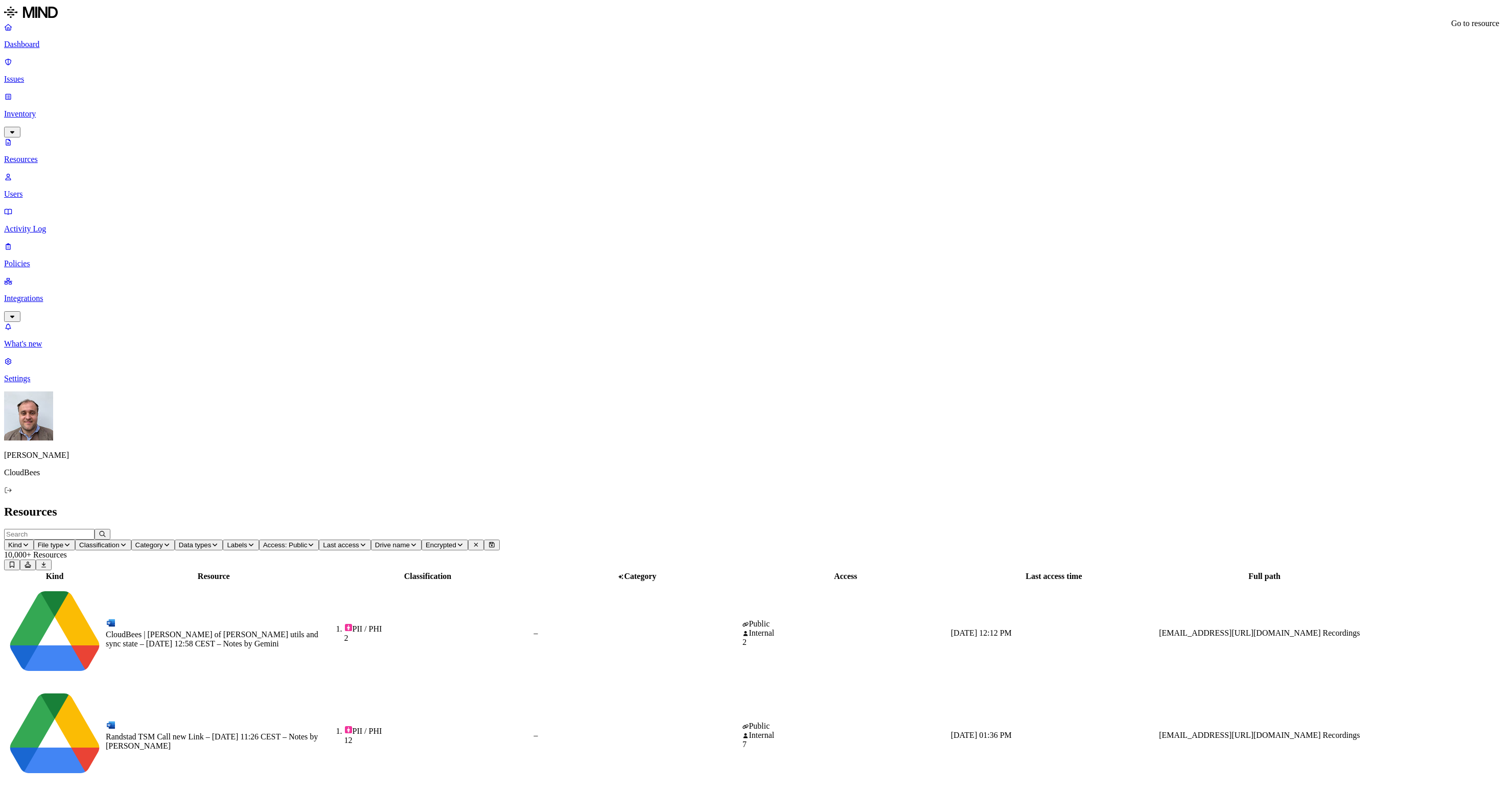
click at [59, 190] on p "Users" at bounding box center [756, 194] width 1504 height 9
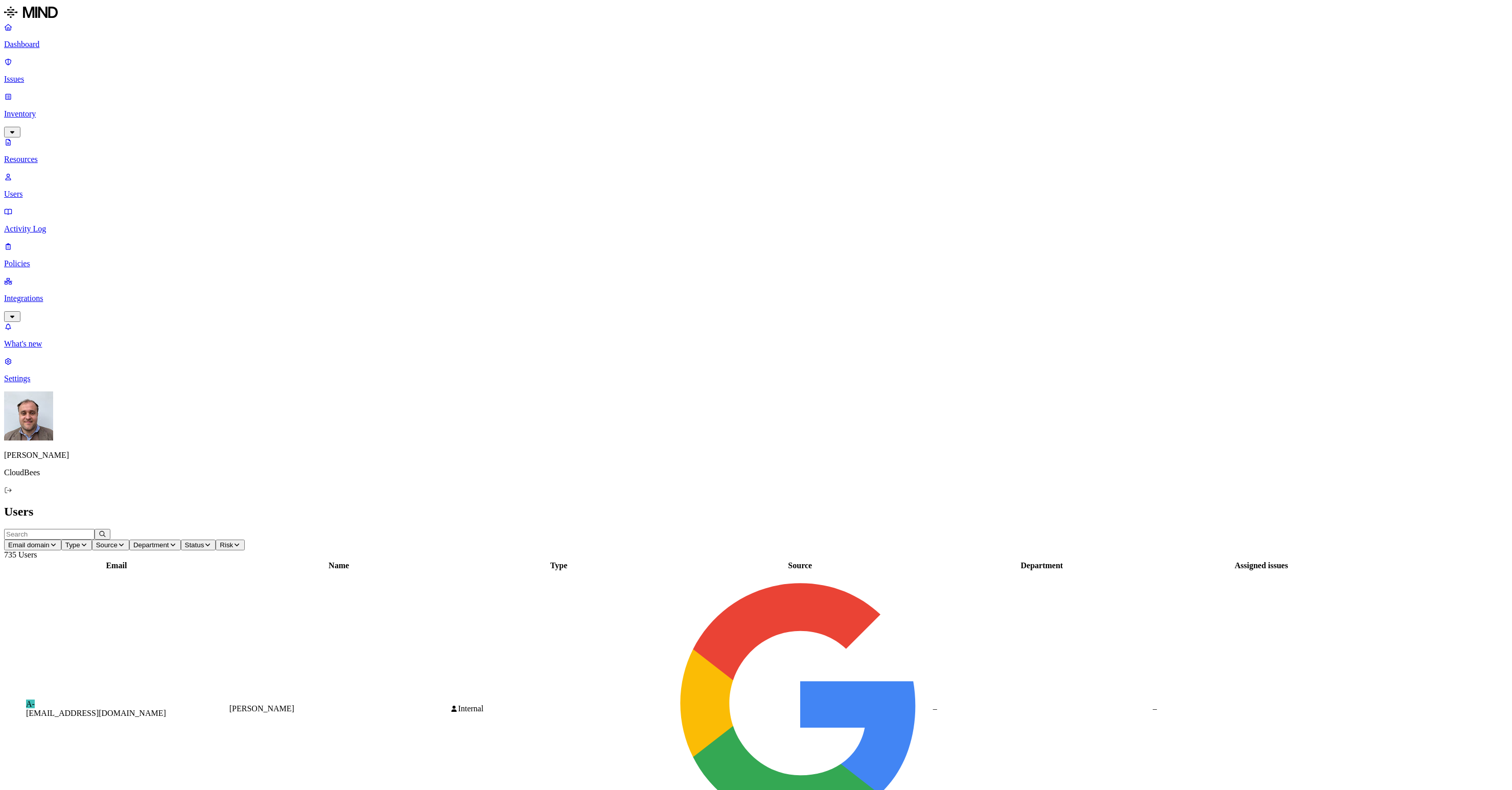
click at [95, 528] on input "text" at bounding box center [50, 534] width 90 height 10
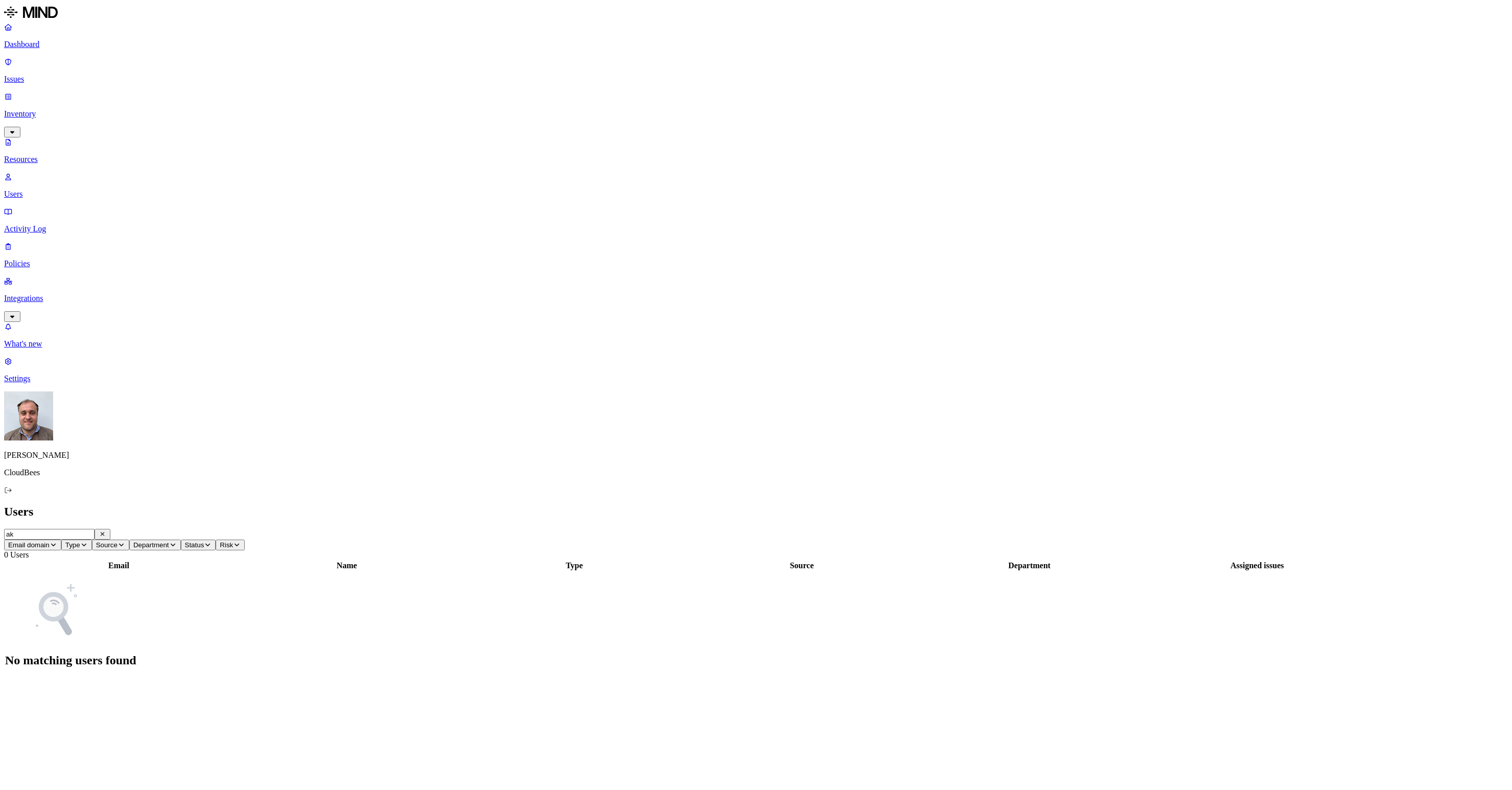
type input "a"
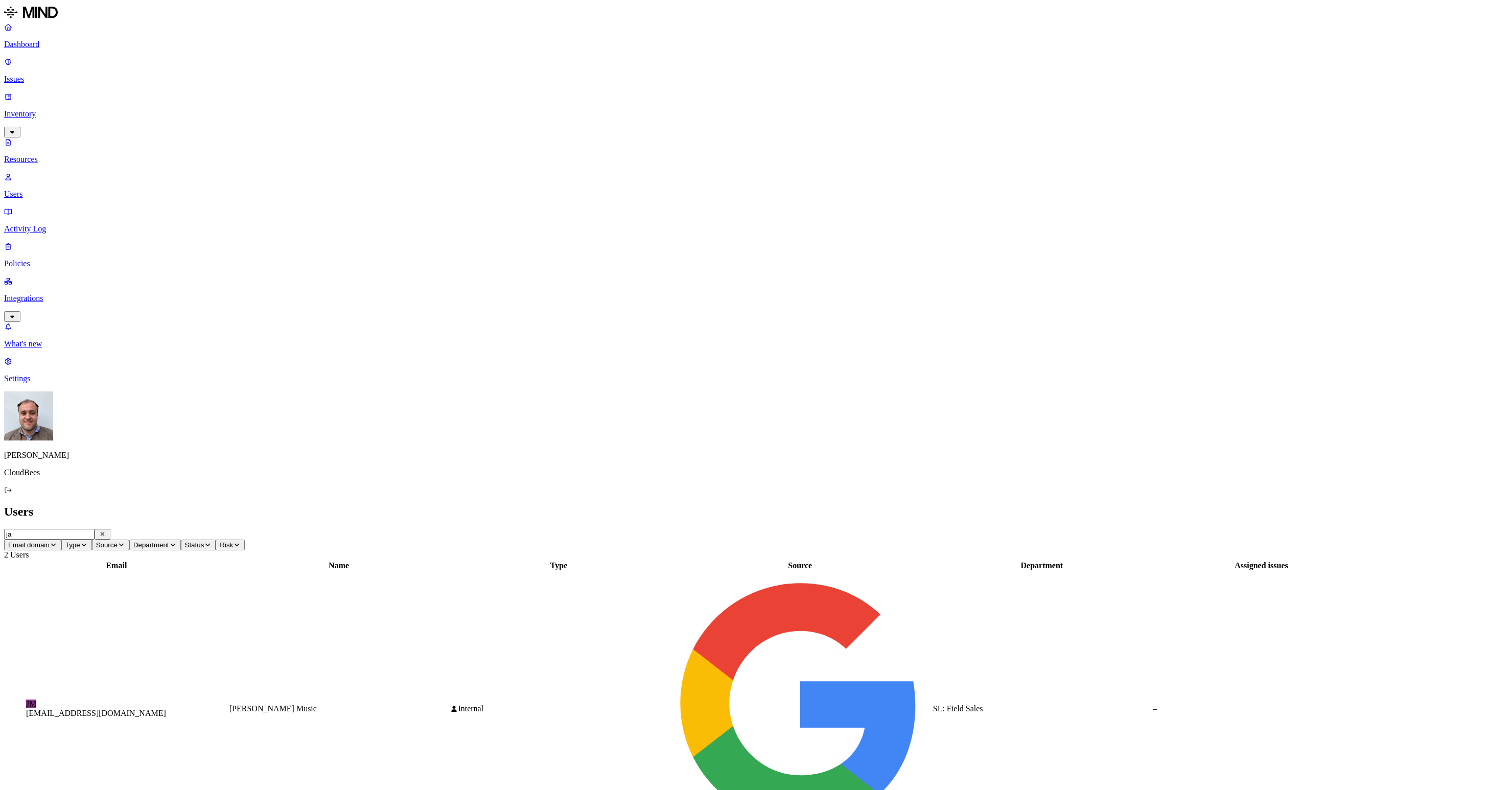
type input "j"
click at [182, 708] on figcaption "fvlasic@cloudbees.com" at bounding box center [116, 713] width 181 height 9
drag, startPoint x: 1344, startPoint y: 186, endPoint x: 1427, endPoint y: 182, distance: 83.1
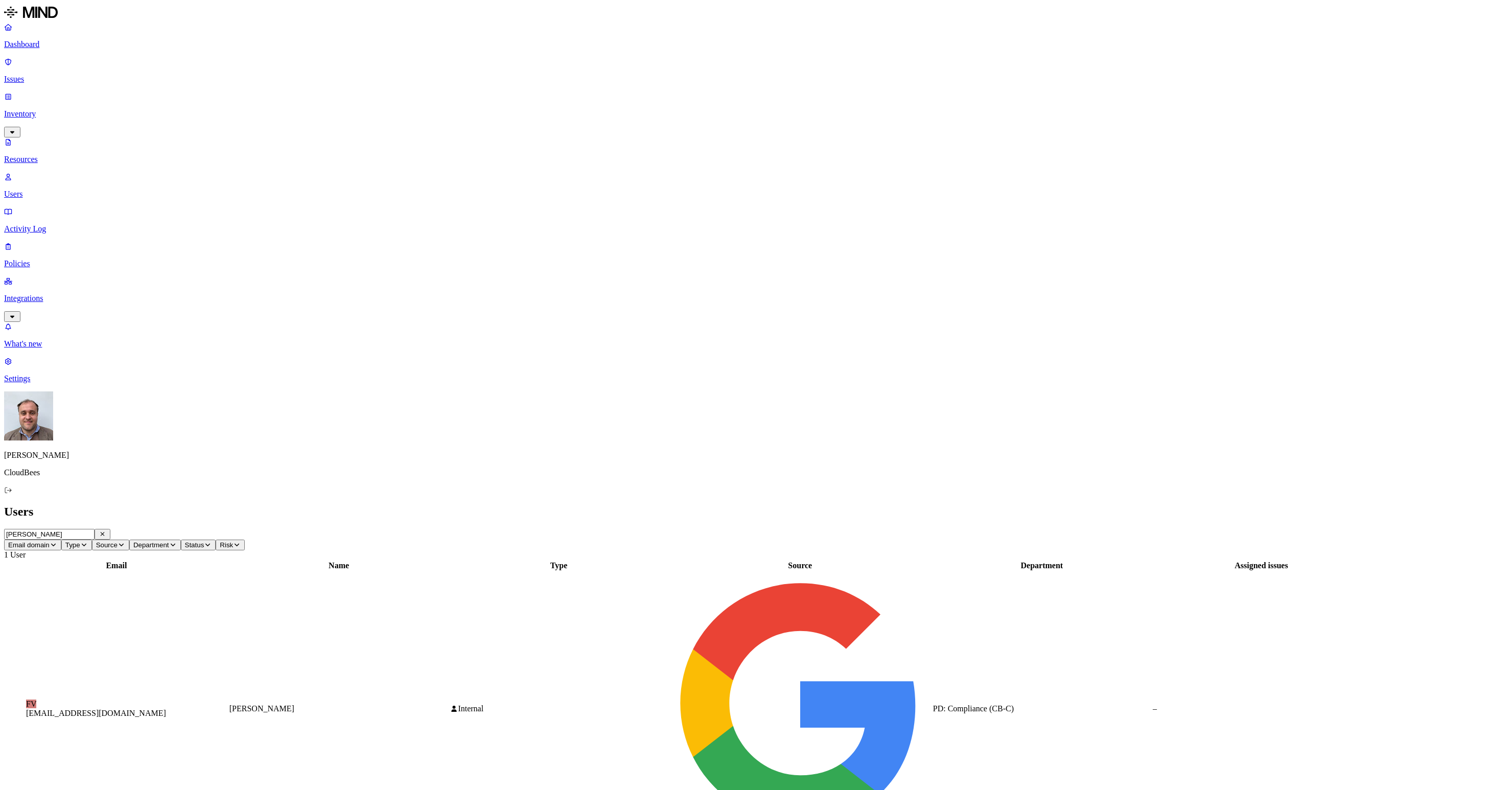
drag, startPoint x: 155, startPoint y: 33, endPoint x: 93, endPoint y: 33, distance: 62.0
click at [93, 33] on div "Dashboard Issues Inventory Resources Users Activity Log Policies Integrations W…" at bounding box center [756, 425] width 1504 height 843
type input "vinoth"
click at [207, 708] on figcaption "vmohan@cloudbees.com" at bounding box center [116, 713] width 181 height 9
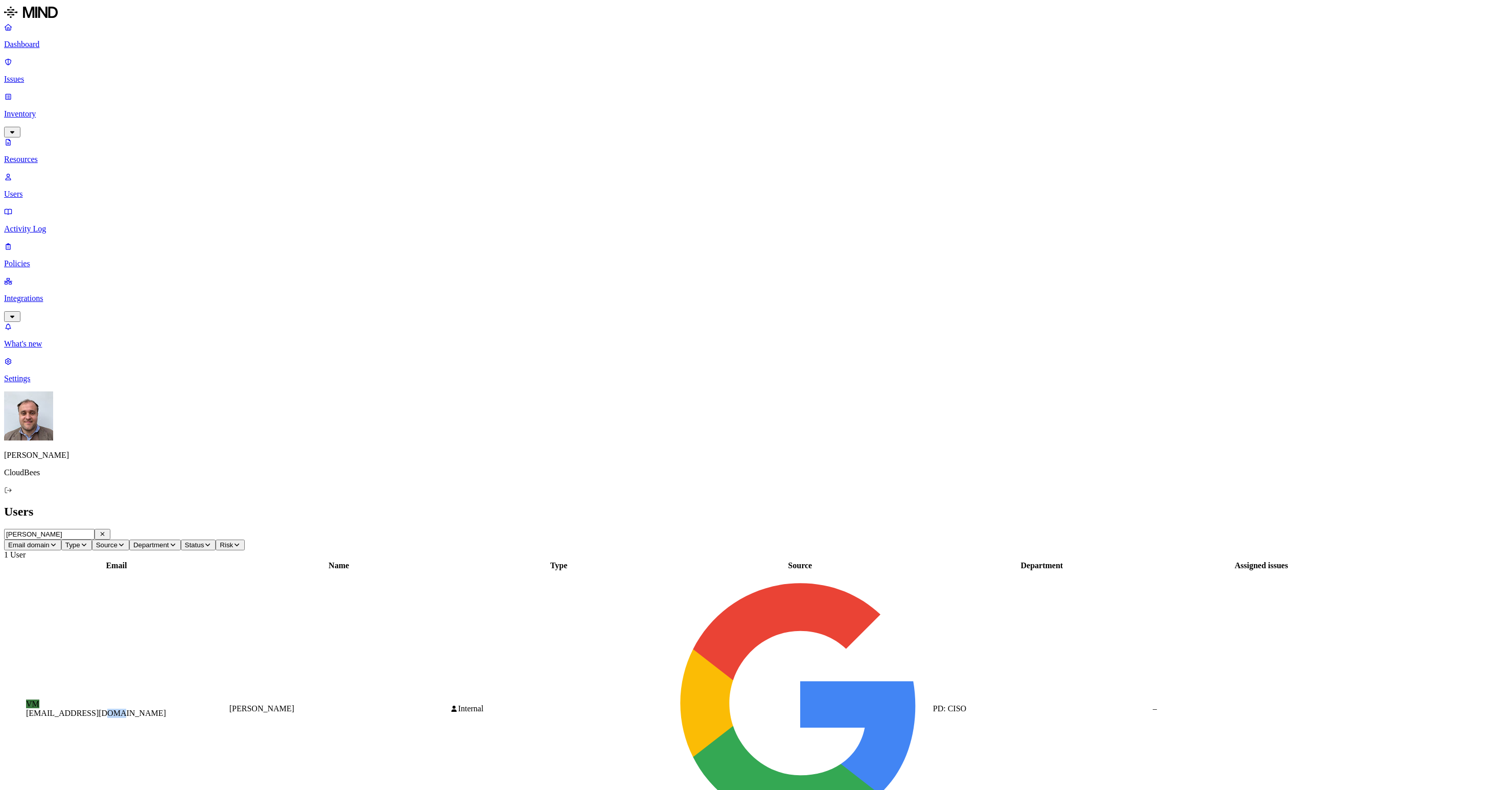
drag, startPoint x: 1344, startPoint y: 185, endPoint x: 1394, endPoint y: 185, distance: 50.0
drag, startPoint x: 1393, startPoint y: 184, endPoint x: 1443, endPoint y: 185, distance: 50.0
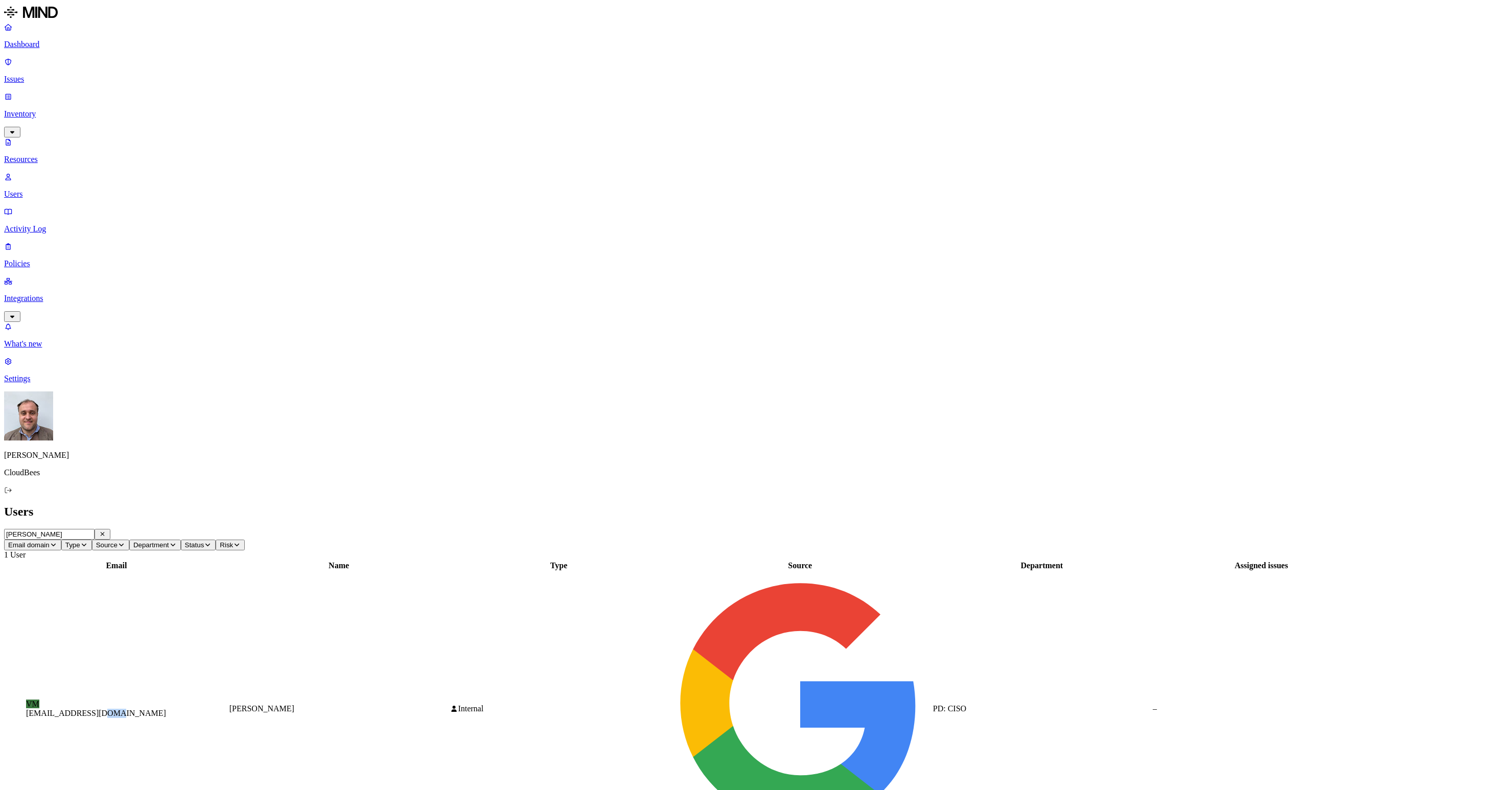
click at [59, 259] on p "Policies" at bounding box center [756, 263] width 1504 height 9
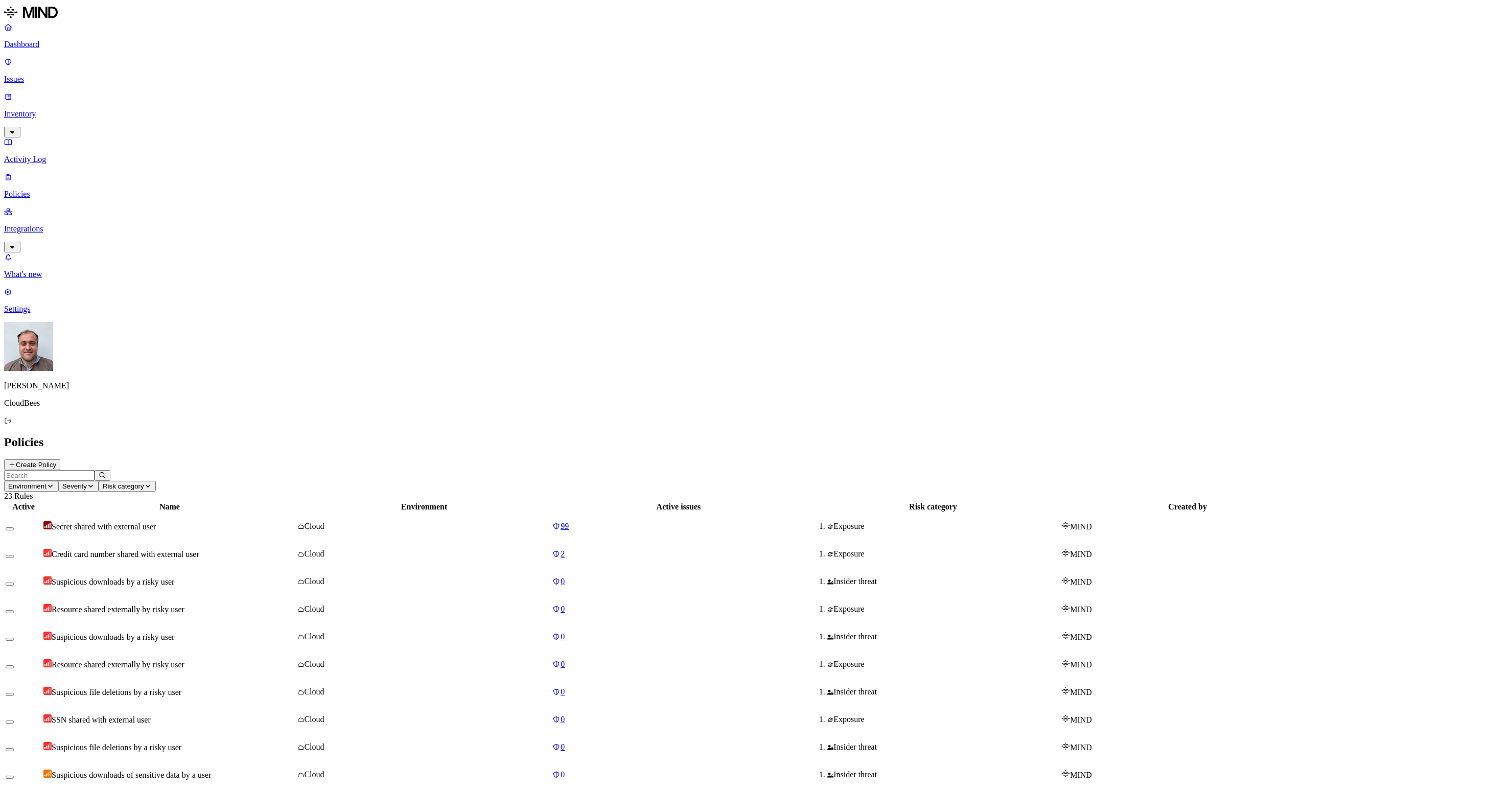
click at [53, 207] on link "Integrations" at bounding box center [756, 228] width 1504 height 44
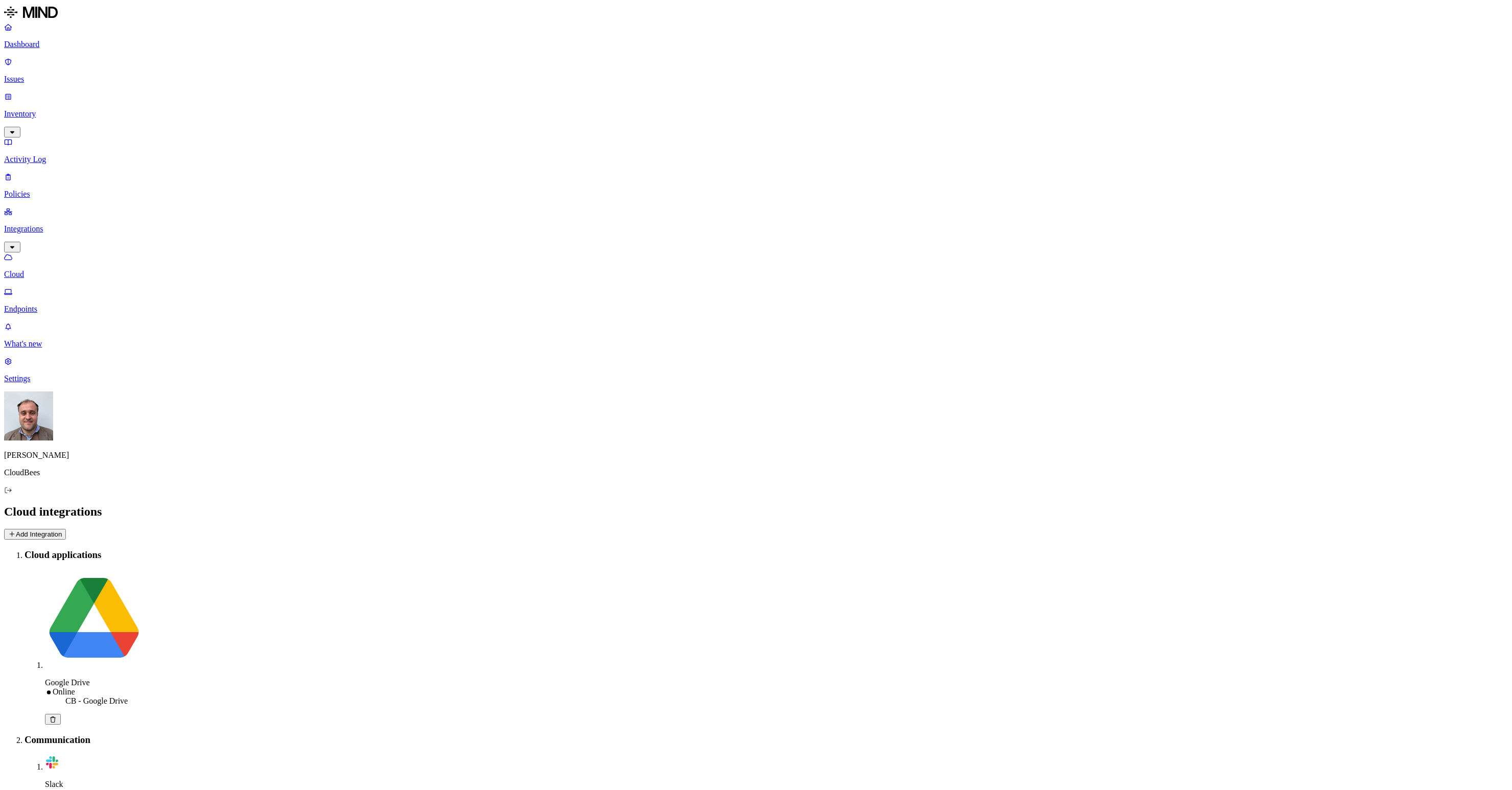
click at [63, 780] on span "Slack" at bounding box center [54, 784] width 19 height 9
click at [53, 109] on p "Inventory" at bounding box center [756, 113] width 1504 height 9
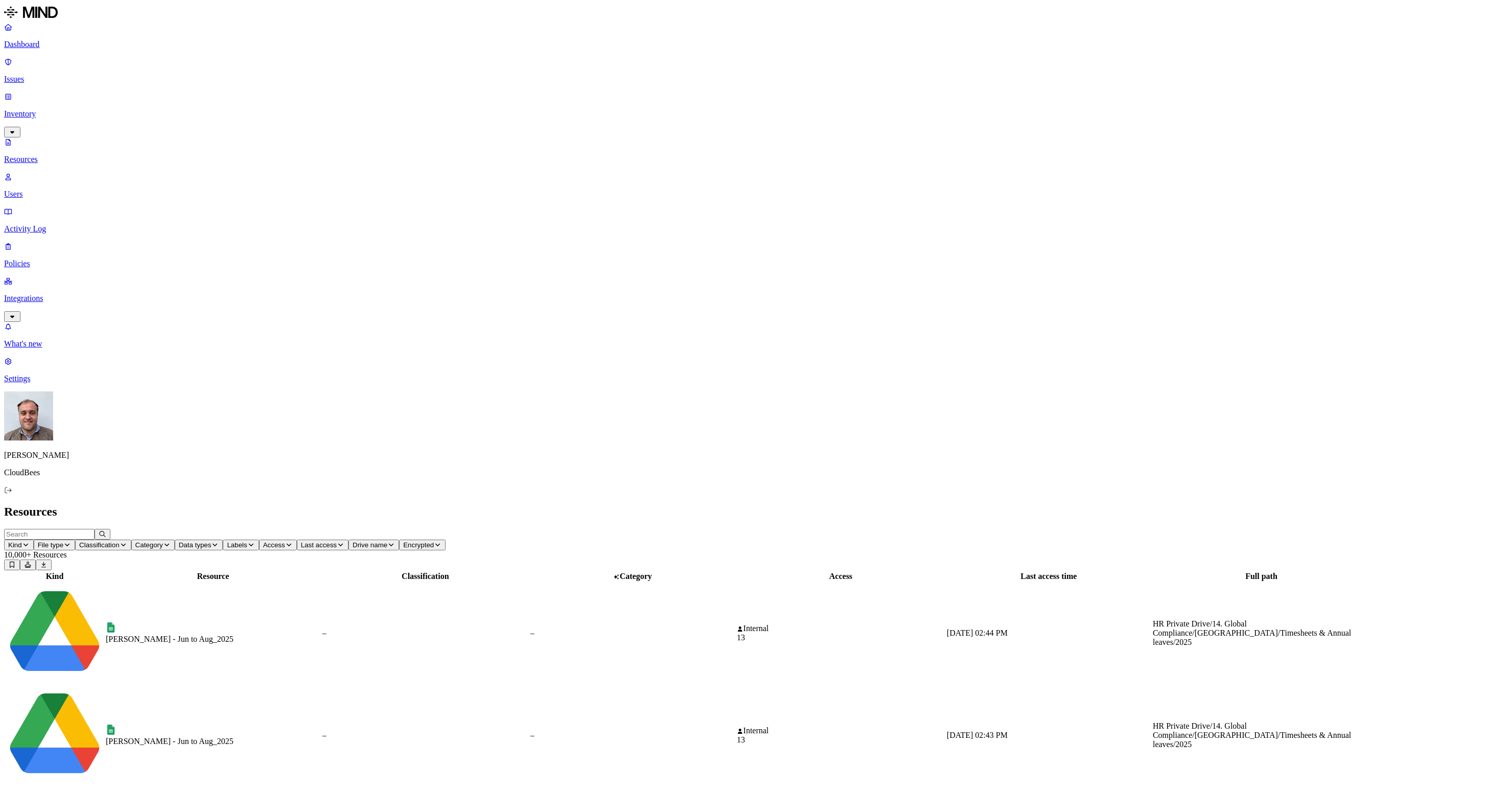
click at [63, 541] on span "File type" at bounding box center [50, 545] width 25 height 7
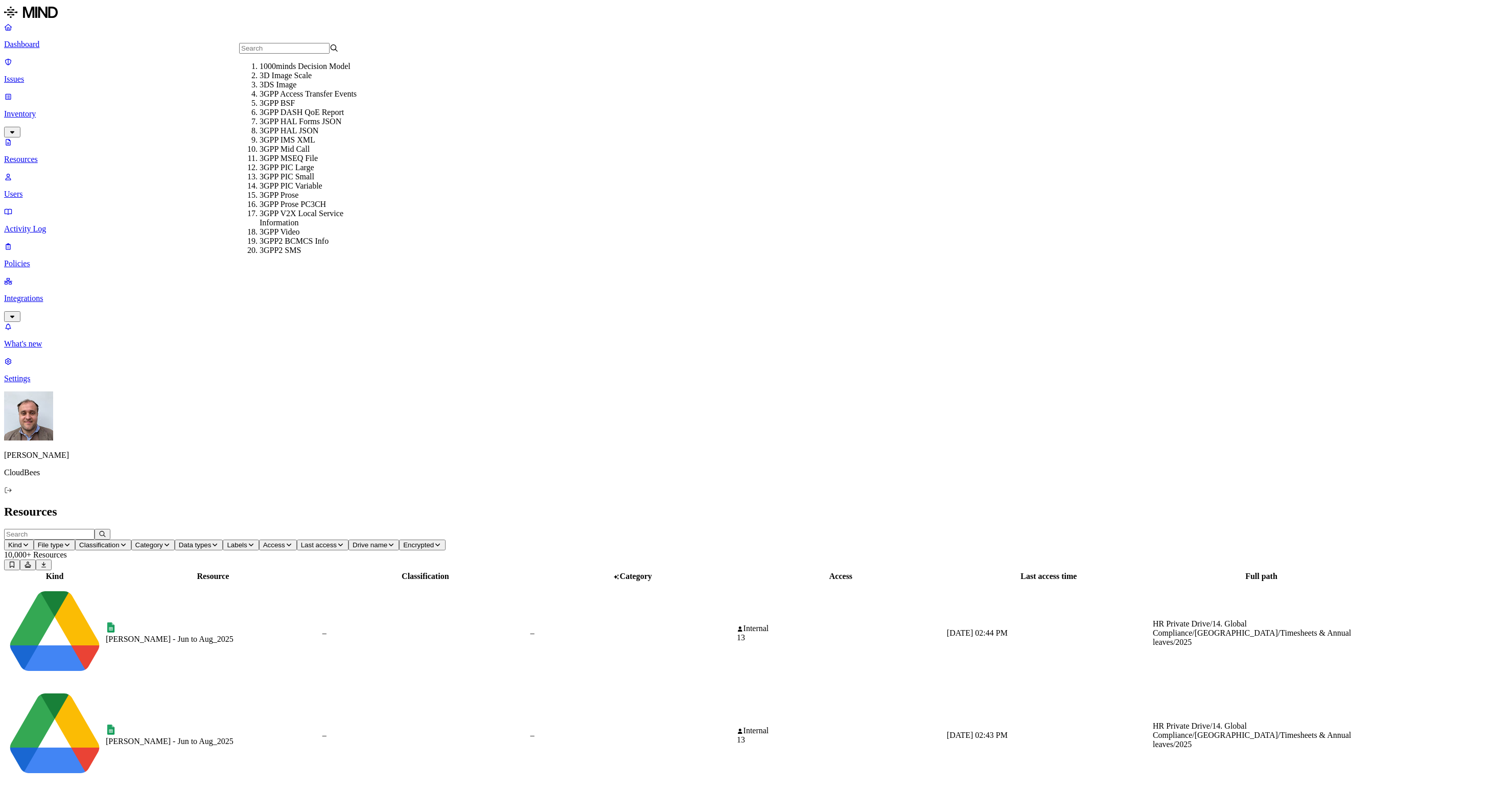
click at [30, 542] on icon "button" at bounding box center [26, 545] width 7 height 6
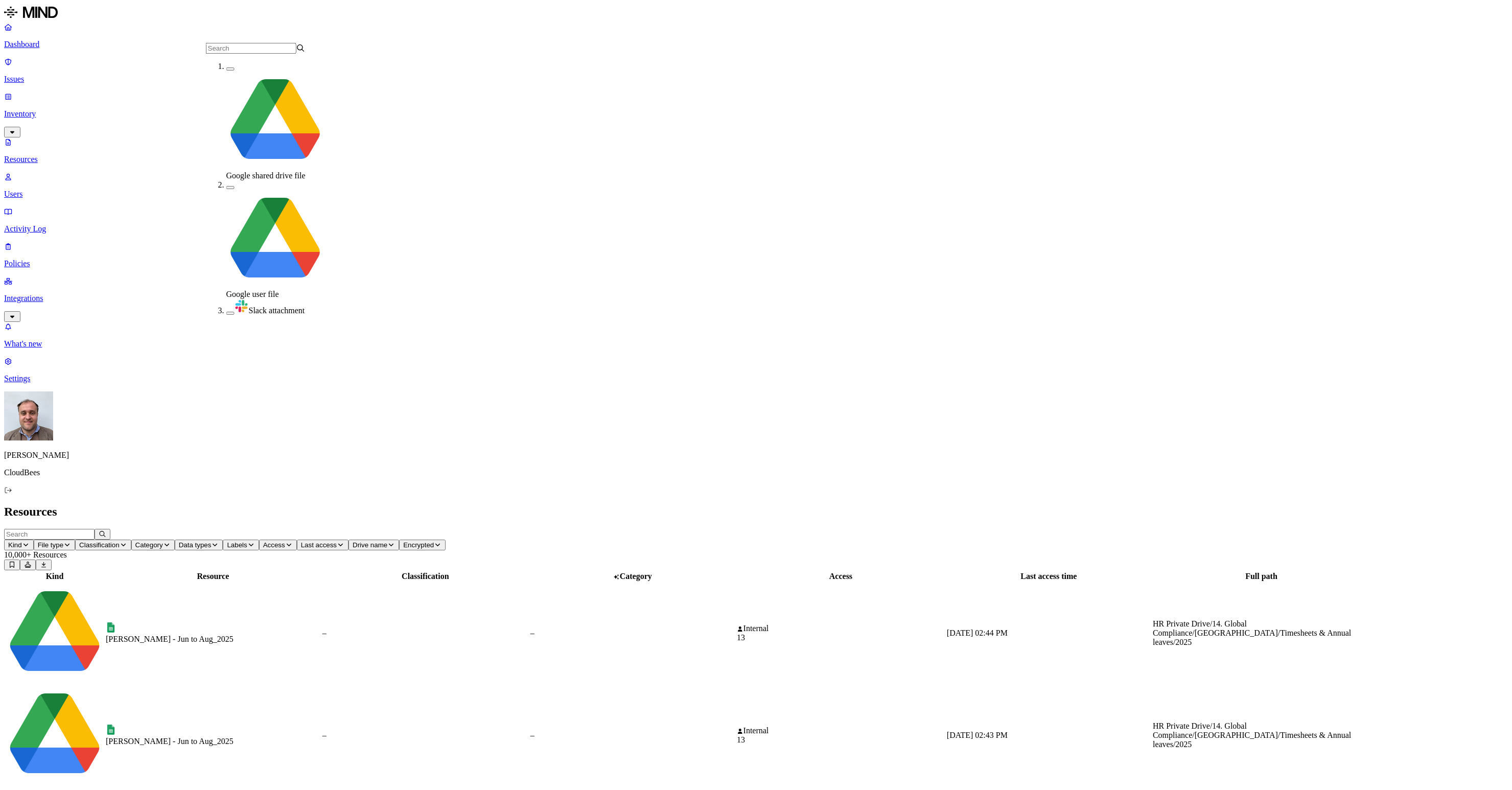
click at [249, 306] on span "Slack attachment" at bounding box center [277, 311] width 56 height 9
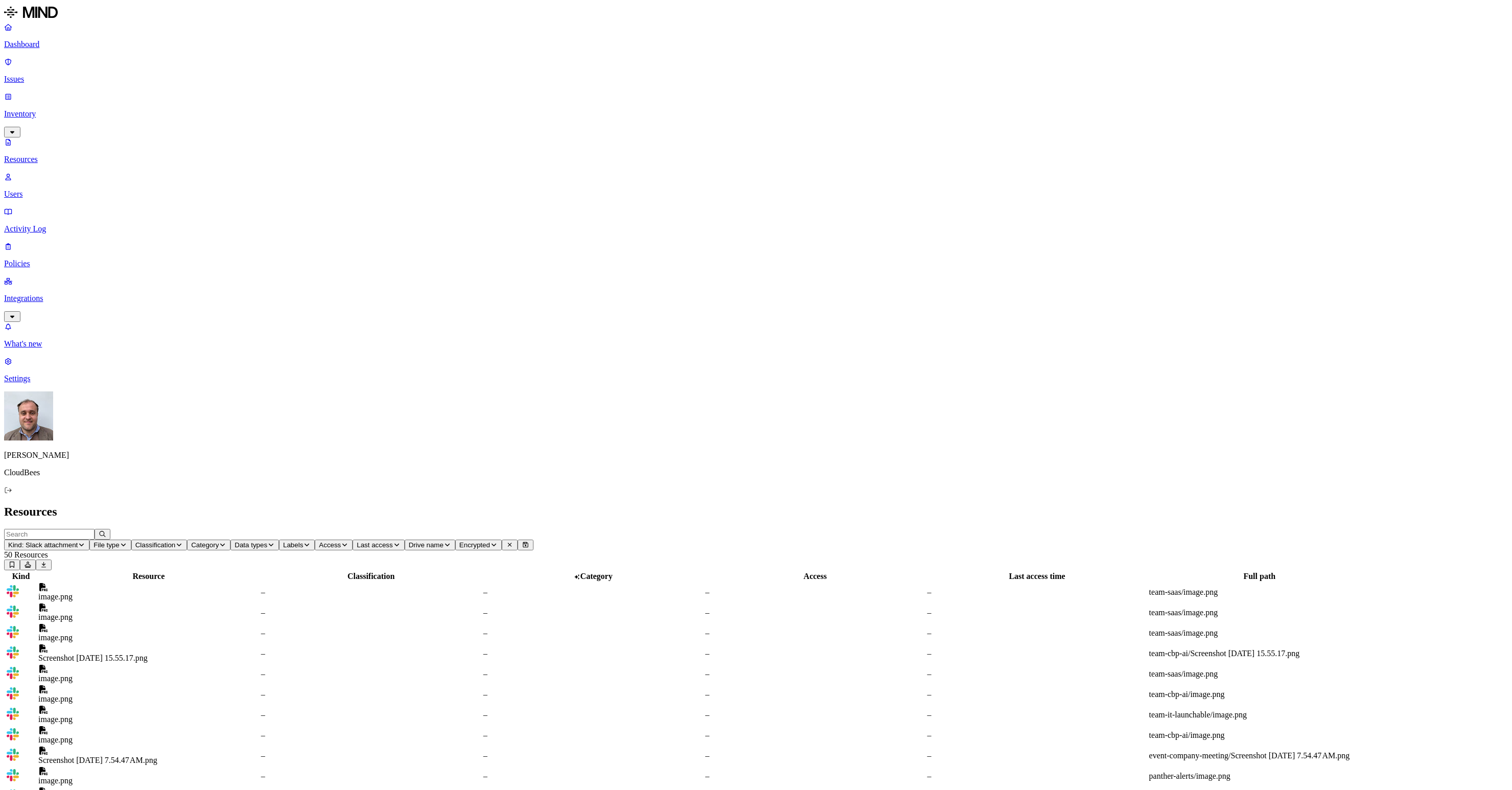
click at [1295, 571] on div "Full path" at bounding box center [1260, 576] width 221 height 9
click at [56, 225] on p "Activity Log" at bounding box center [756, 229] width 1504 height 9
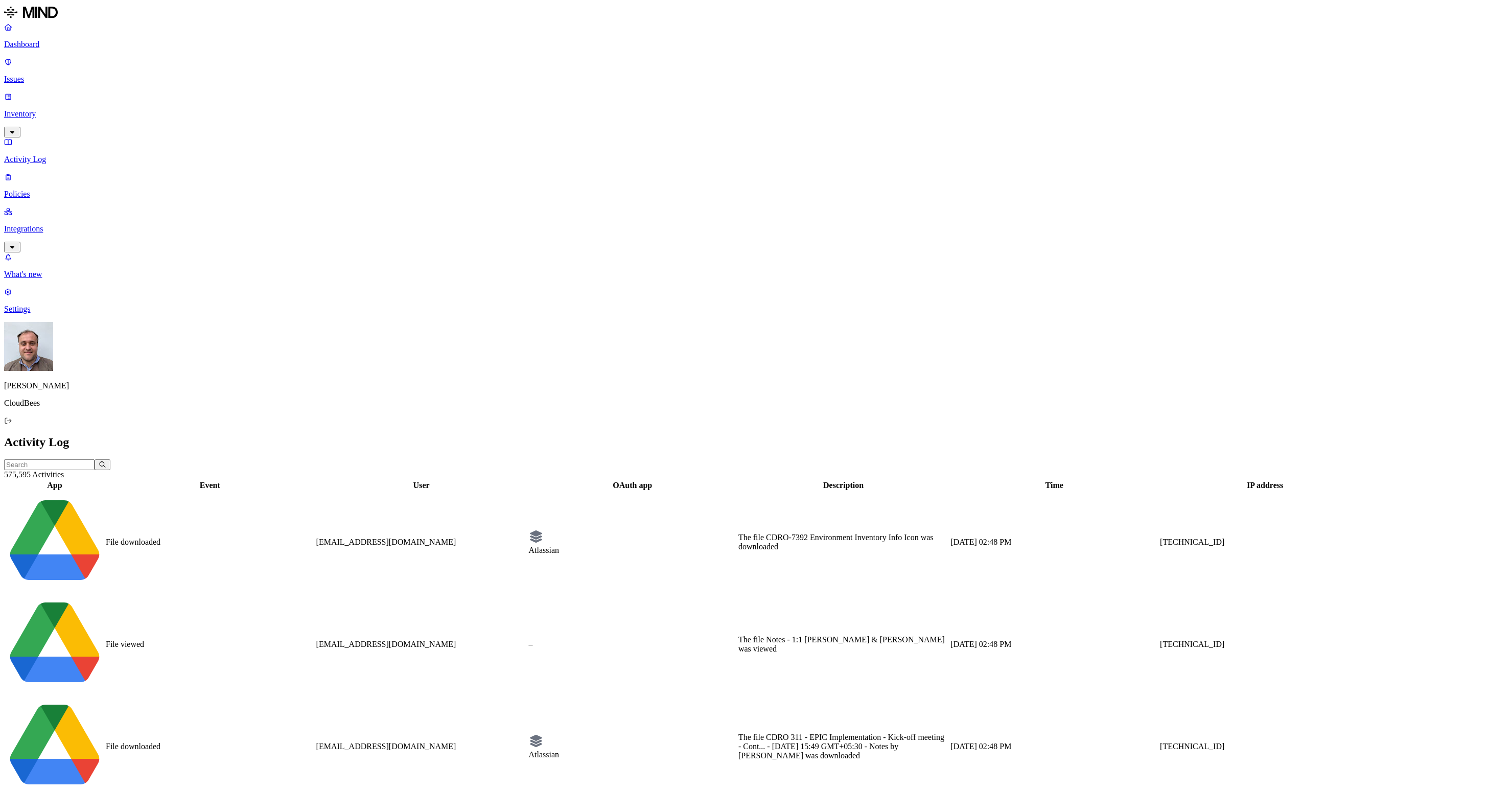
click at [95, 459] on input "text" at bounding box center [50, 465] width 90 height 10
type input "filip"
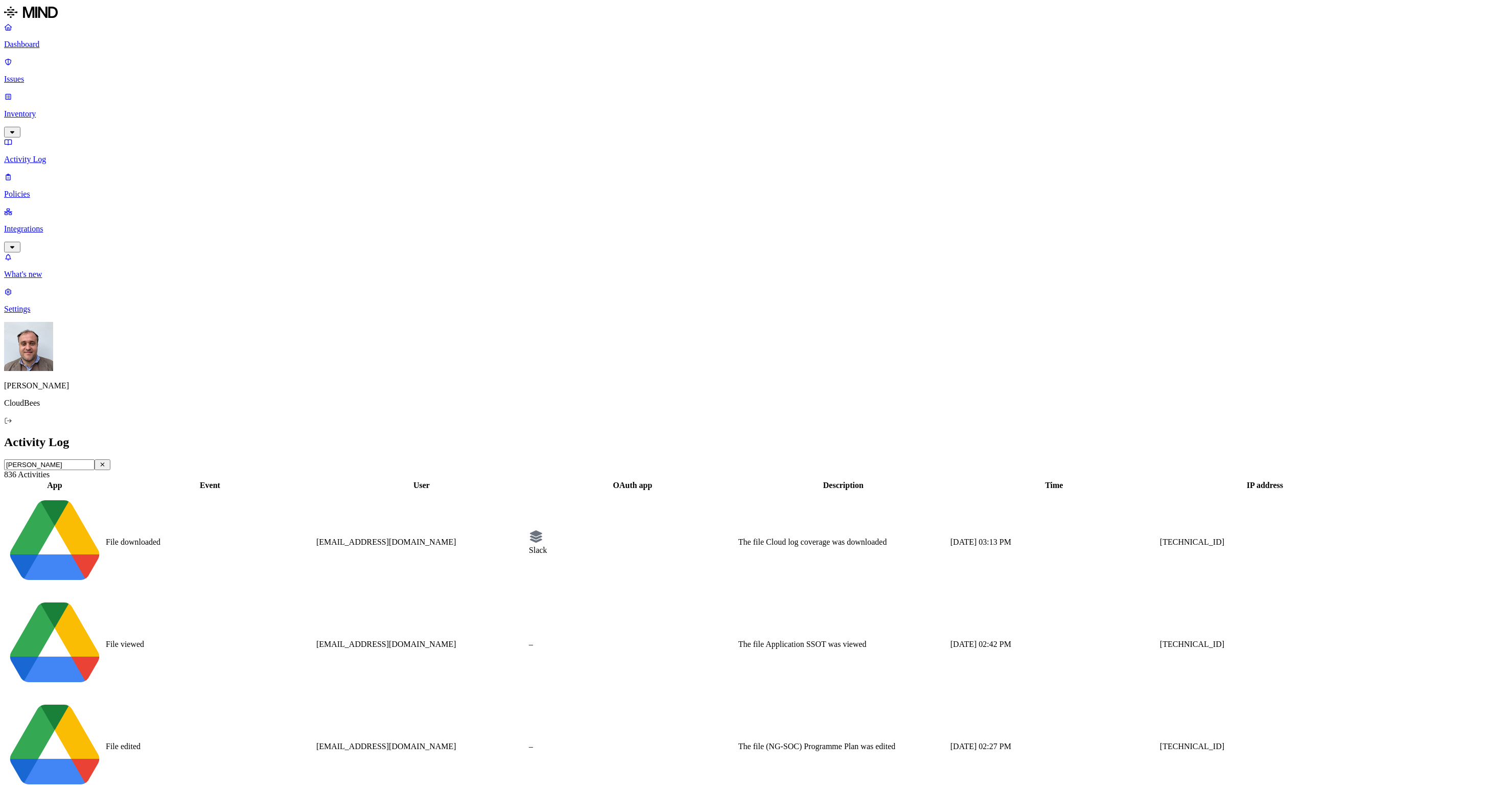
click at [47, 47] on p "Dashboard" at bounding box center [756, 44] width 1504 height 9
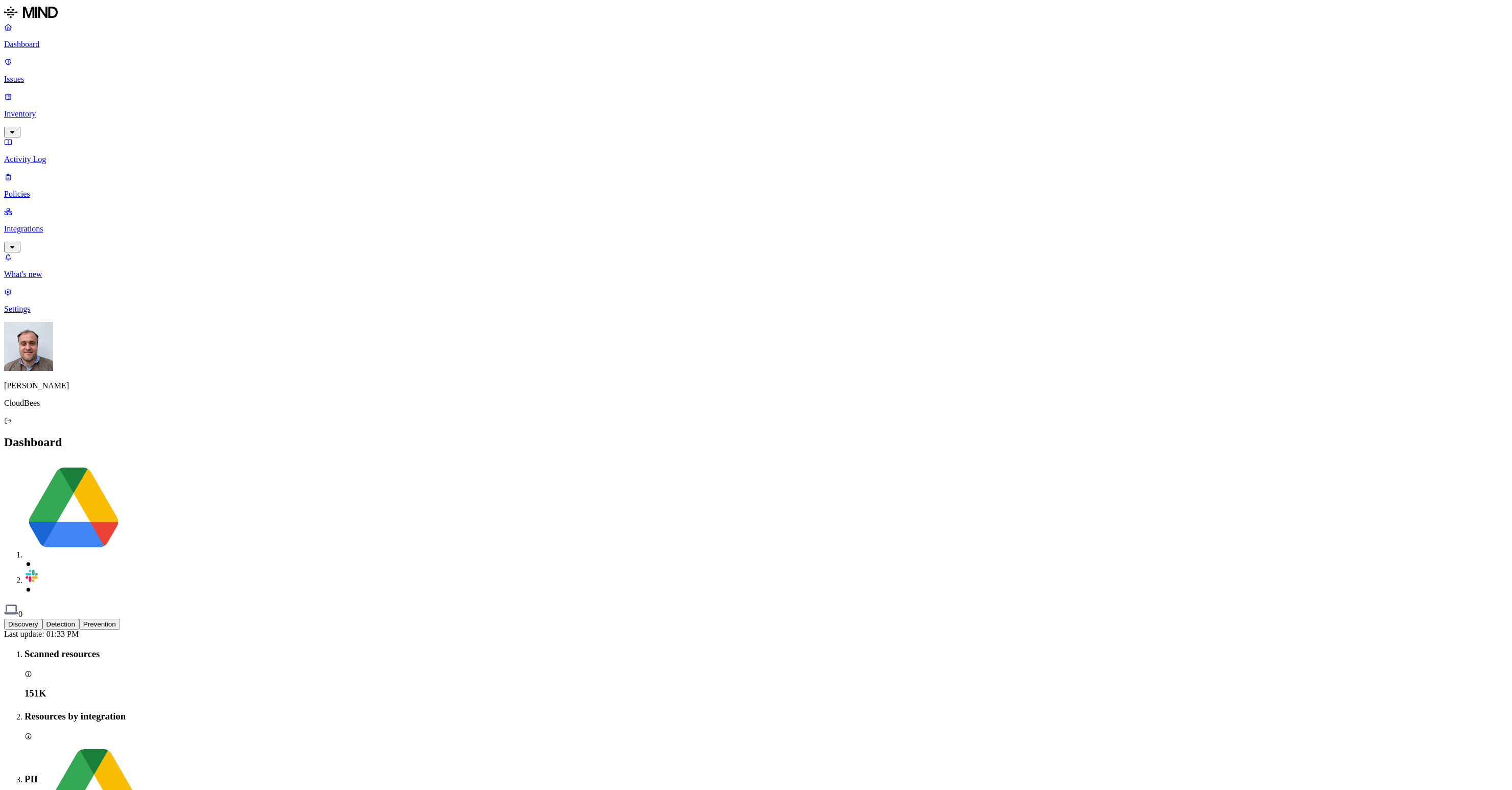
click at [48, 225] on p "Integrations" at bounding box center [756, 229] width 1504 height 9
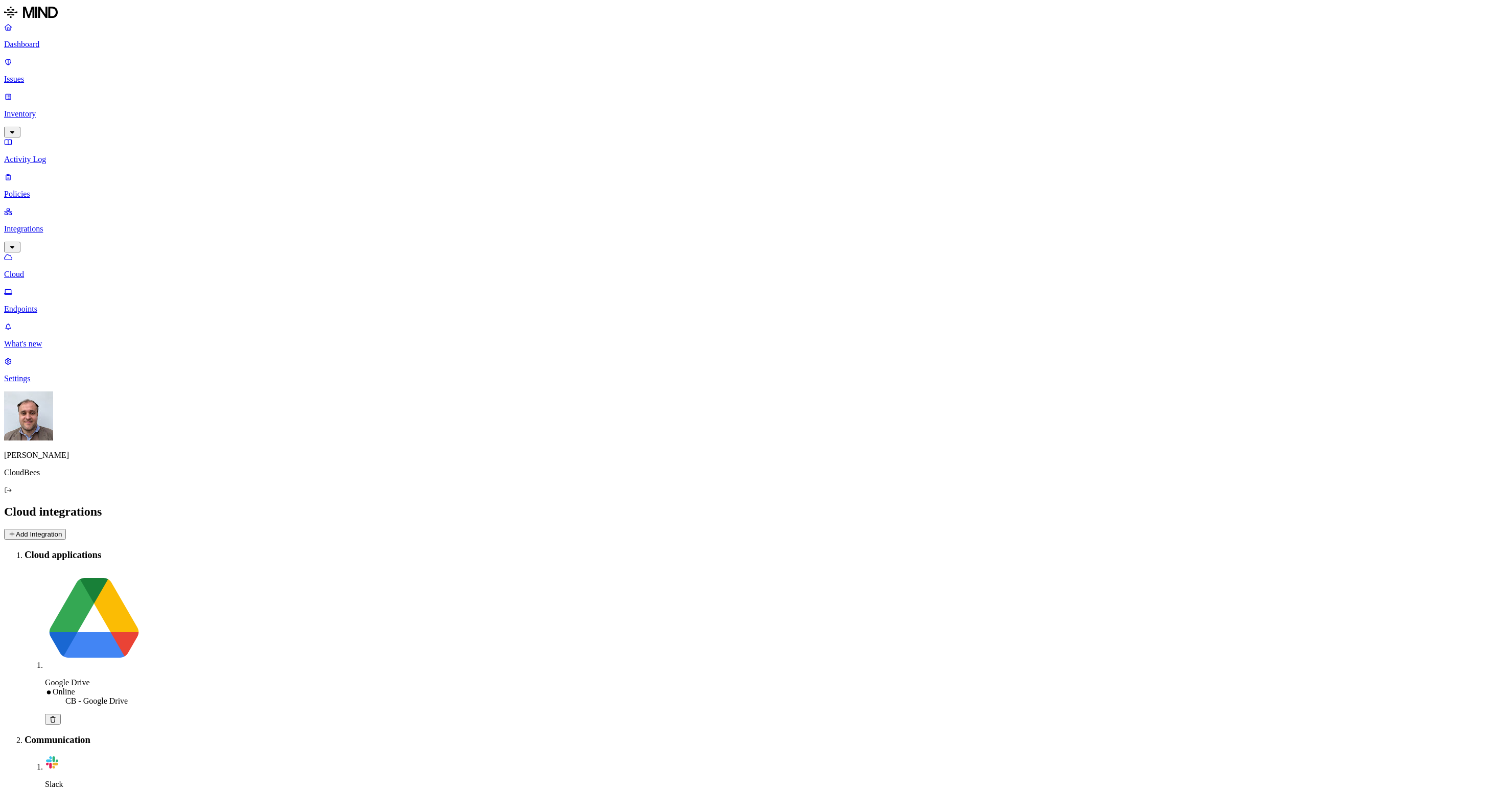
click at [53, 155] on p "Activity Log" at bounding box center [756, 159] width 1504 height 9
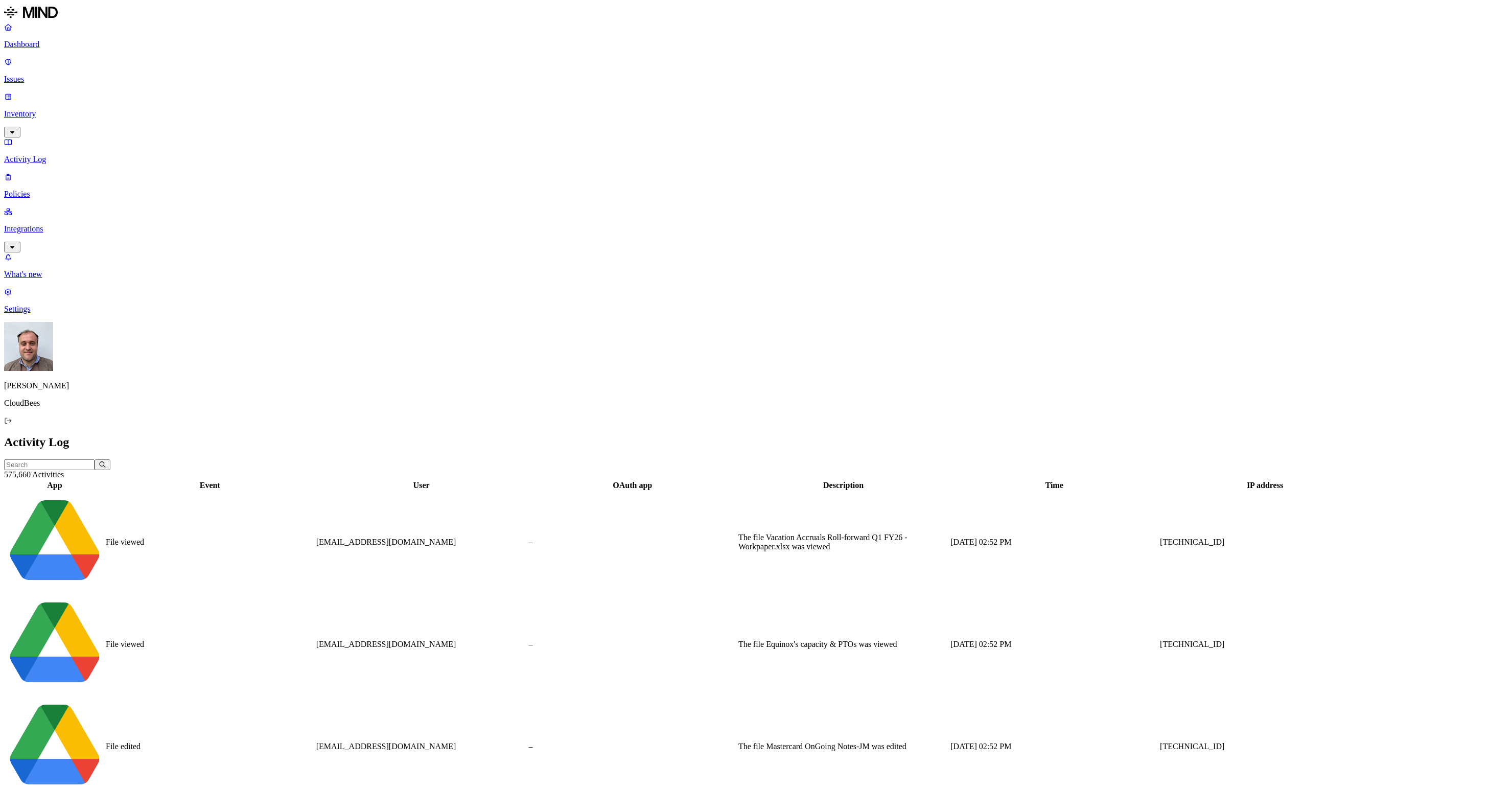
click at [63, 225] on p "Integrations" at bounding box center [756, 229] width 1504 height 9
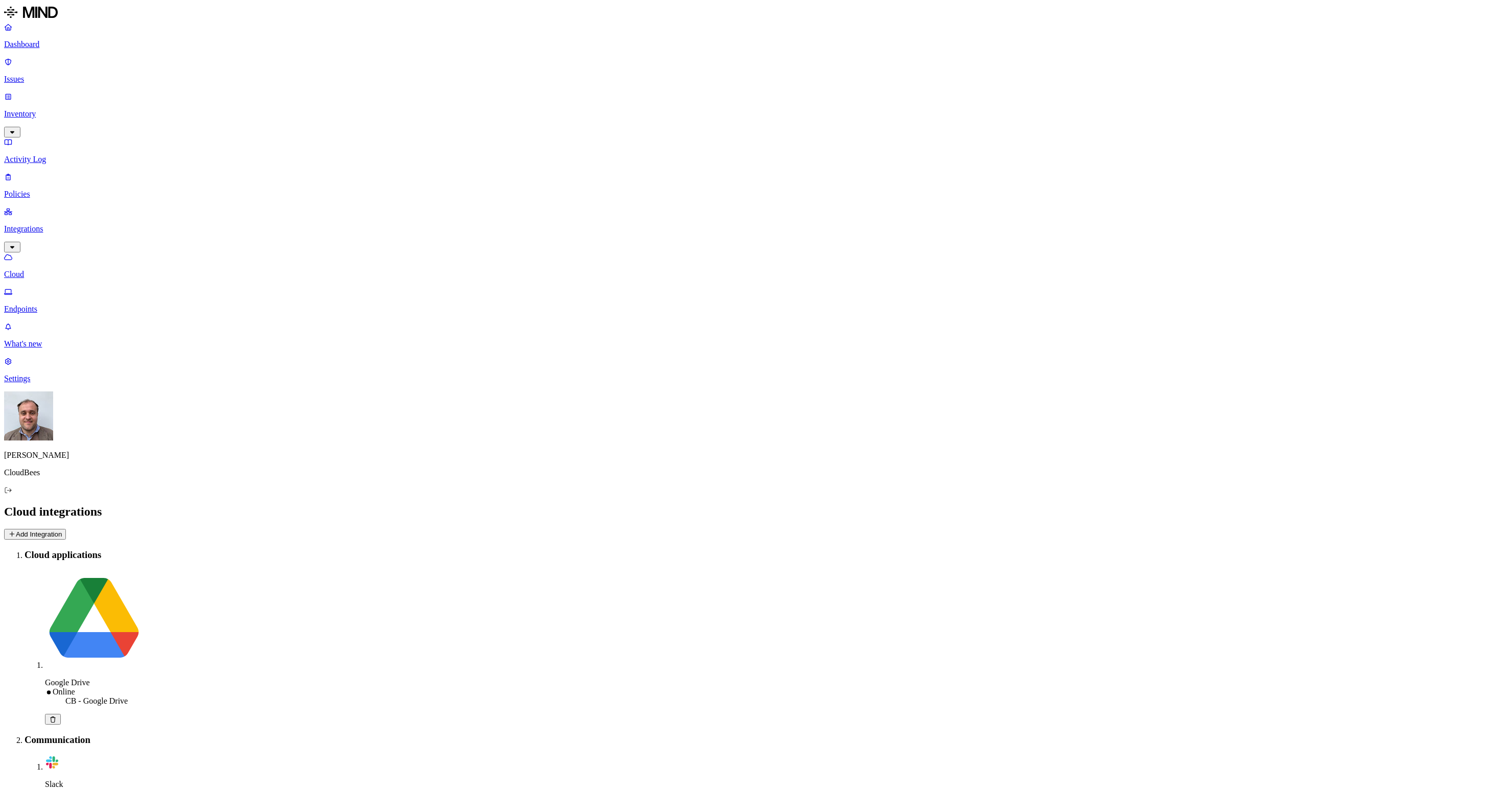
click at [59, 47] on p "Dashboard" at bounding box center [756, 44] width 1504 height 9
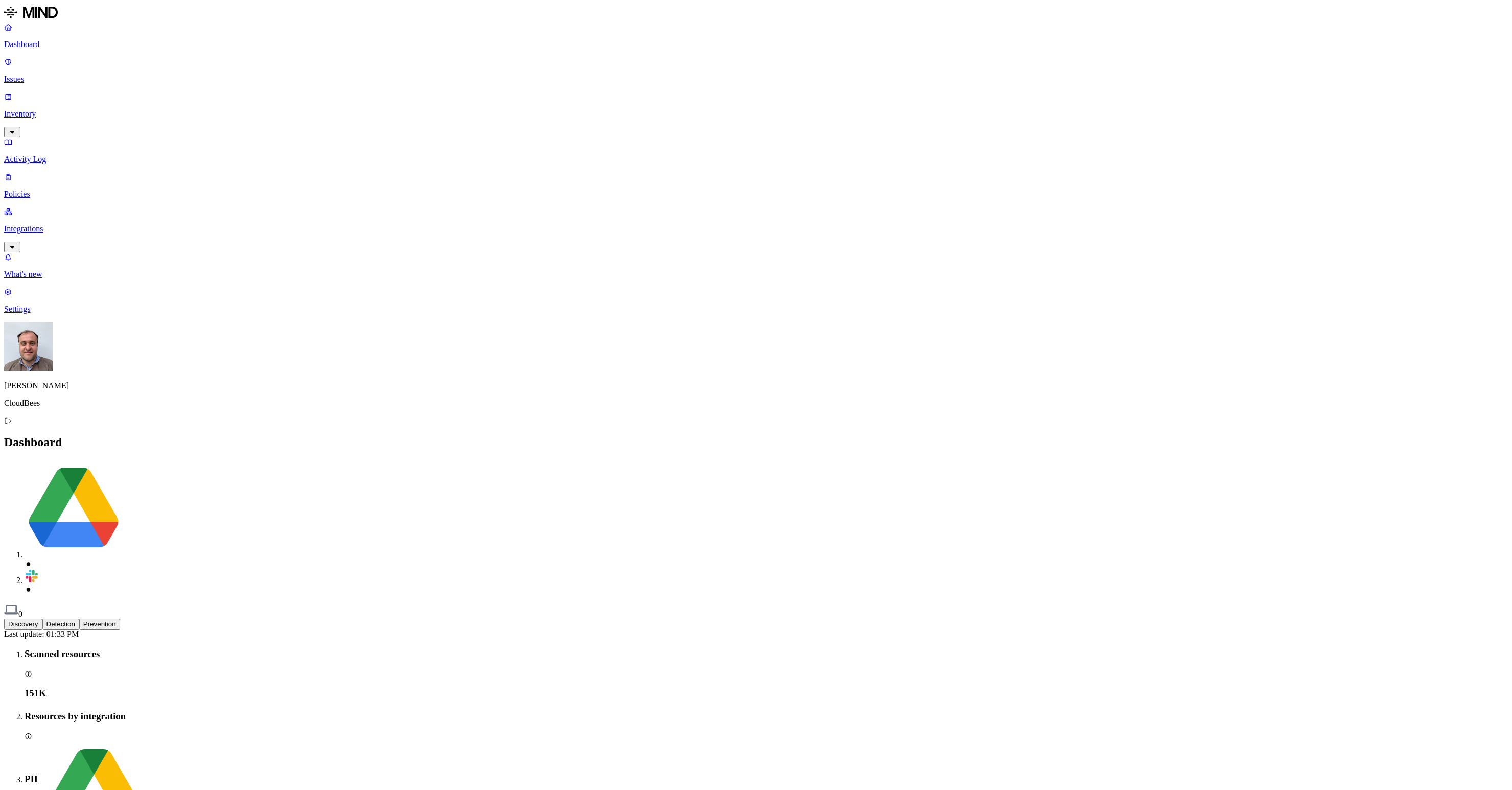
click at [36, 313] on p "Settings" at bounding box center [756, 309] width 1504 height 9
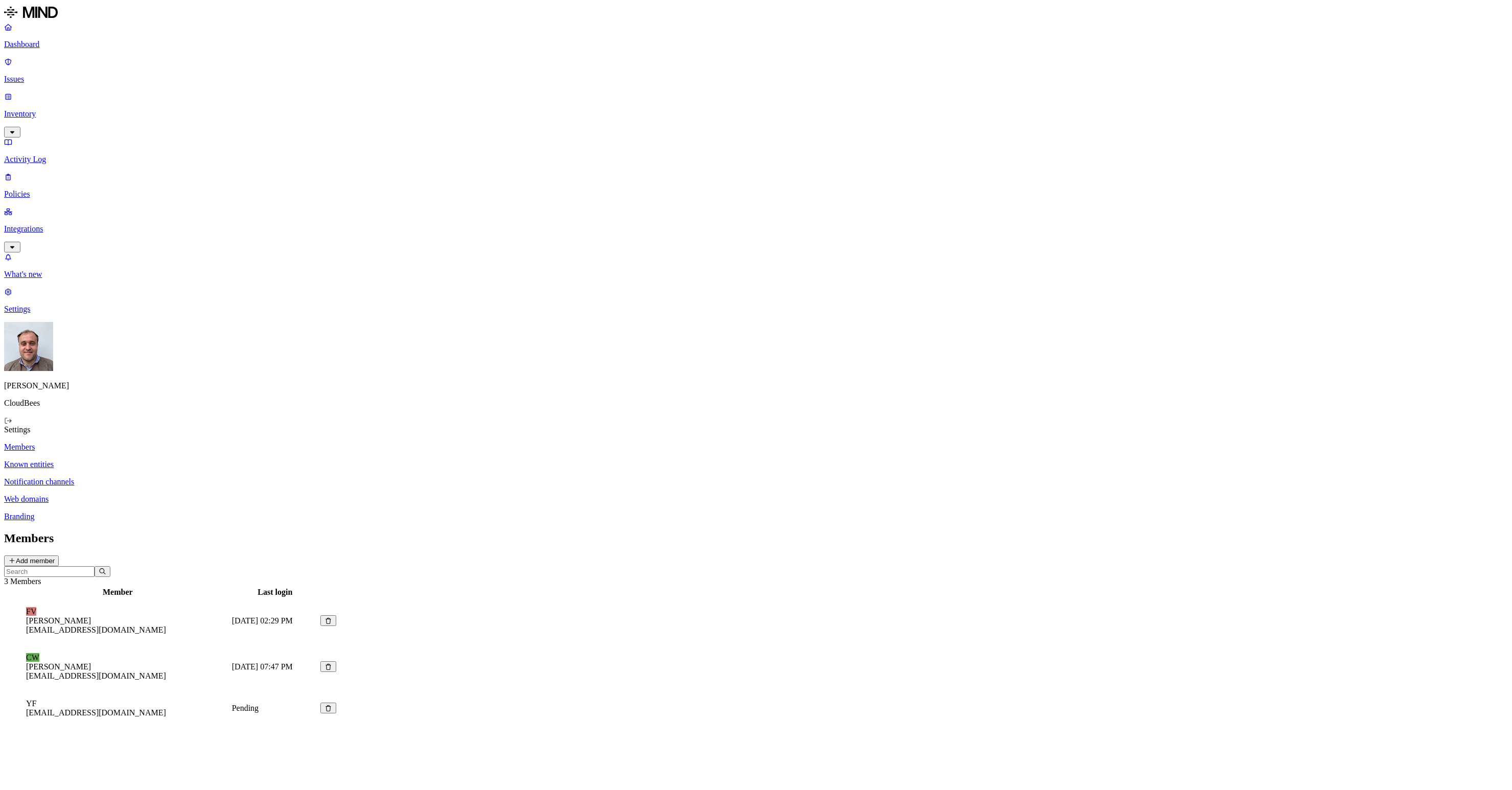
click at [164, 459] on p "Known entities" at bounding box center [756, 464] width 1504 height 9
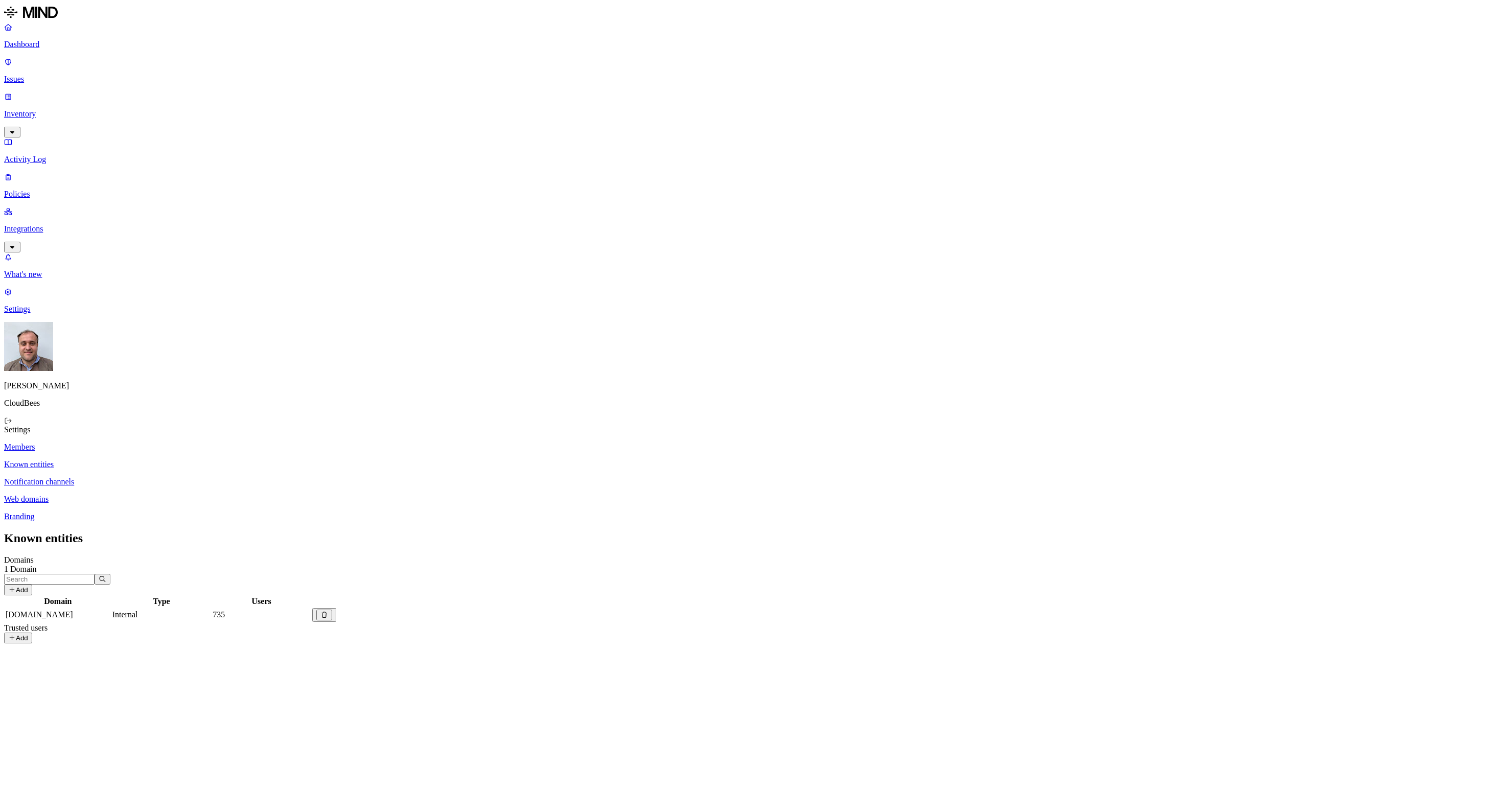
click at [162, 442] on div "Members Known entities Notification channels Web domains Branding" at bounding box center [756, 482] width 1504 height 79
click at [160, 477] on p "Notification channels" at bounding box center [756, 482] width 1504 height 9
click at [159, 494] on p "Web domains" at bounding box center [756, 499] width 1504 height 9
click at [157, 512] on p "Branding" at bounding box center [756, 517] width 1504 height 9
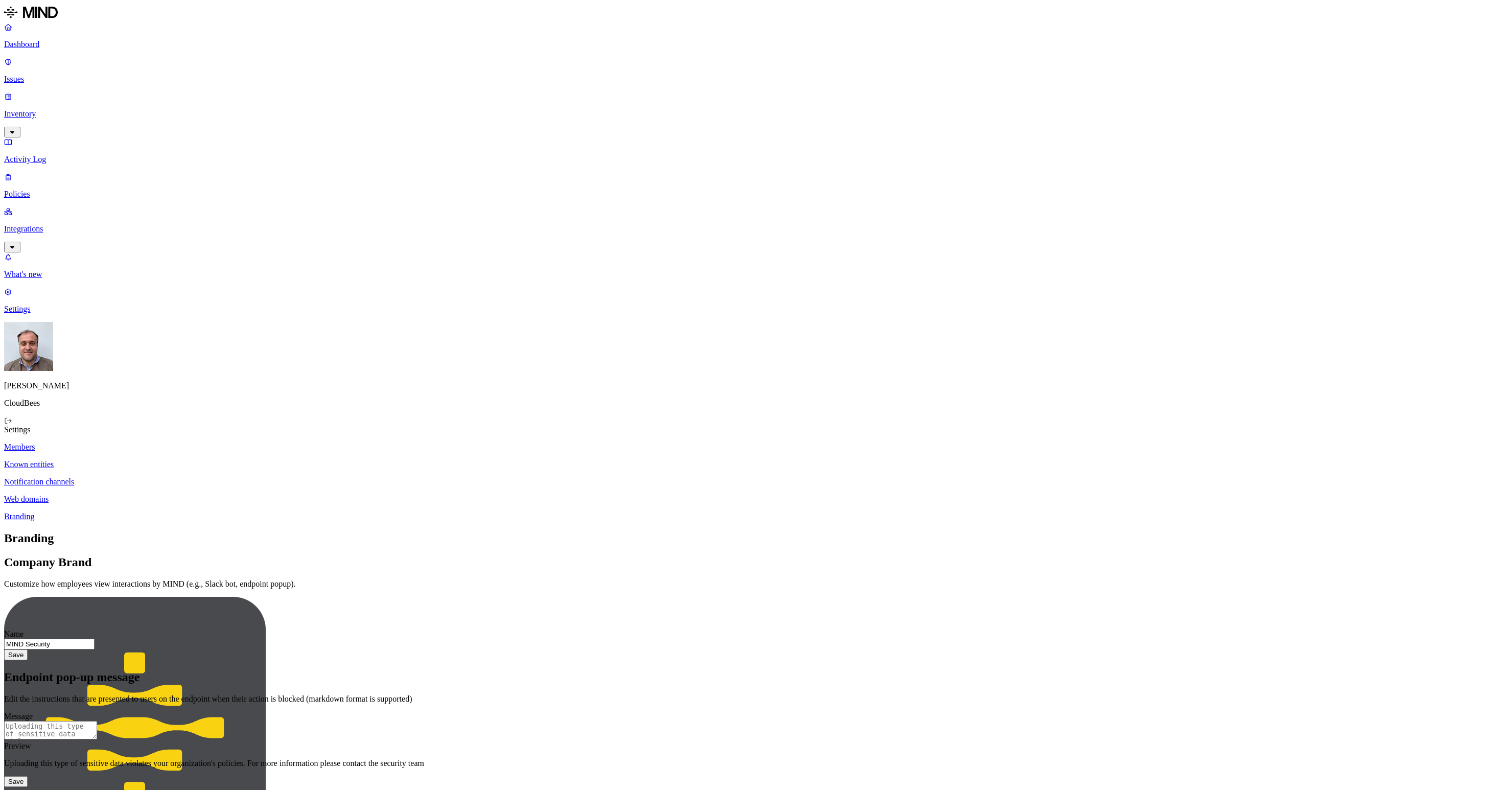
click at [149, 442] on p "Members" at bounding box center [756, 447] width 1504 height 9
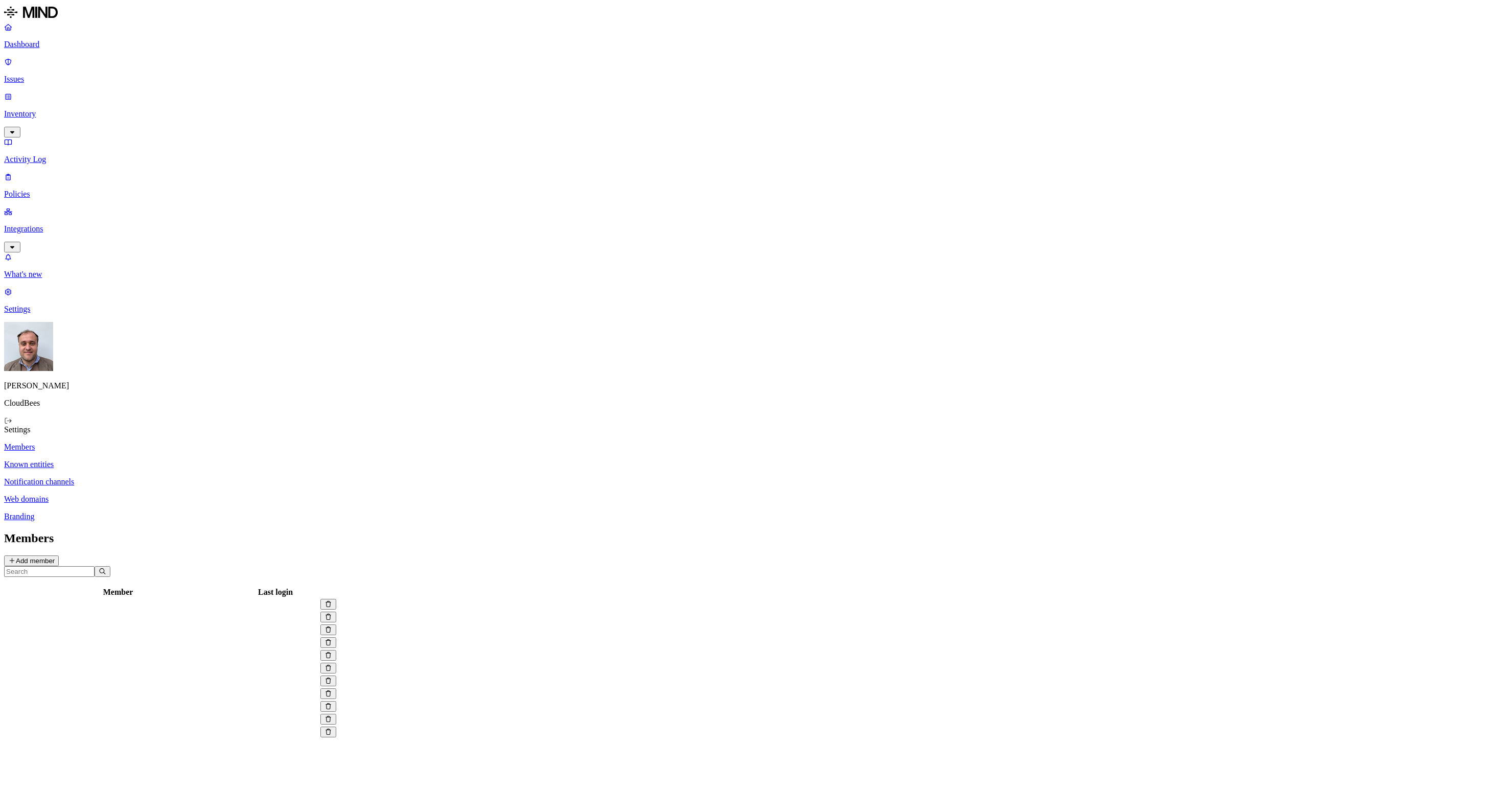
click at [44, 44] on p "Dashboard" at bounding box center [756, 44] width 1504 height 9
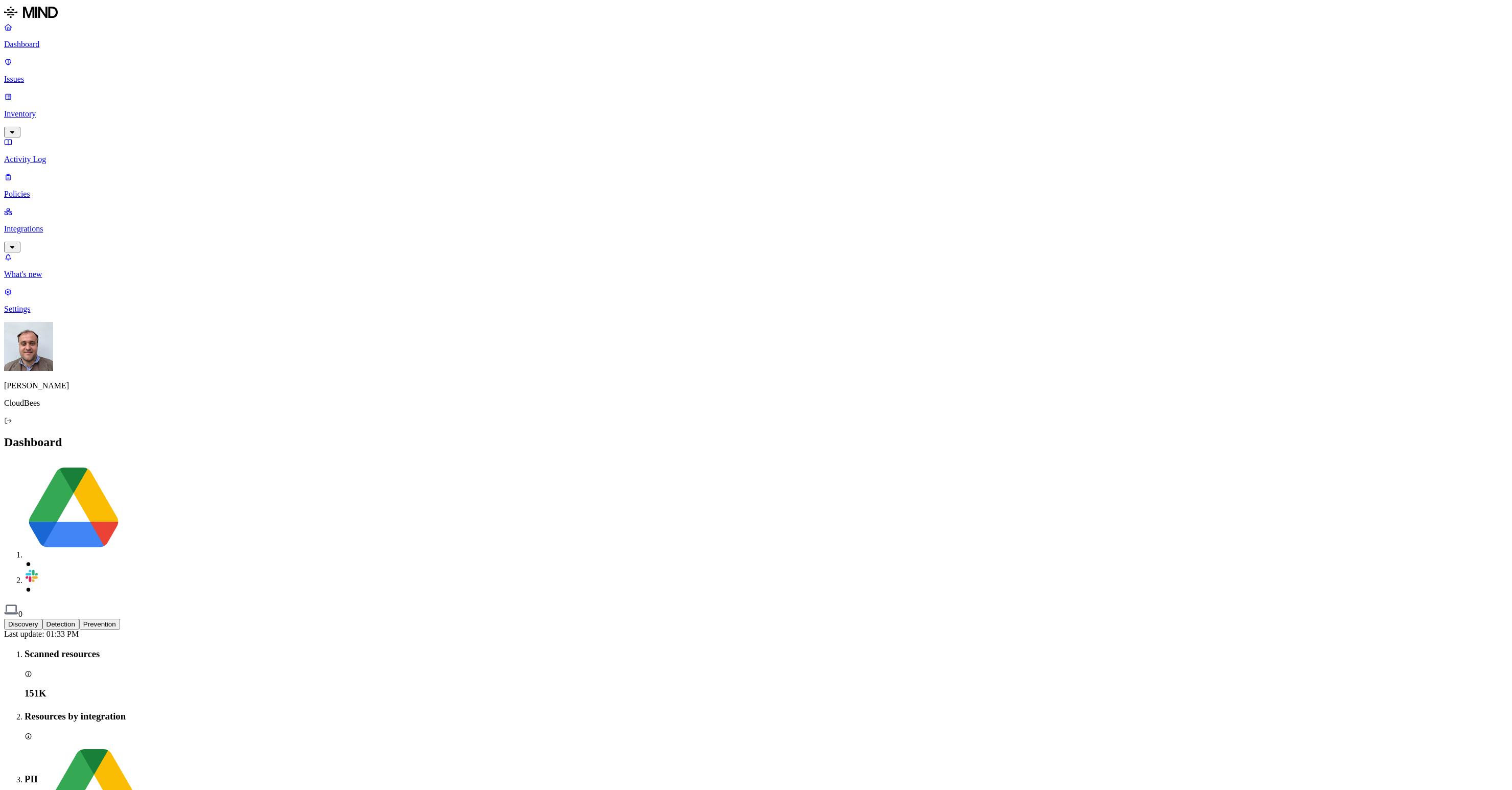
click at [72, 137] on link "Activity Log" at bounding box center [756, 150] width 1504 height 27
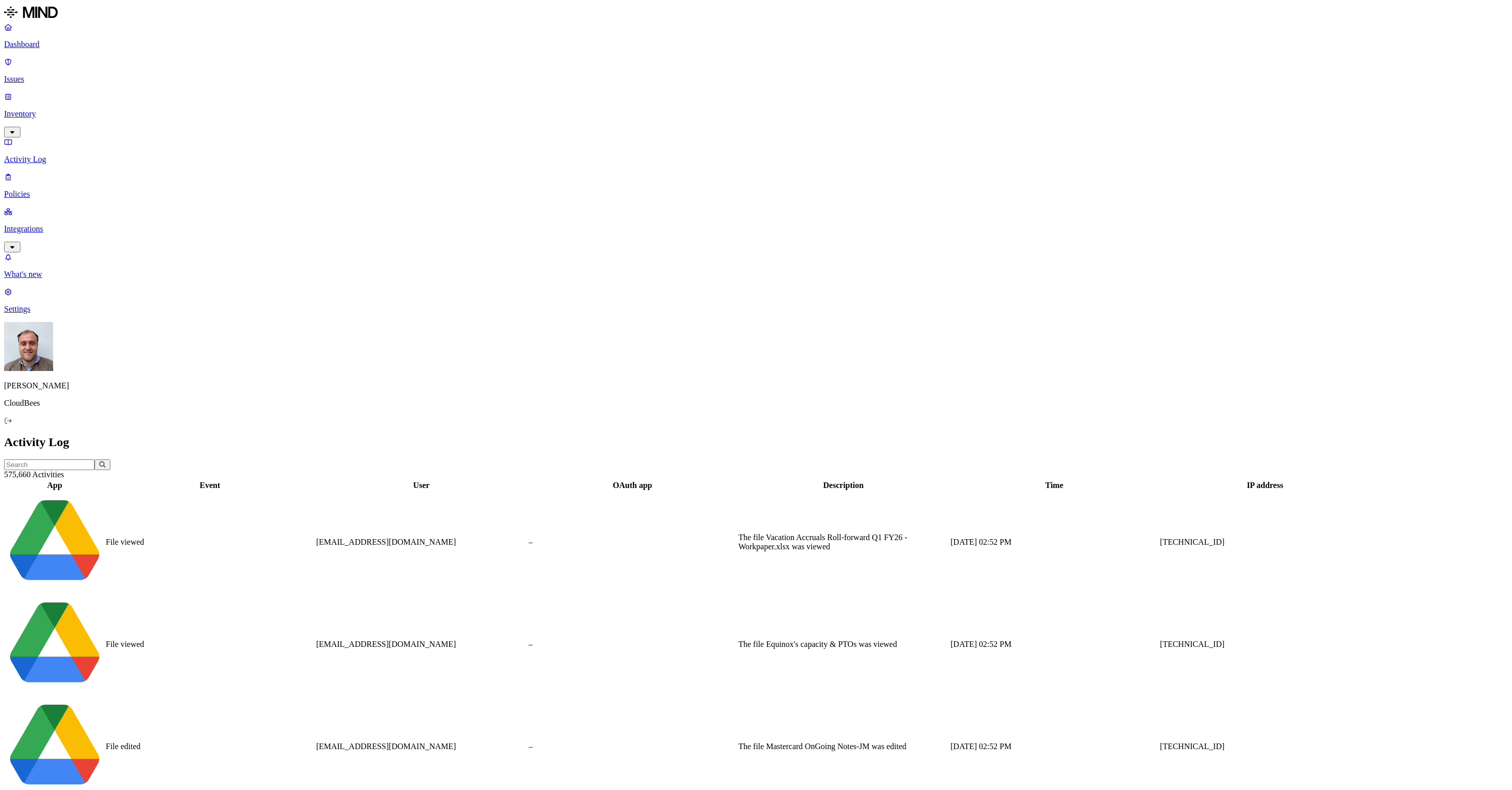
click at [95, 459] on input "text" at bounding box center [50, 465] width 90 height 10
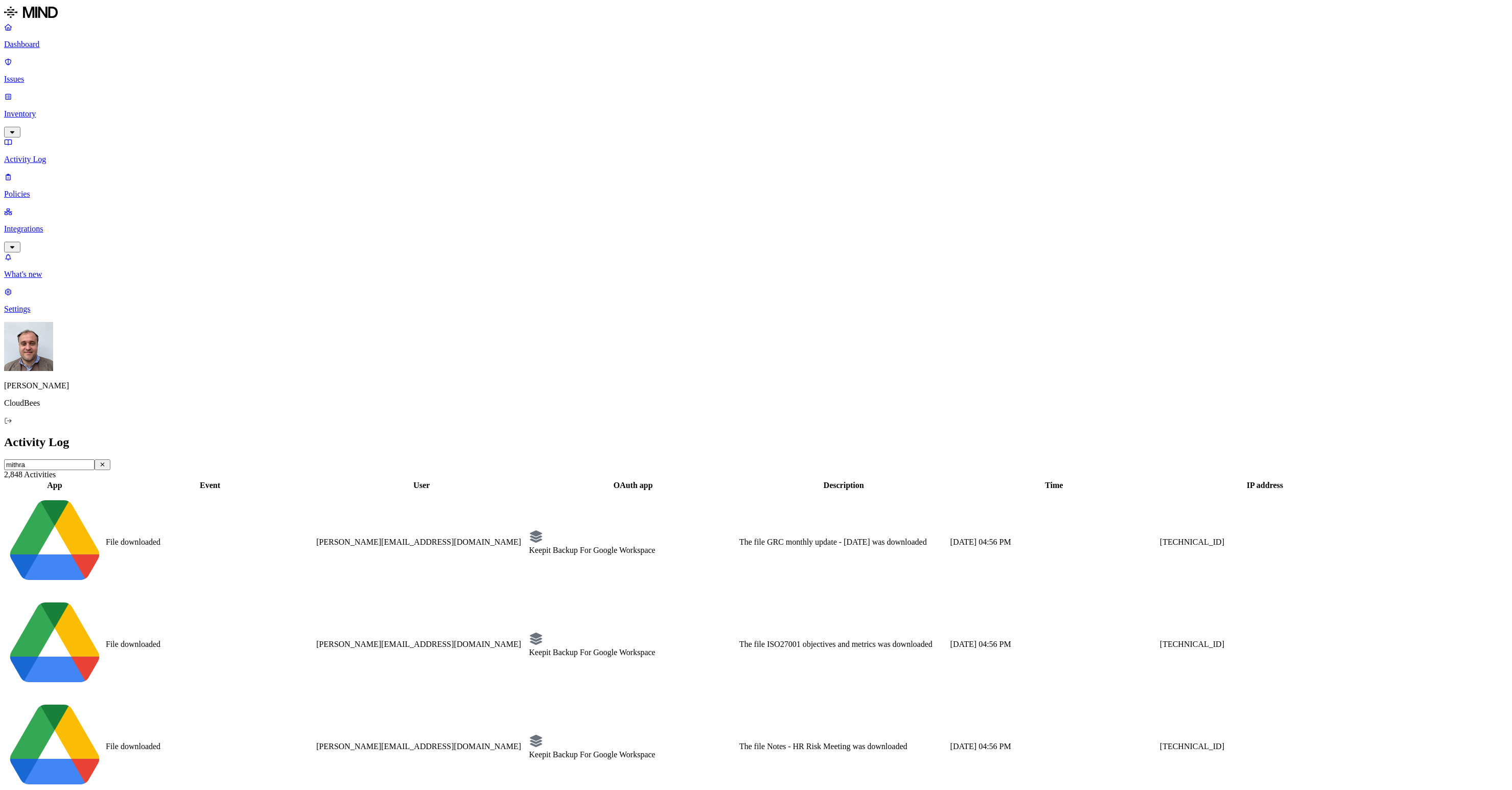
drag, startPoint x: 1055, startPoint y: 59, endPoint x: 1125, endPoint y: 73, distance: 71.4
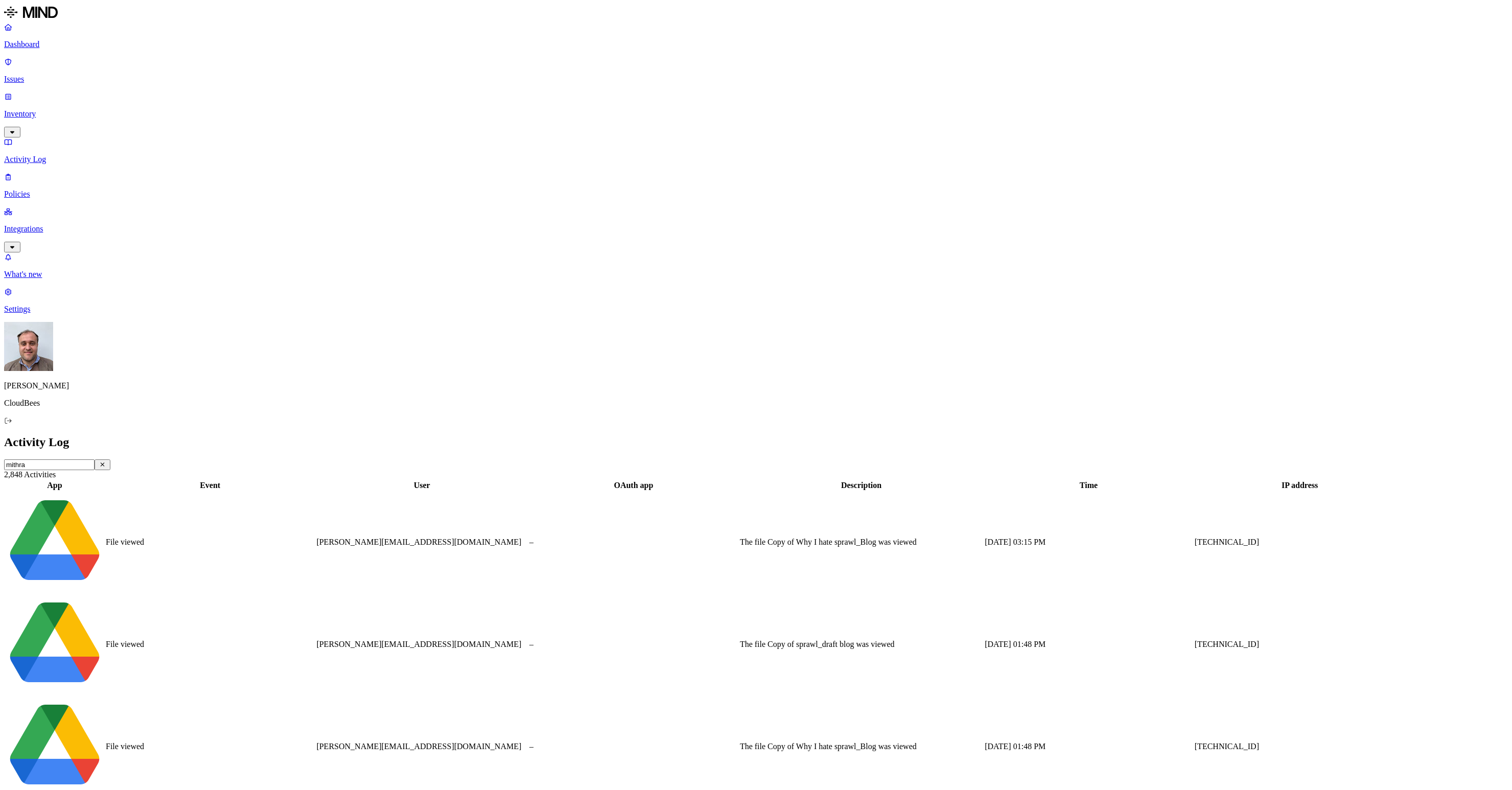
drag, startPoint x: 1088, startPoint y: 54, endPoint x: 1285, endPoint y: 57, distance: 197.0
click at [1180, 490] on div at bounding box center [1058, 490] width 242 height 0
drag, startPoint x: 1086, startPoint y: 55, endPoint x: 1234, endPoint y: 44, distance: 148.4
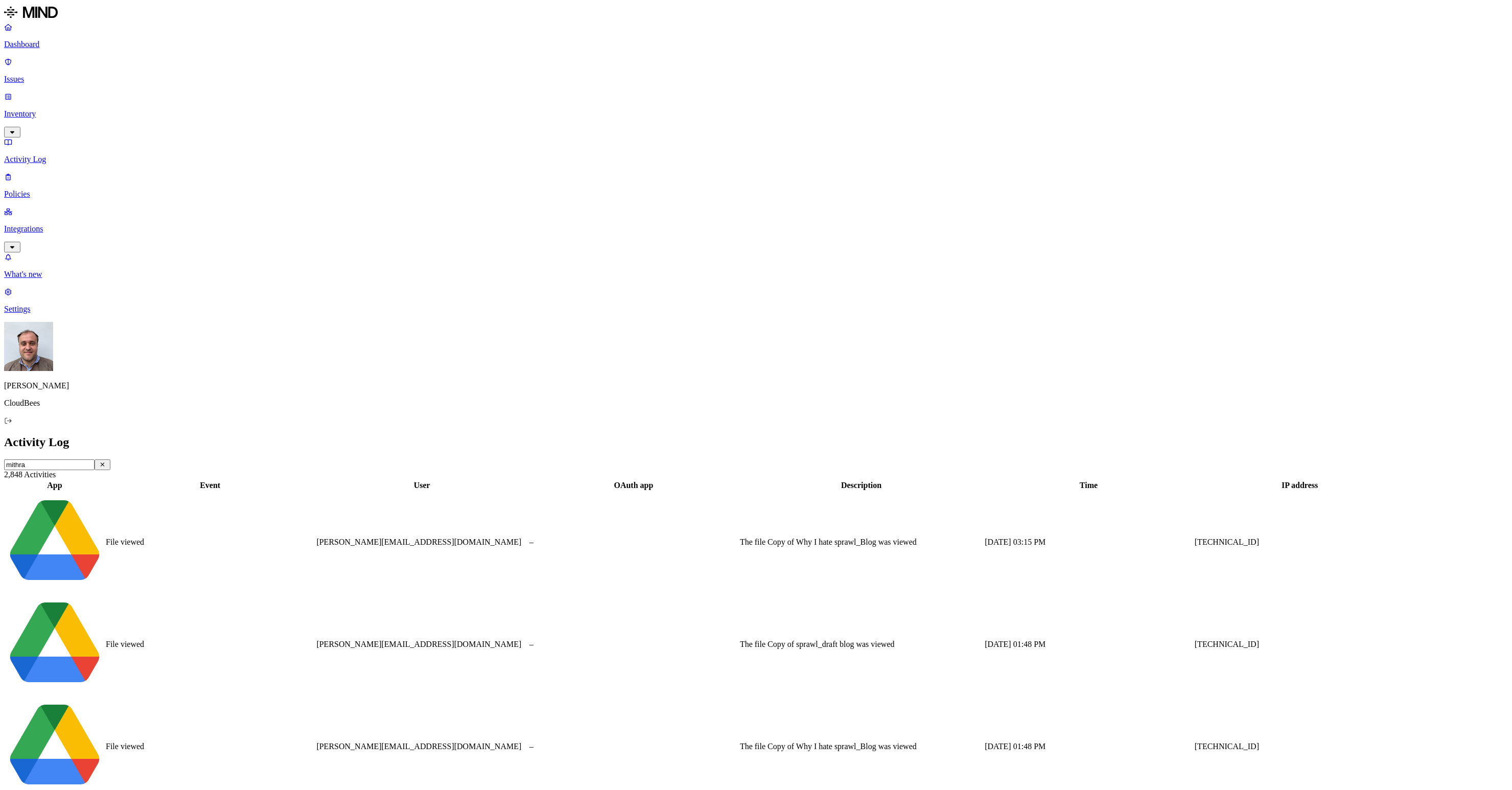
click at [1093, 480] on th "Time" at bounding box center [1089, 485] width 209 height 10
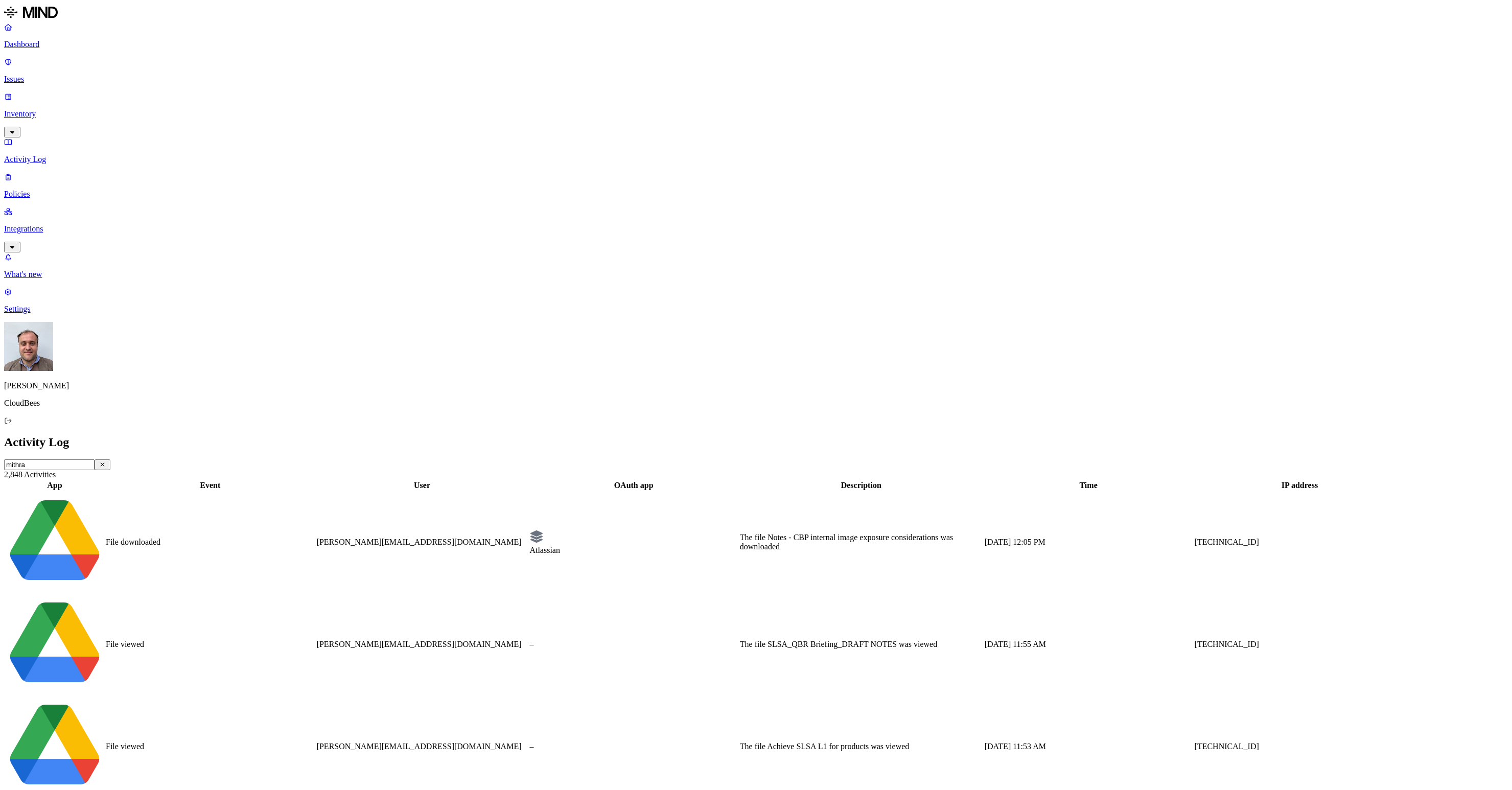
drag, startPoint x: 1089, startPoint y: 53, endPoint x: 1255, endPoint y: 65, distance: 166.4
click at [1089, 480] on th "Time" at bounding box center [1089, 485] width 209 height 10
drag, startPoint x: 1088, startPoint y: 55, endPoint x: 1224, endPoint y: 59, distance: 136.1
click at [1118, 490] on div at bounding box center [997, 490] width 242 height 0
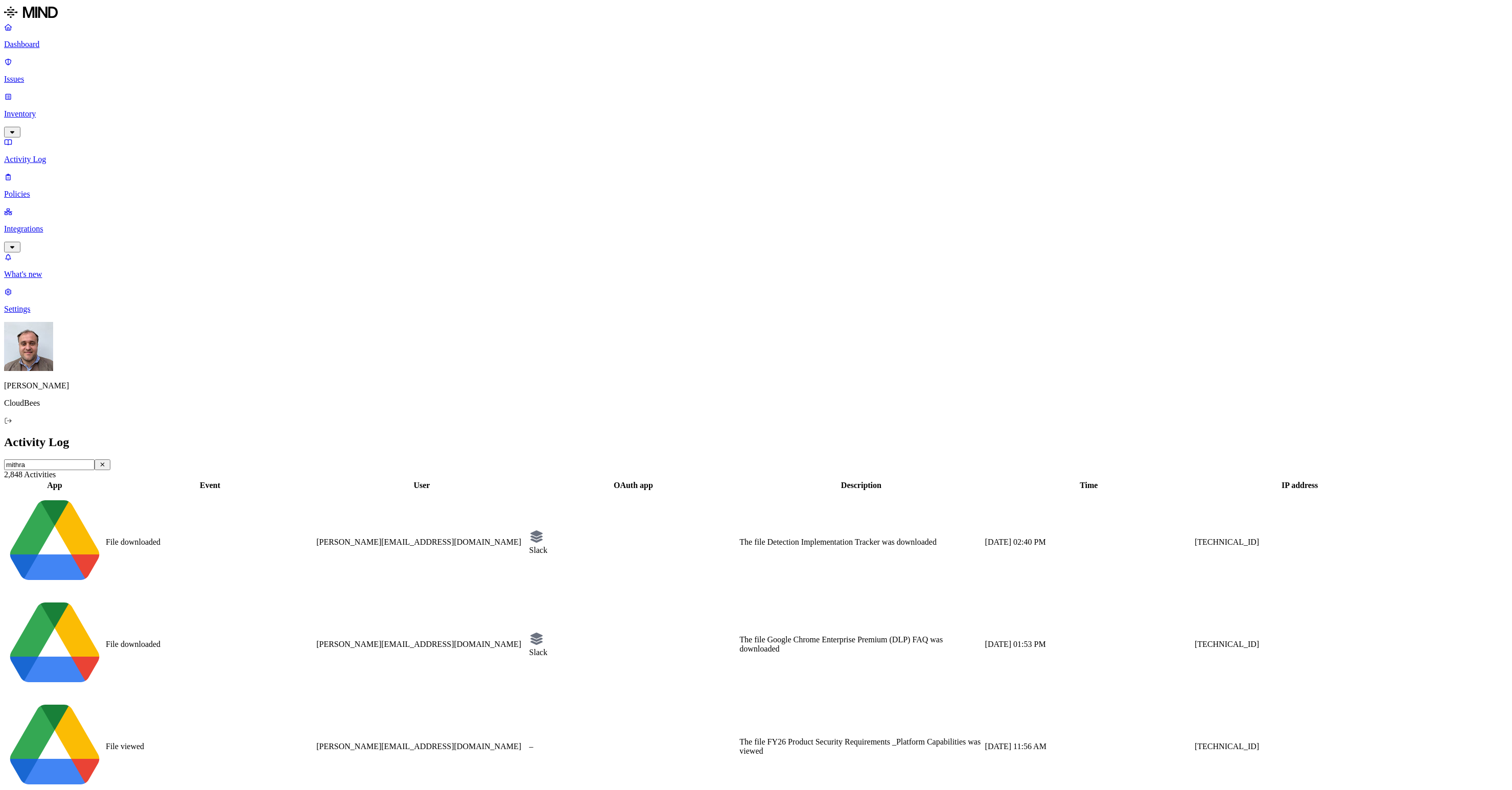
drag, startPoint x: 153, startPoint y: 36, endPoint x: 112, endPoint y: 37, distance: 41.0
type input "s"
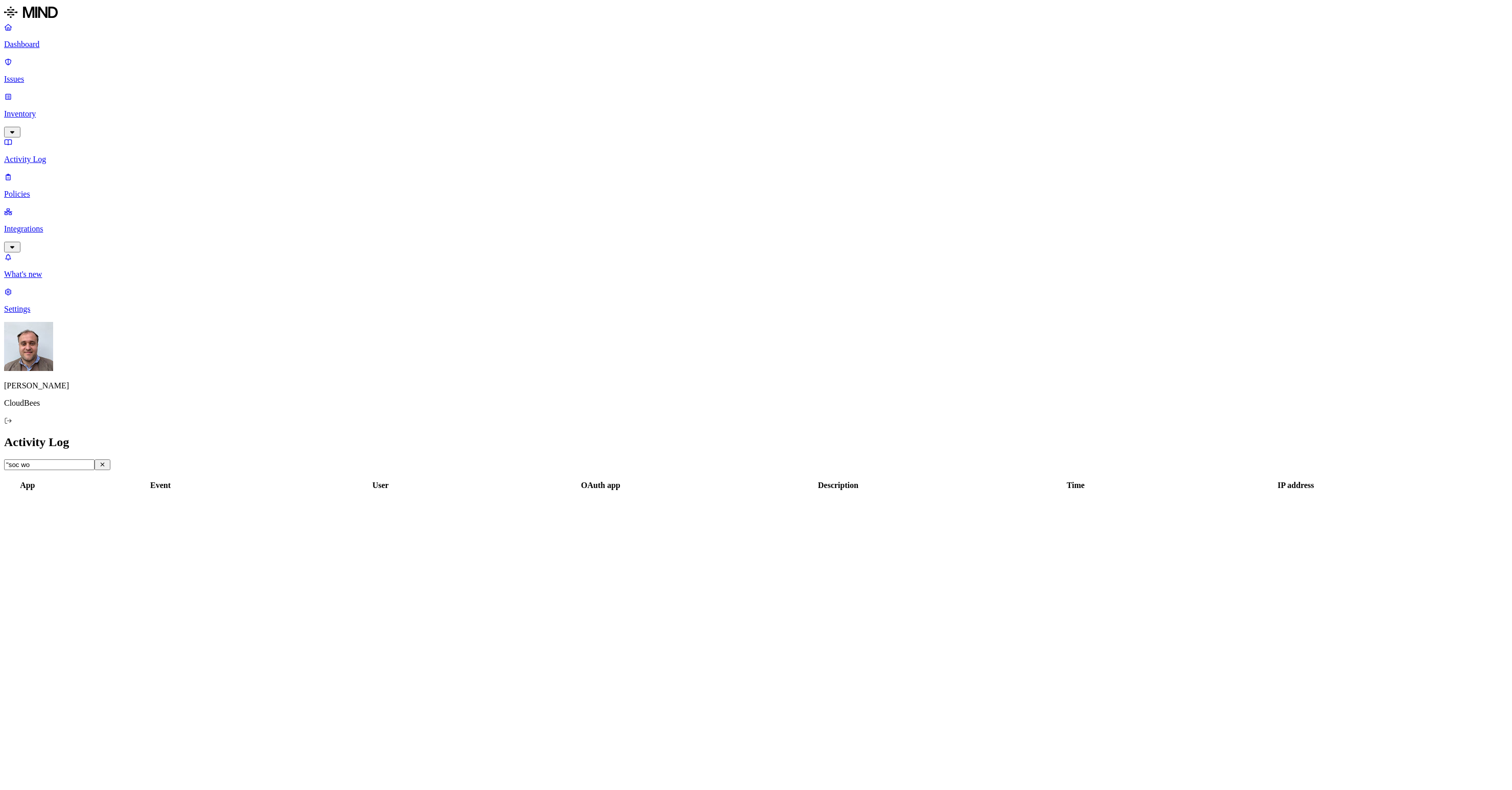
type input ""soc wor"
